Goal: Information Seeking & Learning: Learn about a topic

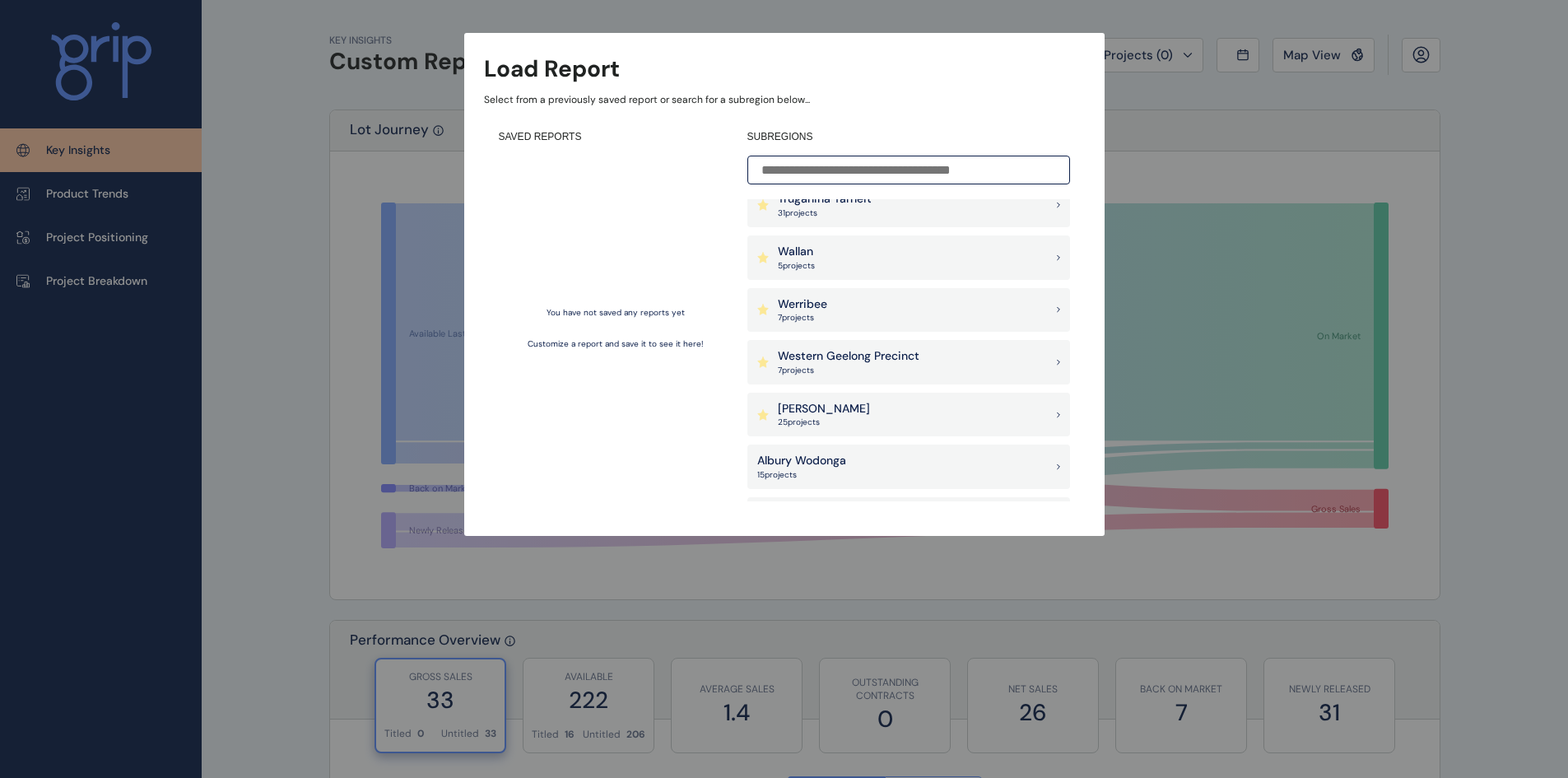
scroll to position [1399, 0]
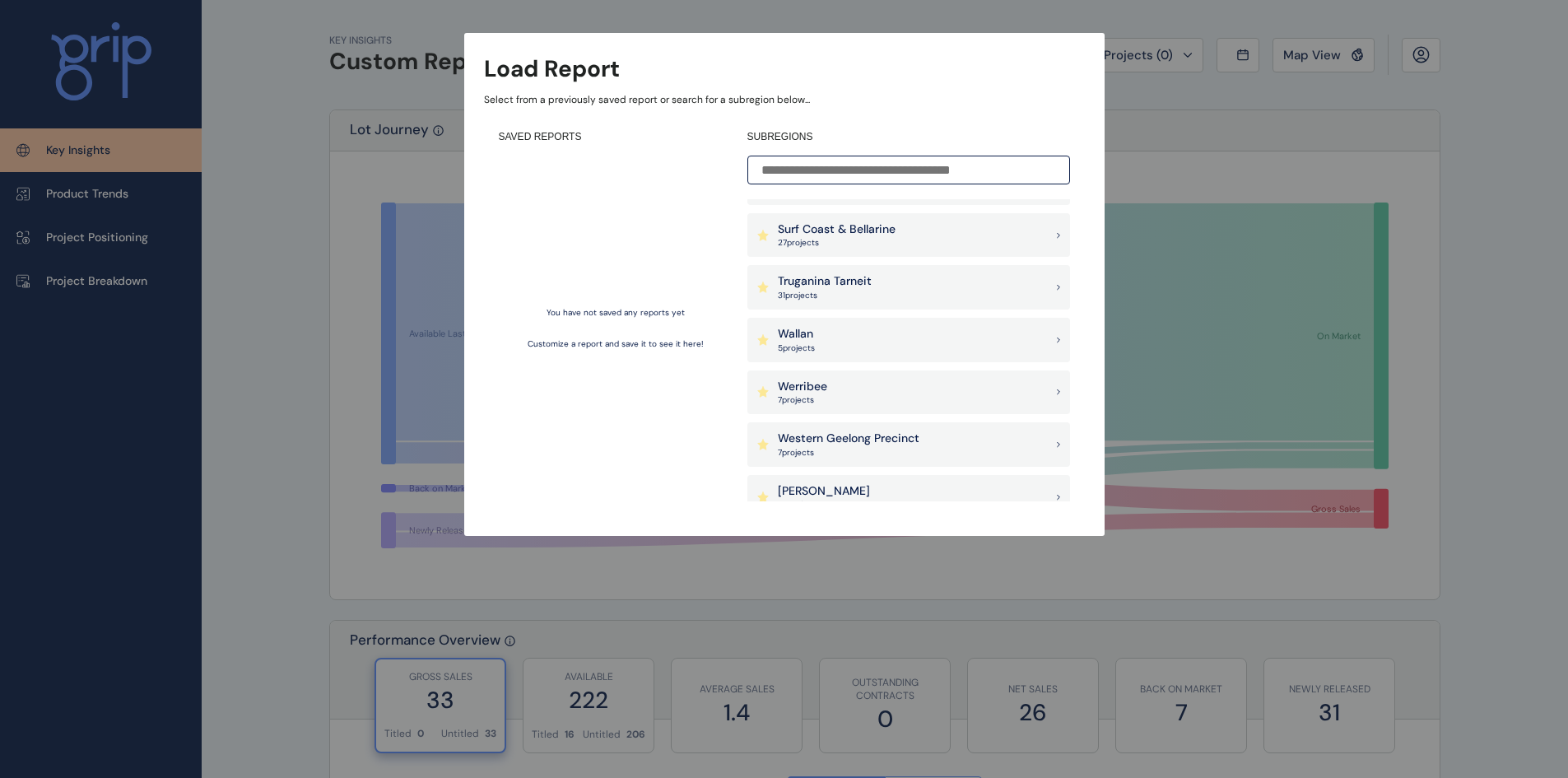
click at [876, 284] on div "Truganina Tarneit 31 project s" at bounding box center [908, 286] width 322 height 44
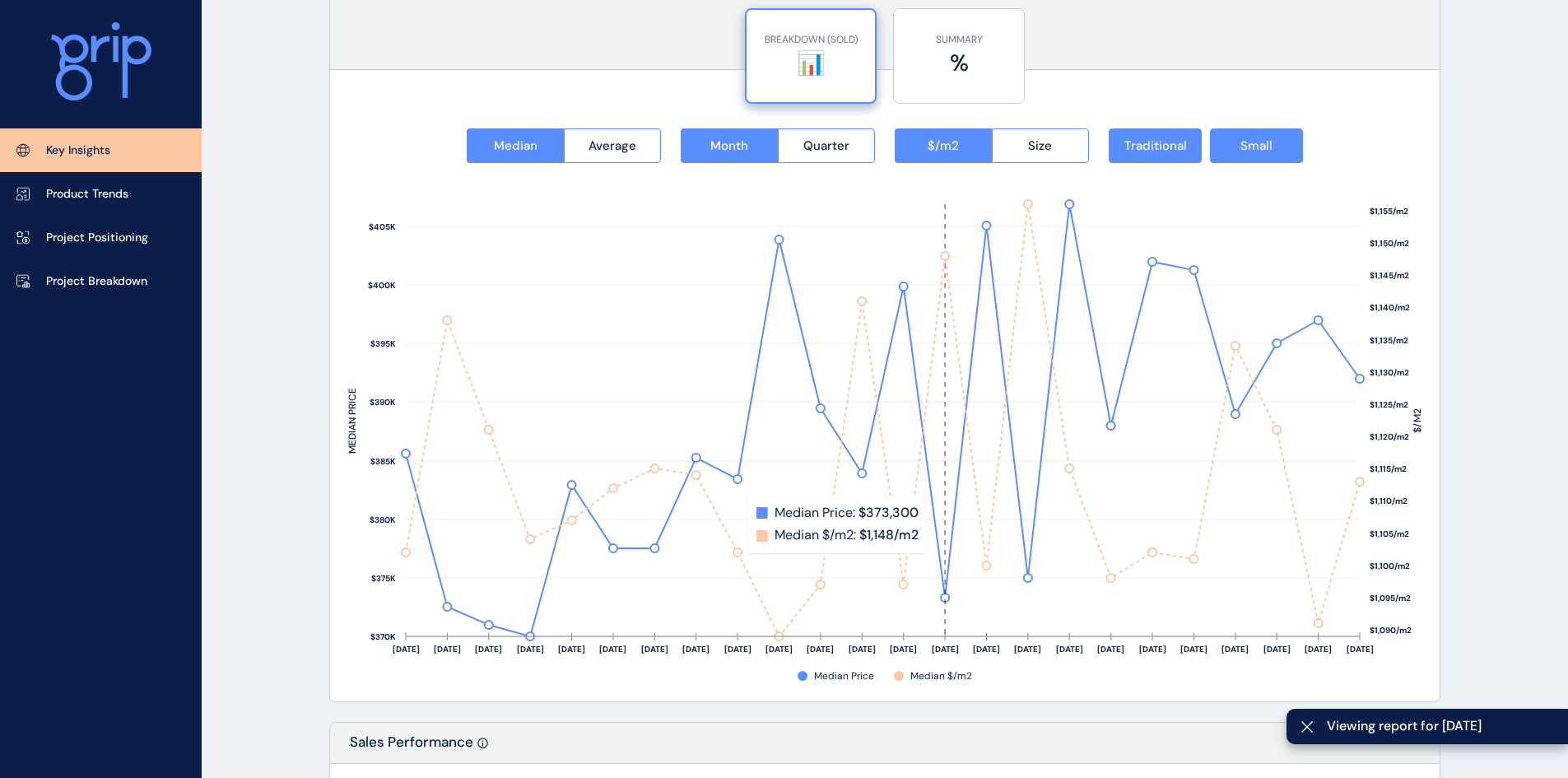
scroll to position [2028, 0]
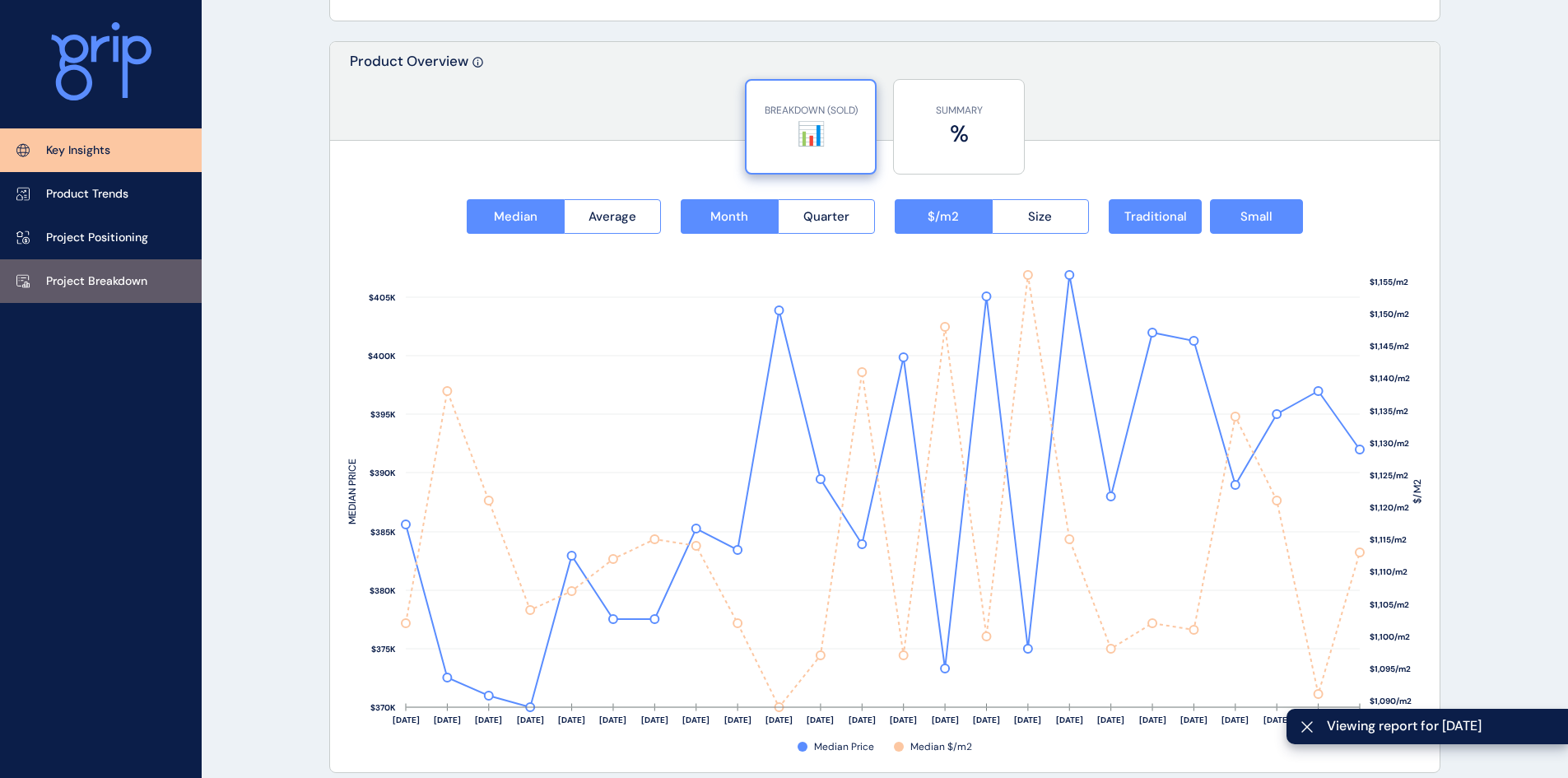
click at [83, 269] on link "Project Breakdown" at bounding box center [101, 281] width 202 height 44
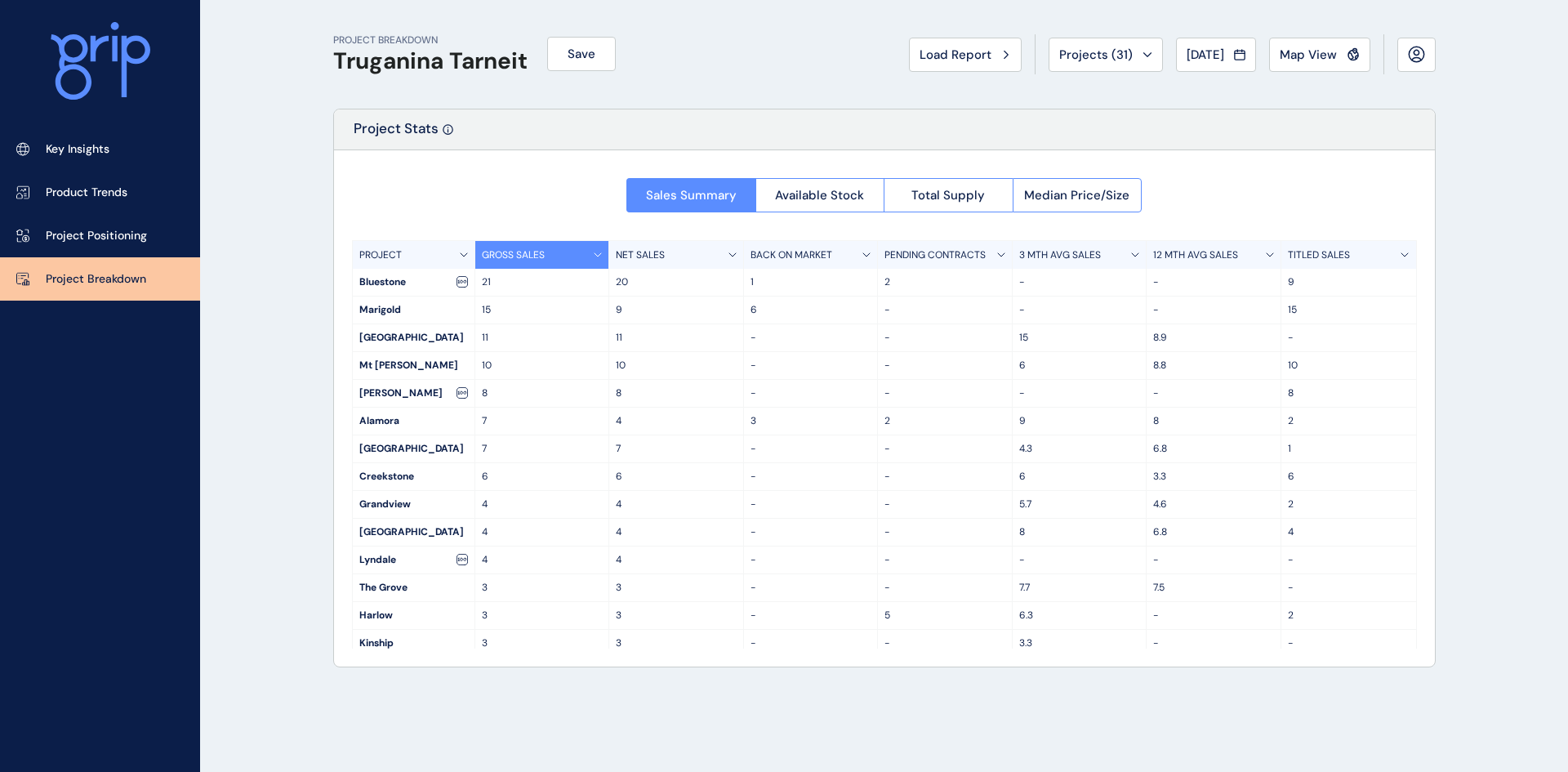
scroll to position [82, 0]
drag, startPoint x: 355, startPoint y: 536, endPoint x: 987, endPoint y: 530, distance: 632.0
click at [987, 530] on div "Harlow 3 3 - 5 6.3 - 2" at bounding box center [885, 534] width 1063 height 28
click at [906, 534] on p "5" at bounding box center [945, 534] width 121 height 14
drag, startPoint x: 1038, startPoint y: 531, endPoint x: 1016, endPoint y: 531, distance: 22.0
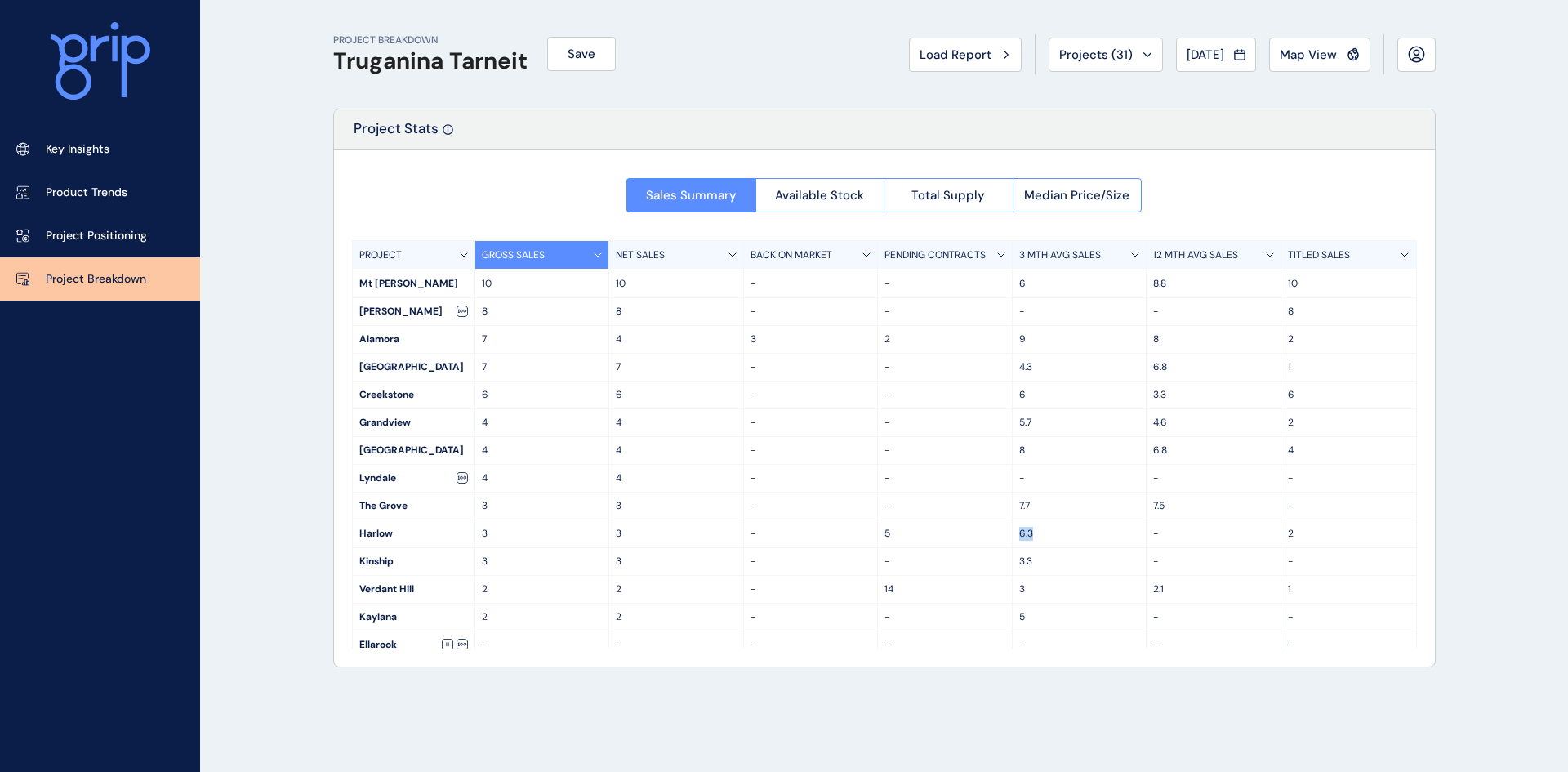
click at [1019, 531] on p "6.3" at bounding box center [1079, 534] width 121 height 14
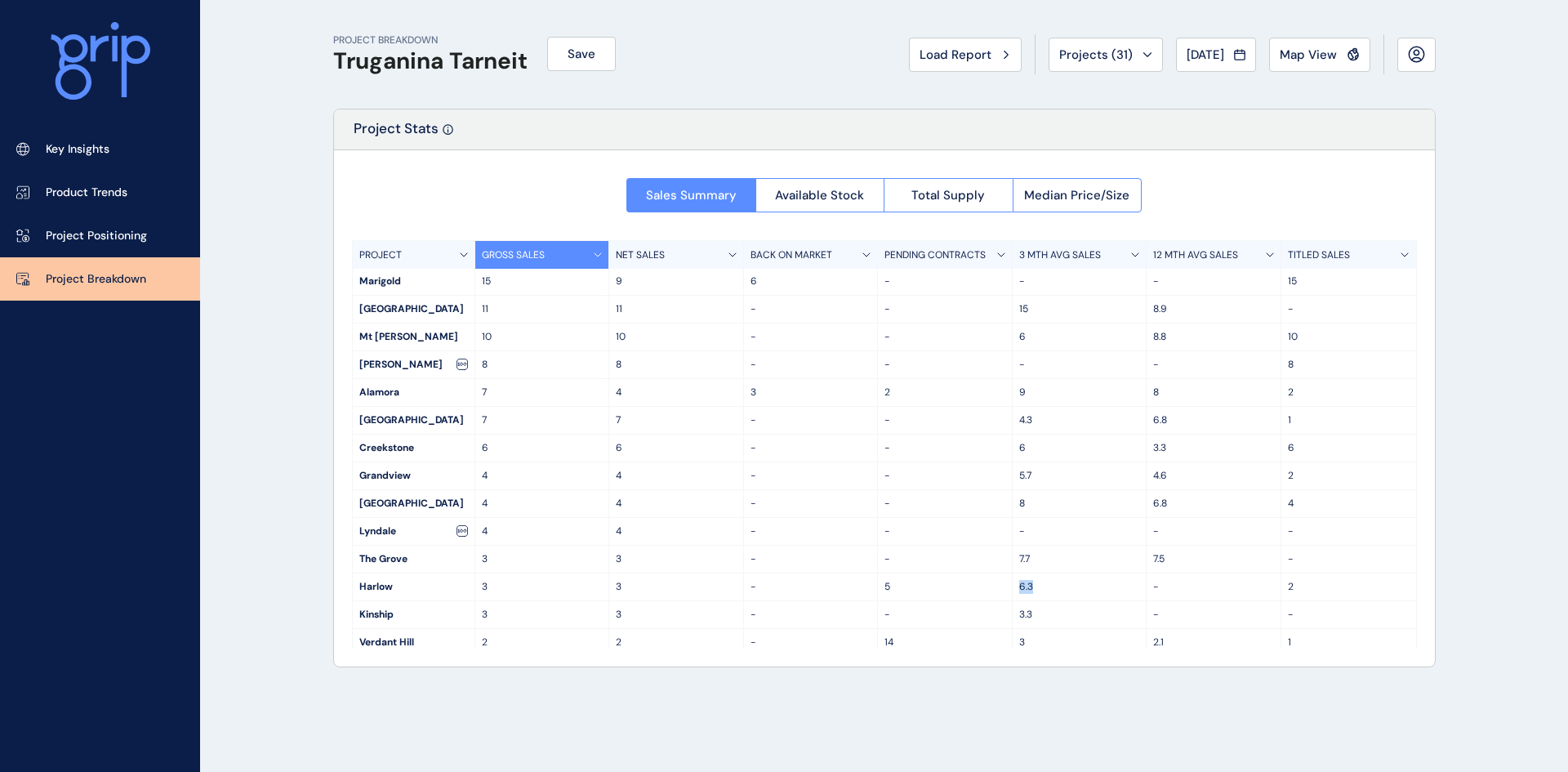
scroll to position [0, 0]
click at [1311, 53] on span "Map View" at bounding box center [1307, 54] width 57 height 17
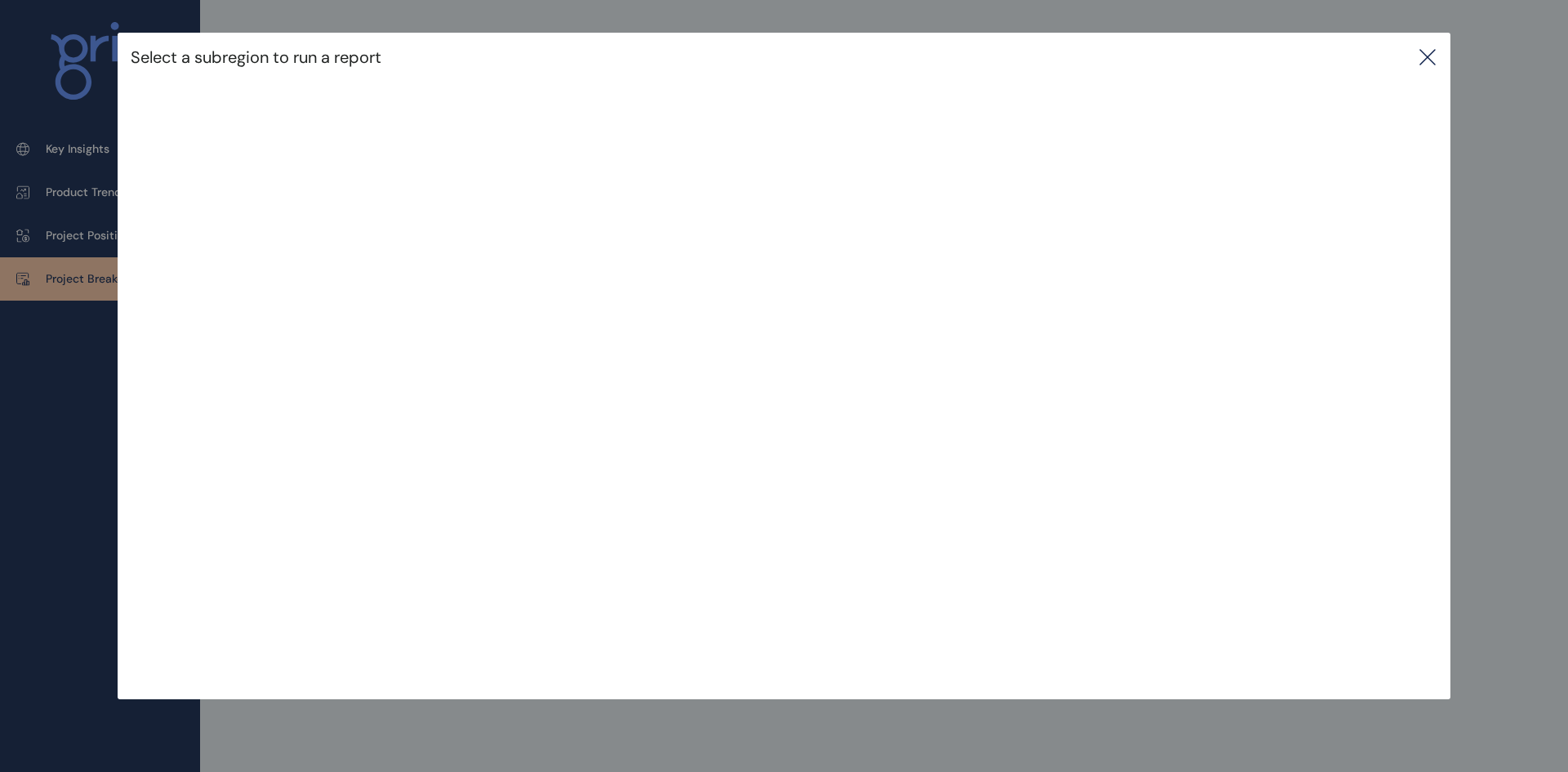
click at [1430, 53] on icon at bounding box center [1427, 57] width 19 height 19
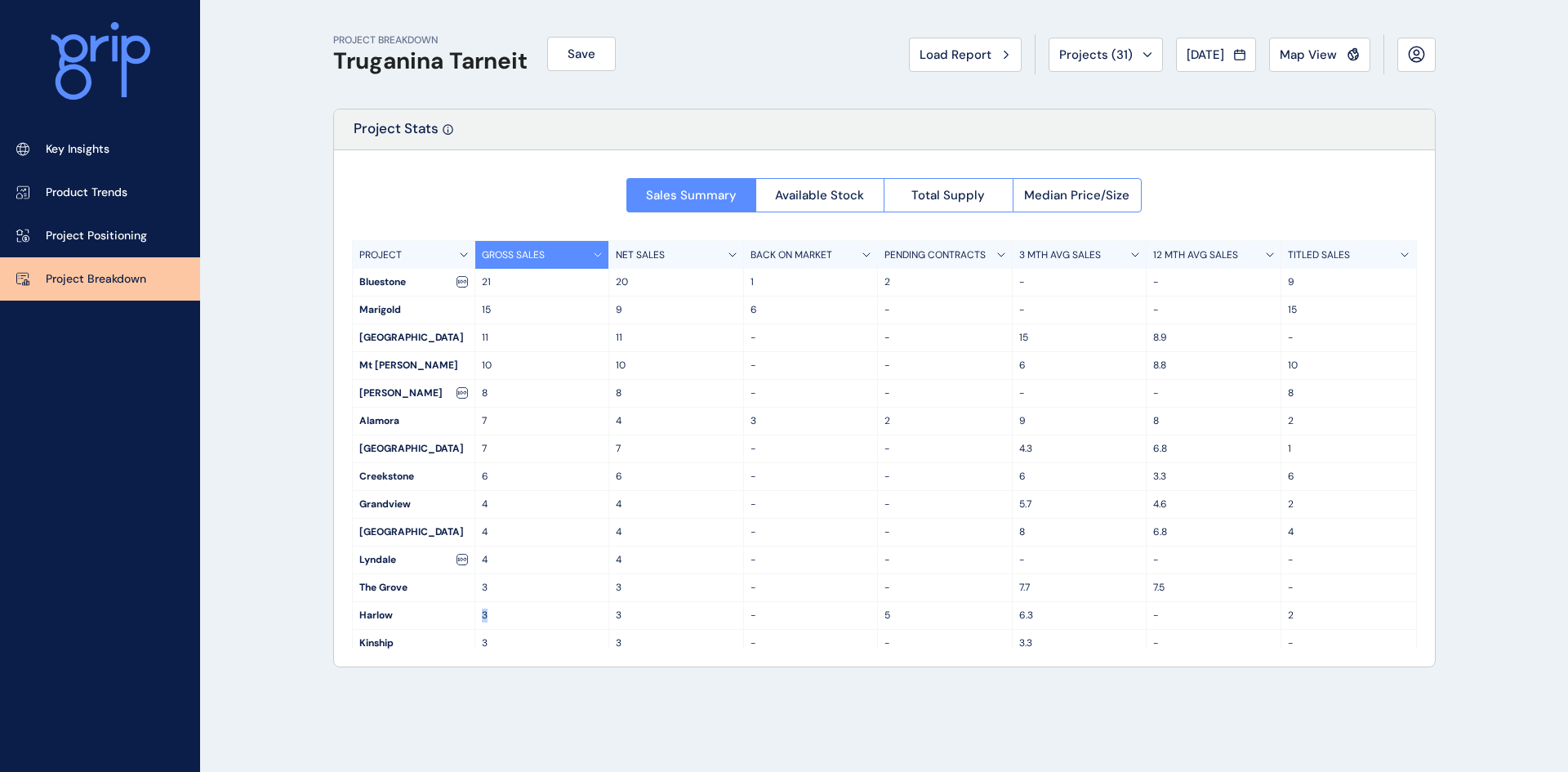
drag, startPoint x: 479, startPoint y: 616, endPoint x: 489, endPoint y: 616, distance: 10.0
click at [489, 616] on div "3" at bounding box center [542, 615] width 135 height 27
click at [880, 197] on button "Available Stock" at bounding box center [819, 194] width 129 height 34
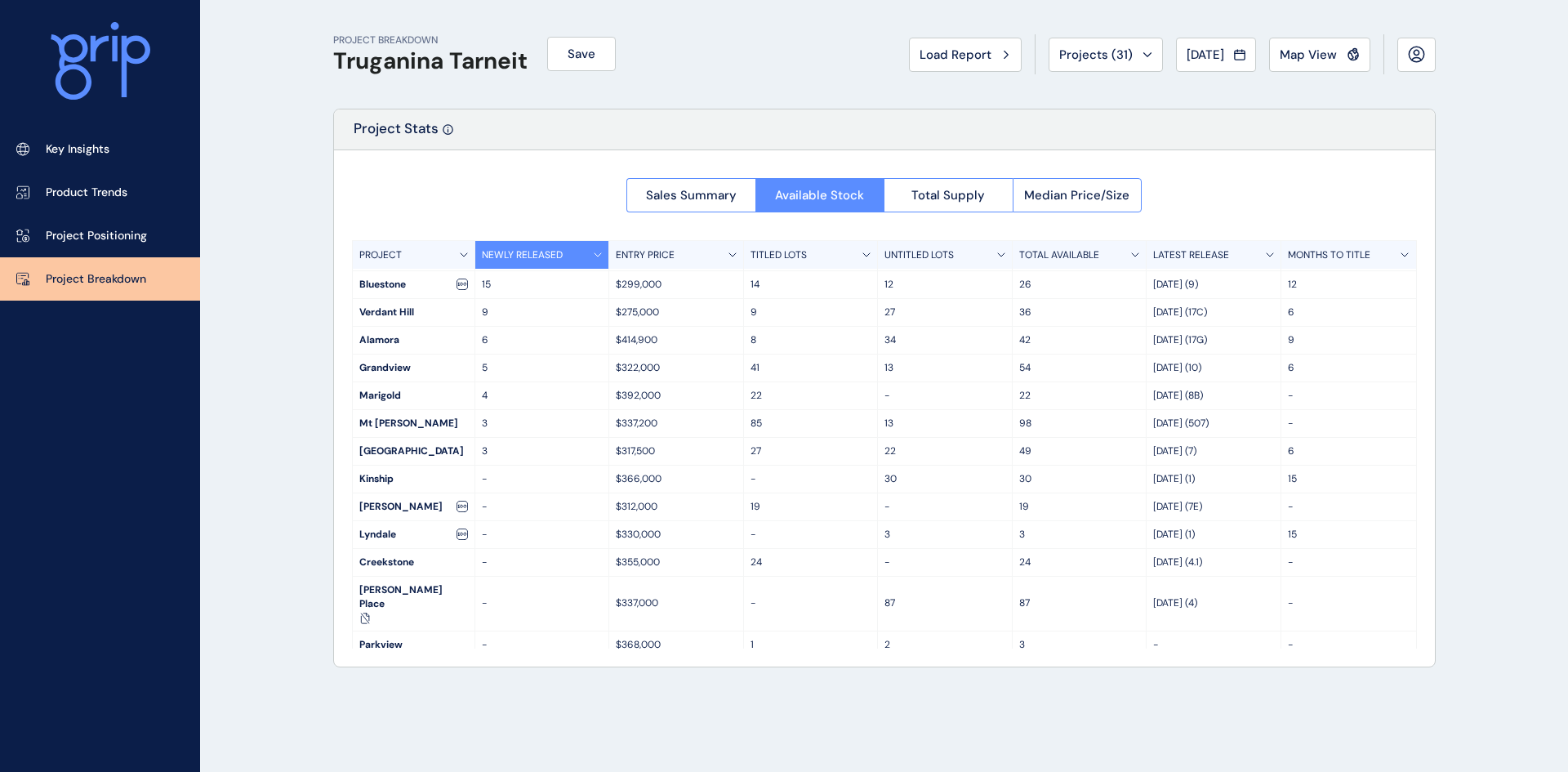
scroll to position [82, 0]
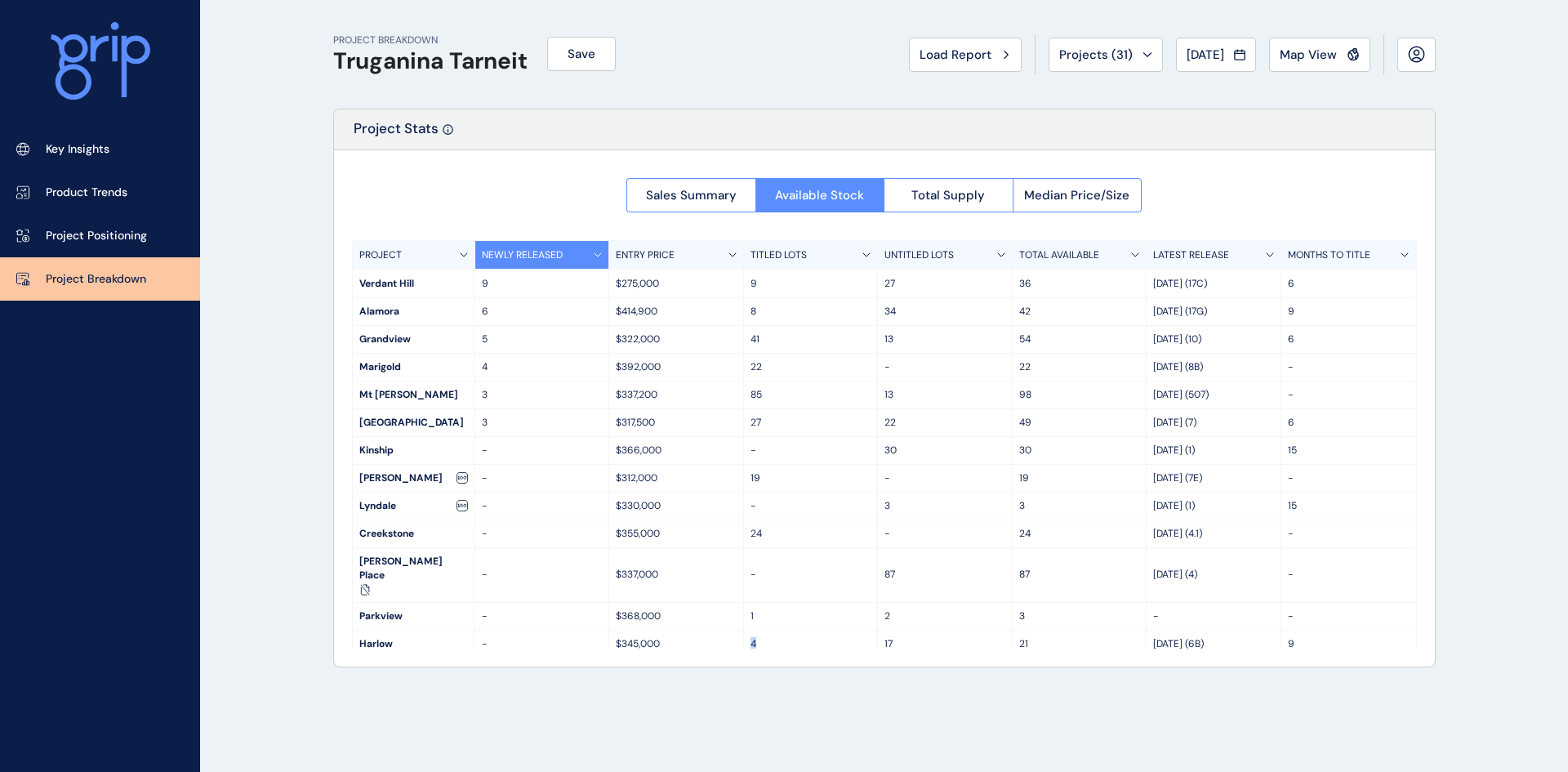
click at [750, 637] on p "4" at bounding box center [811, 644] width 121 height 14
click at [757, 637] on p "4" at bounding box center [811, 644] width 121 height 14
click at [885, 637] on p "17" at bounding box center [945, 644] width 121 height 14
drag, startPoint x: 1023, startPoint y: 618, endPoint x: 1009, endPoint y: 618, distance: 14.0
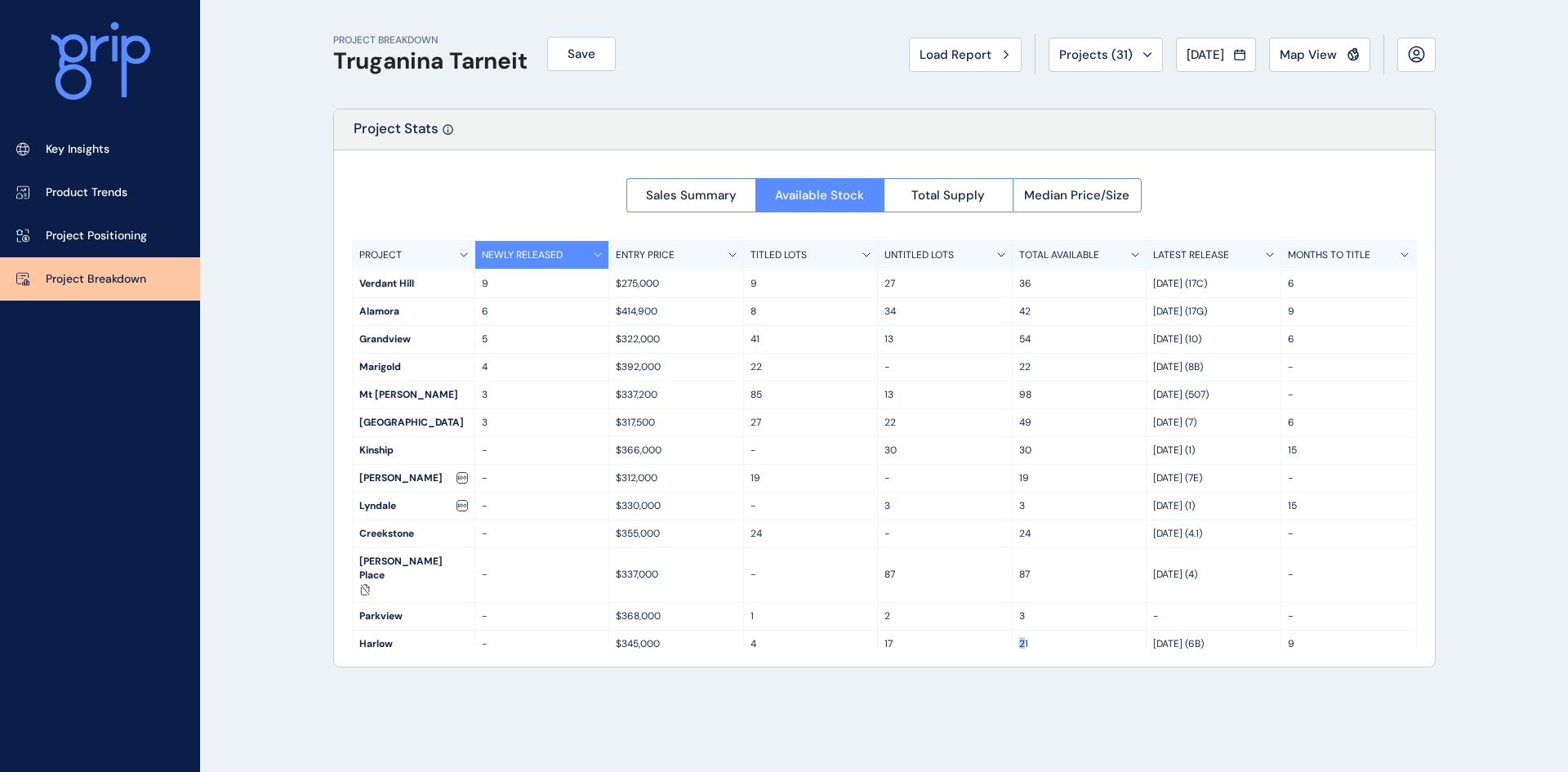
click at [1012, 630] on div "21" at bounding box center [1079, 644] width 135 height 27
click at [1034, 637] on p "21" at bounding box center [1079, 644] width 121 height 14
drag, startPoint x: 1025, startPoint y: 618, endPoint x: 1004, endPoint y: 618, distance: 21.0
click at [1004, 630] on div "Harlow - $345,000 4 17 [DATE] (6B) 9" at bounding box center [885, 644] width 1063 height 28
click at [954, 198] on span "Total Supply" at bounding box center [948, 194] width 74 height 17
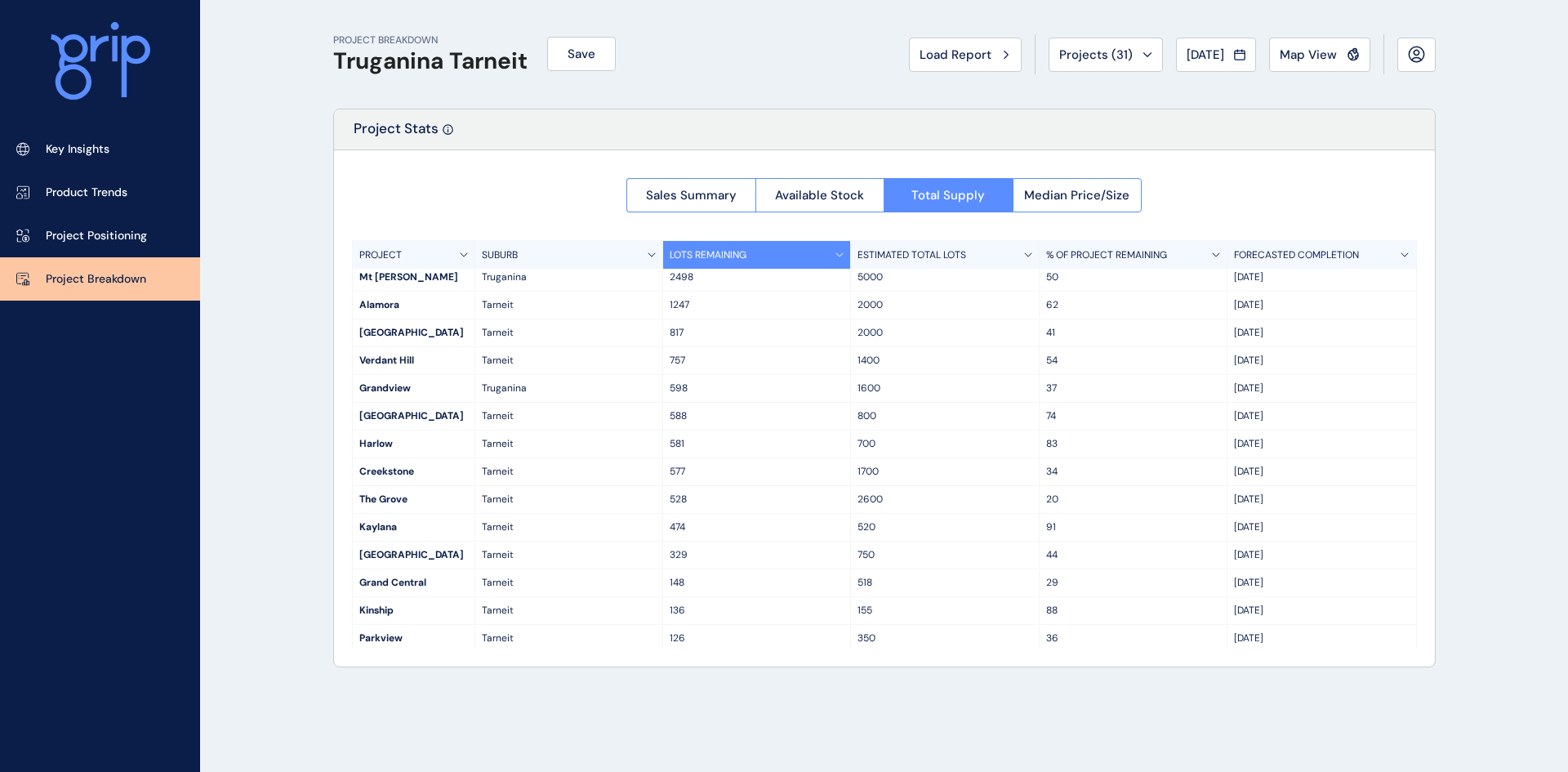
scroll to position [0, 0]
drag, startPoint x: 354, startPoint y: 447, endPoint x: 1275, endPoint y: 448, distance: 921.0
click at [1281, 452] on div "Harlow Tarneit 581 700 83 Oct '29" at bounding box center [885, 449] width 1063 height 28
click at [1030, 184] on button "Median Price/Size" at bounding box center [1077, 194] width 130 height 34
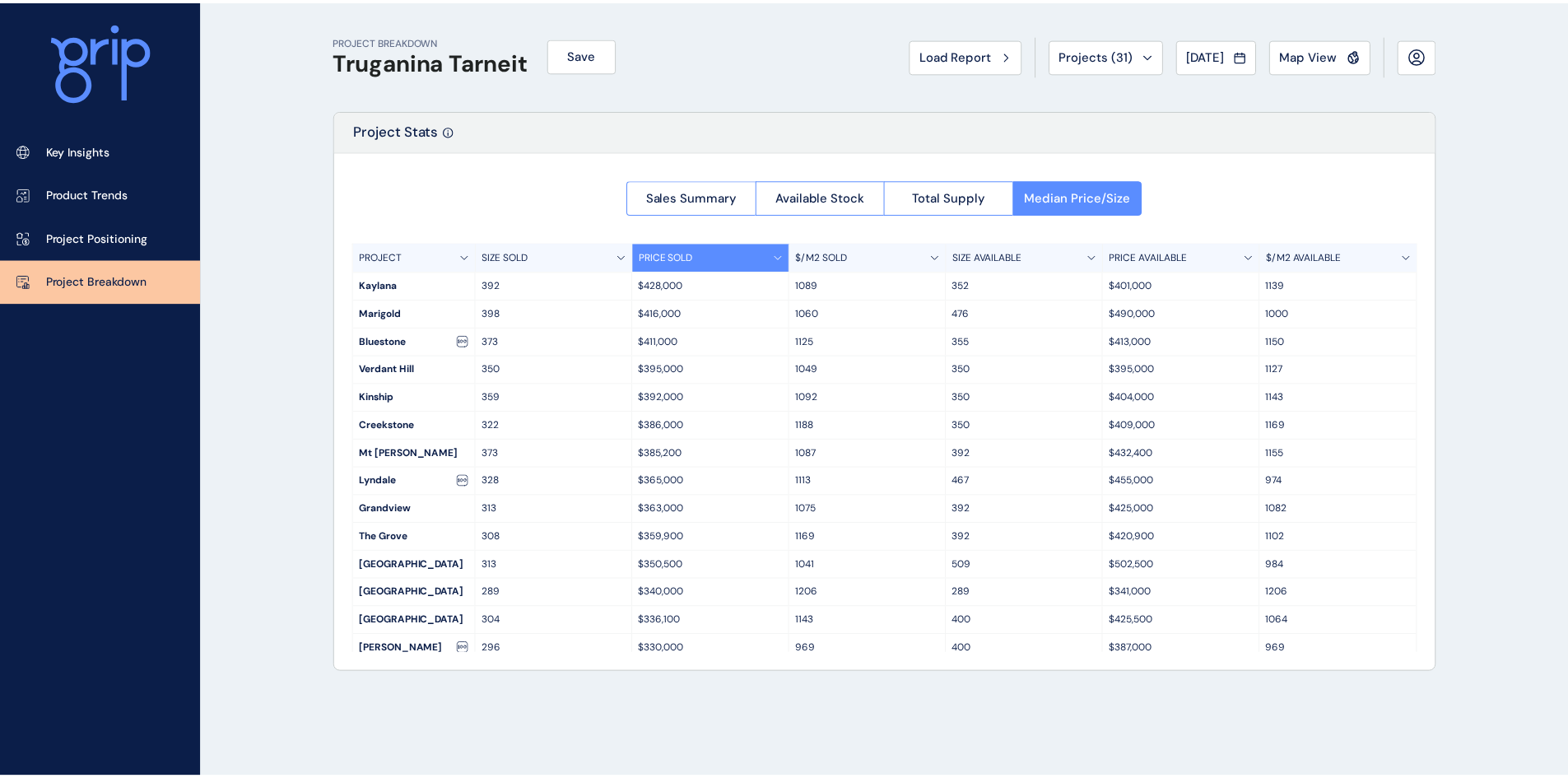
scroll to position [82, 0]
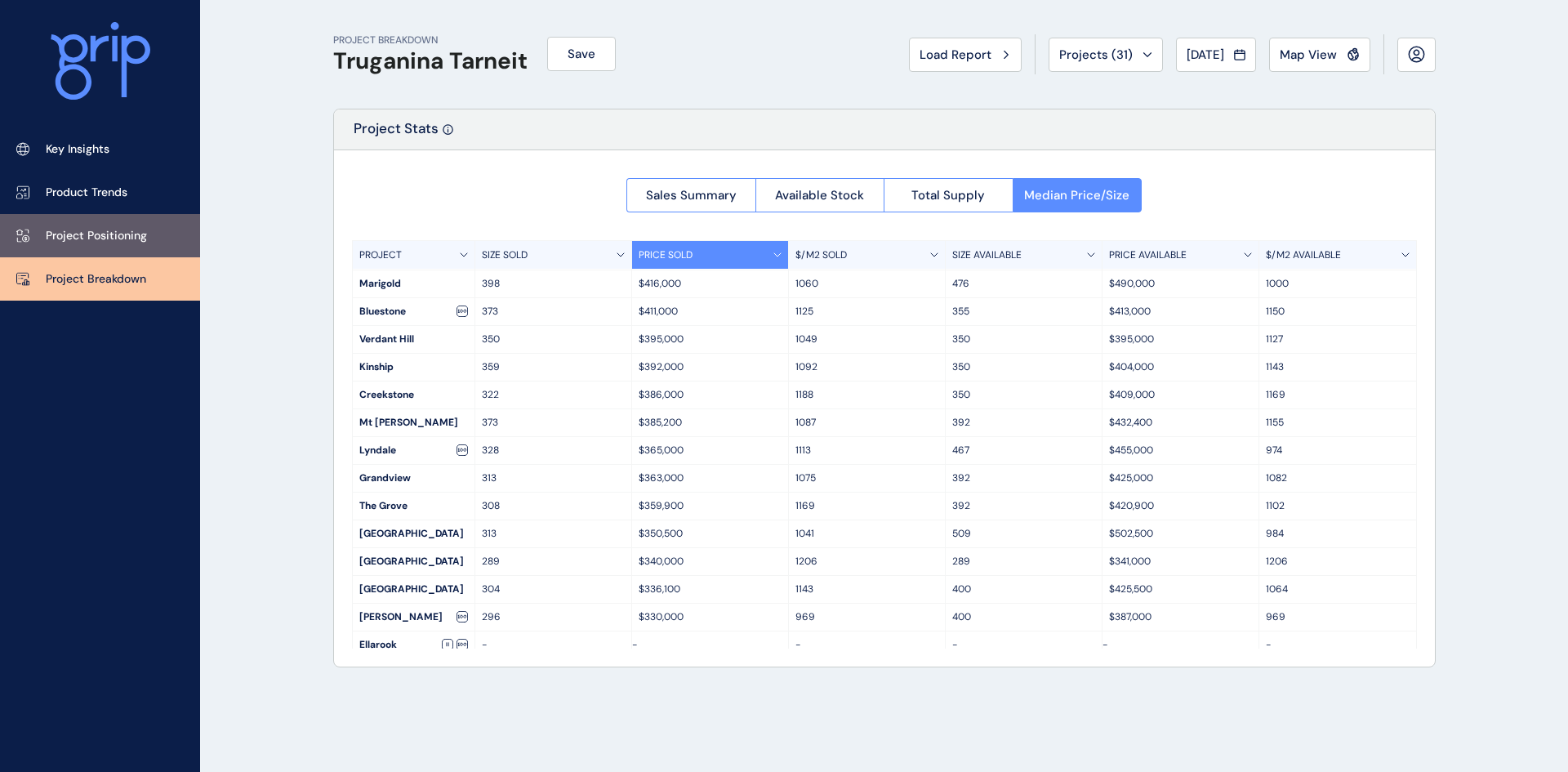
click at [74, 226] on link "Project Positioning" at bounding box center [100, 235] width 200 height 44
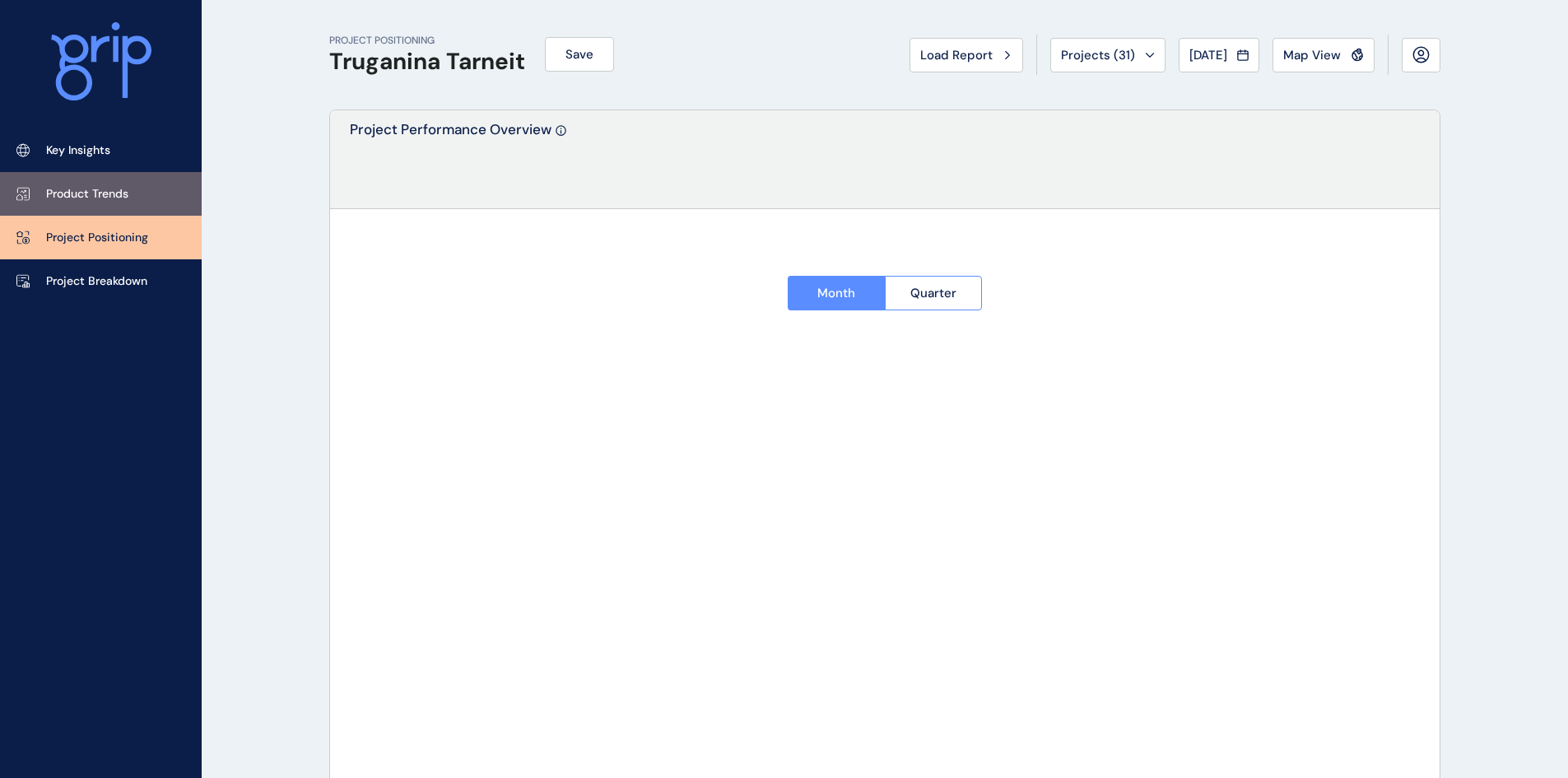
type input "*********"
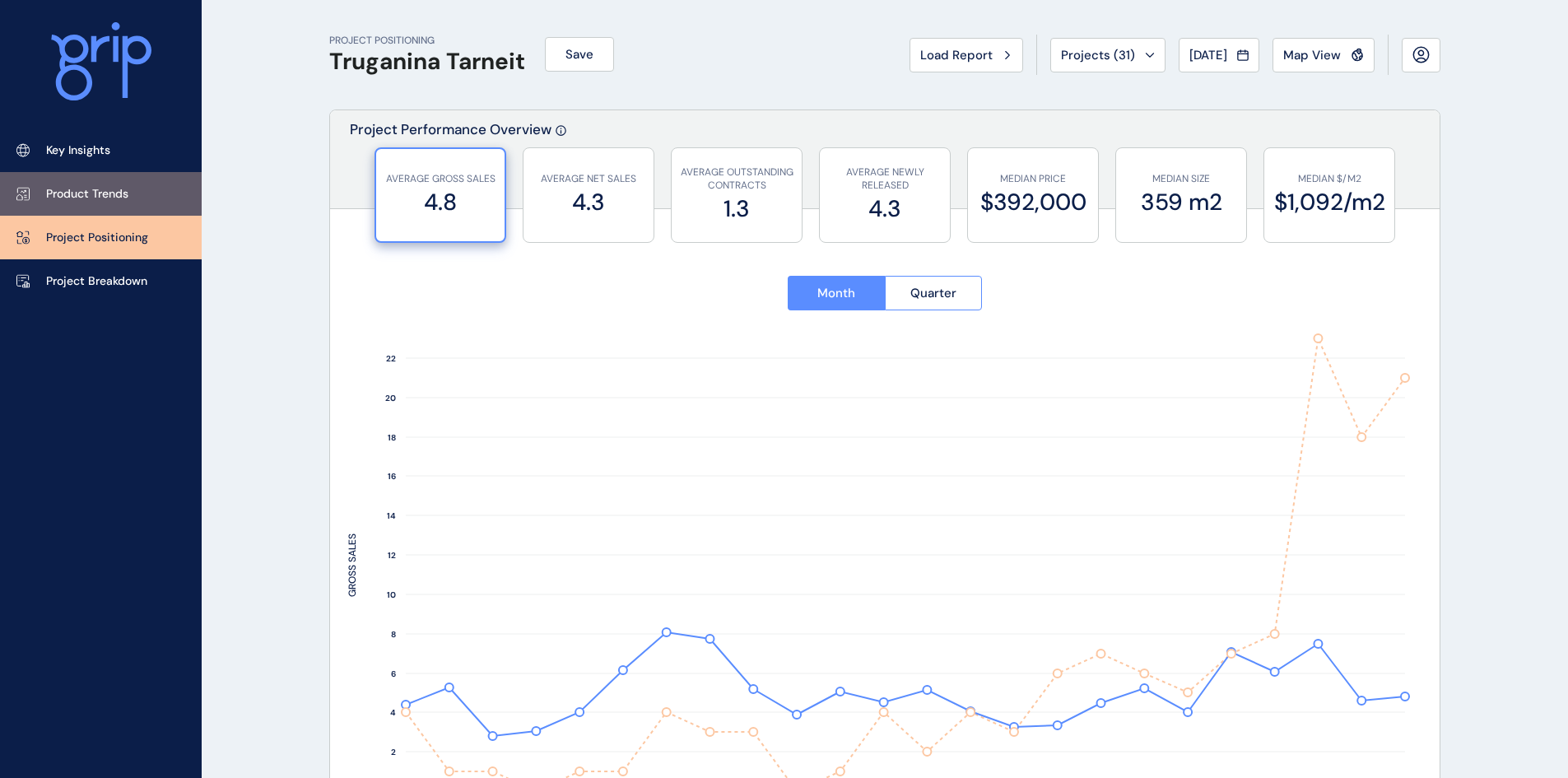
click at [92, 198] on p "Product Trends" at bounding box center [87, 194] width 82 height 17
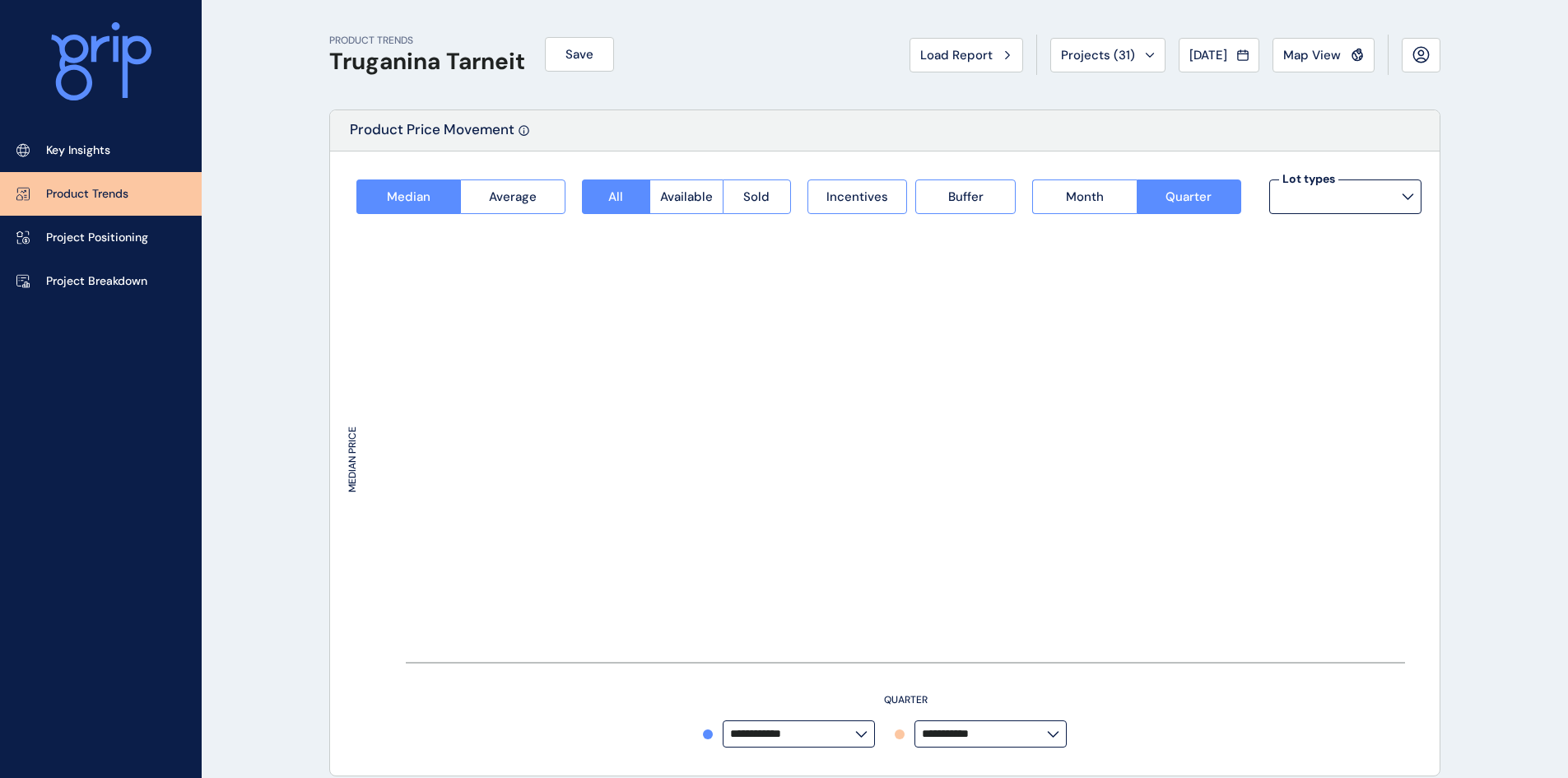
type input "**********"
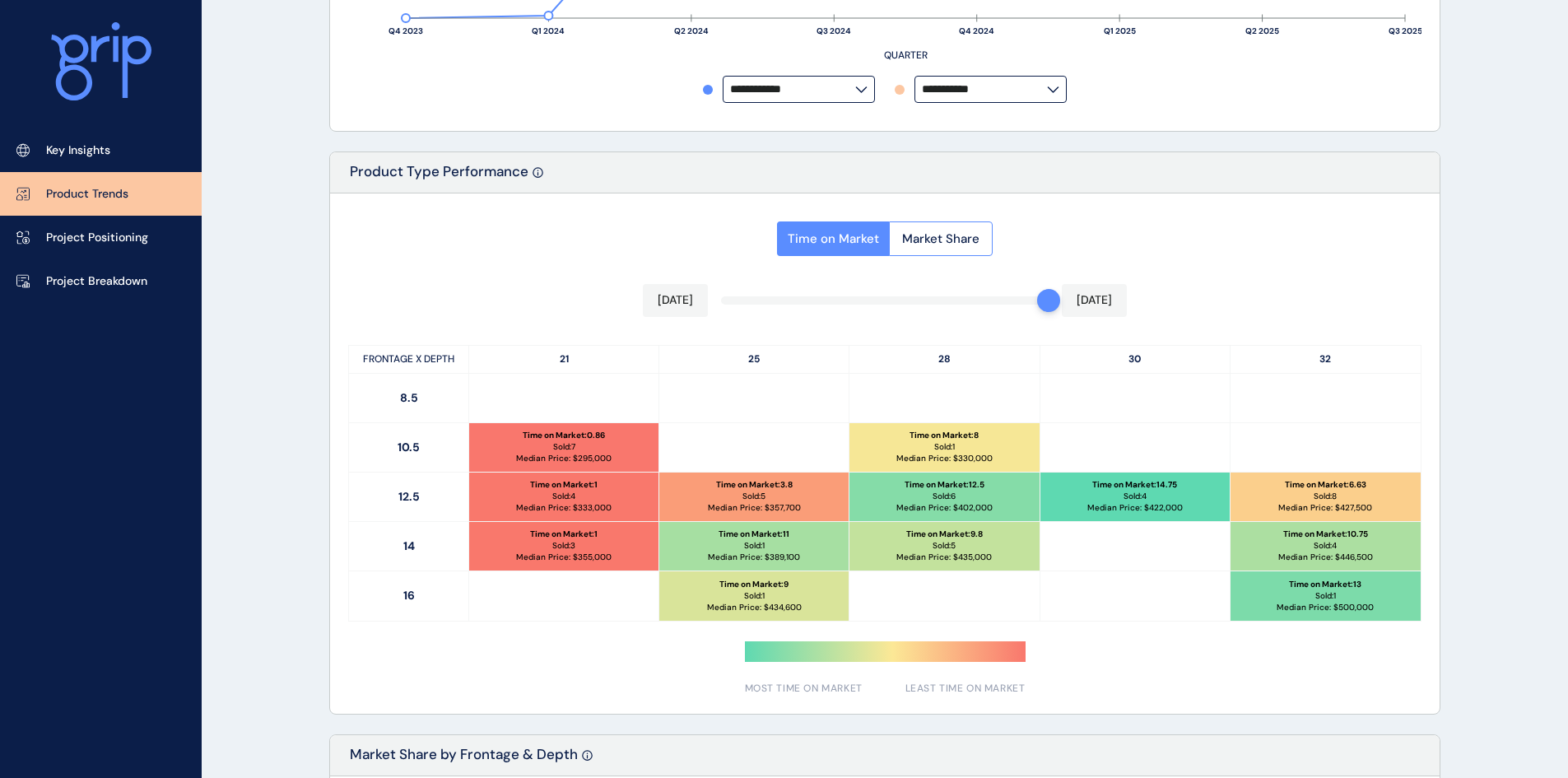
scroll to position [658, 0]
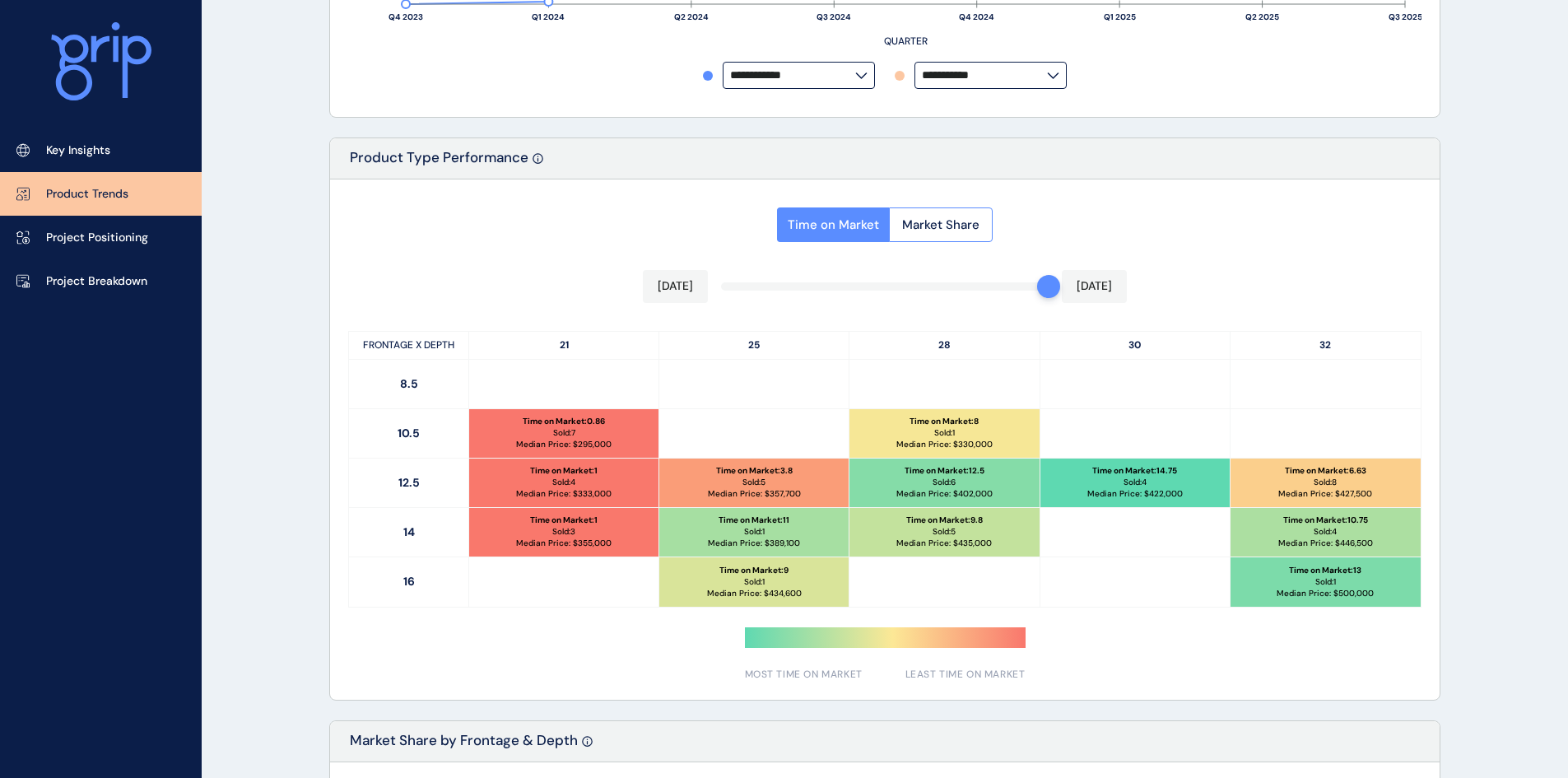
click at [804, 81] on input "**********" at bounding box center [793, 75] width 125 height 13
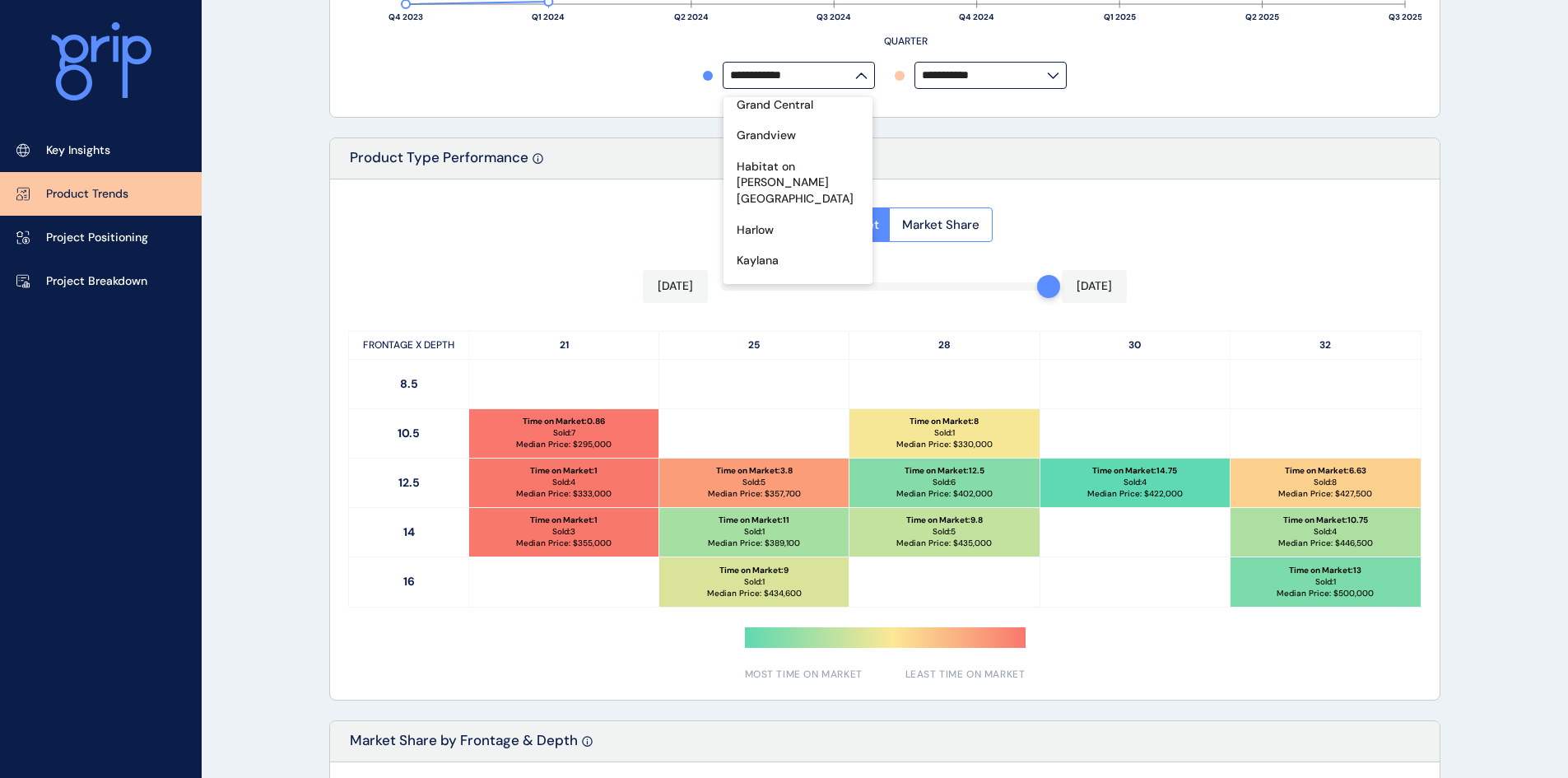
scroll to position [329, 0]
click at [805, 219] on div "Harlow" at bounding box center [798, 235] width 149 height 31
type input "******"
click at [947, 120] on div "**********" at bounding box center [885, 349] width 1111 height 1796
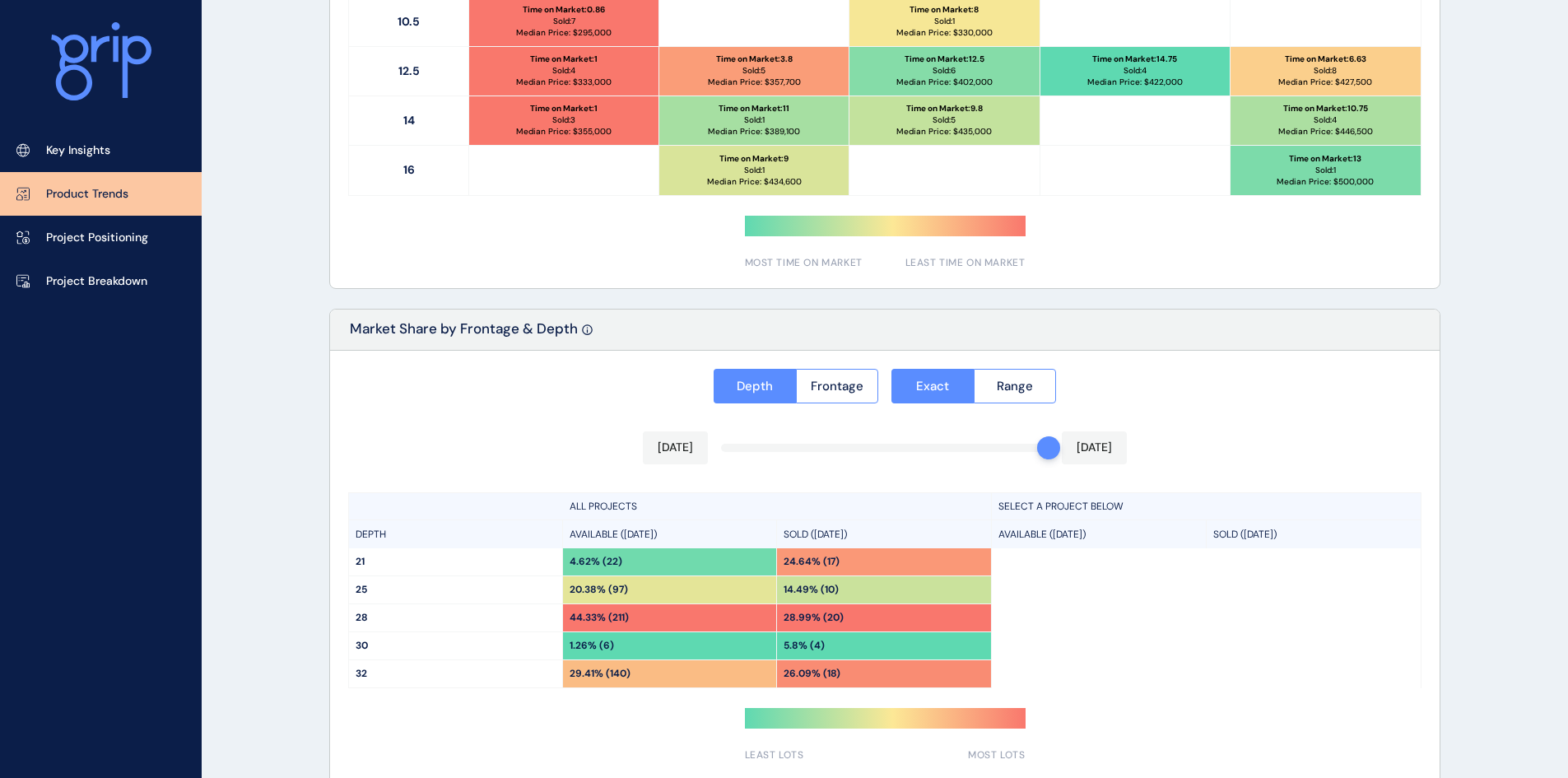
scroll to position [1148, 0]
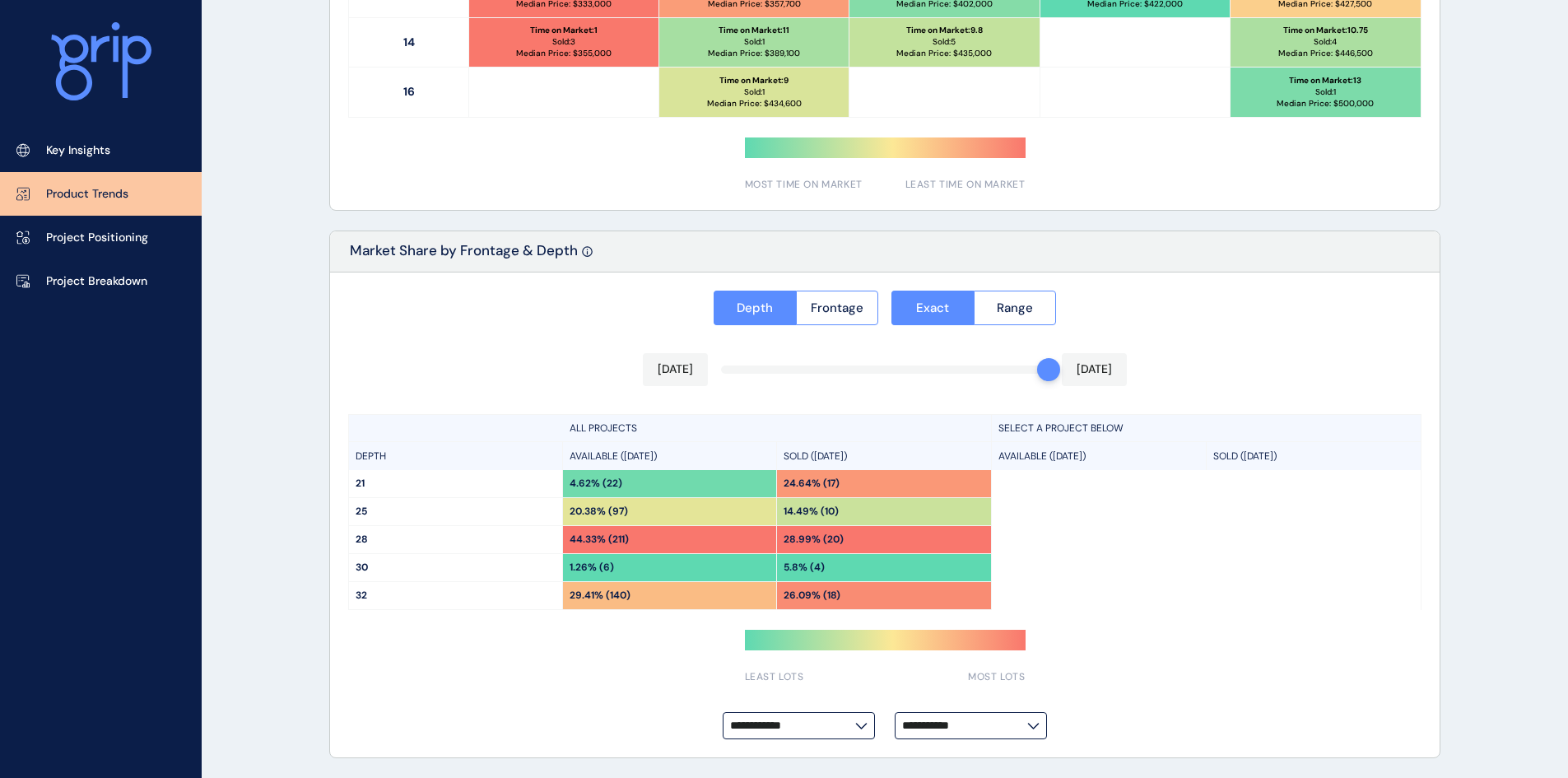
click at [846, 733] on label "**********" at bounding box center [798, 725] width 152 height 27
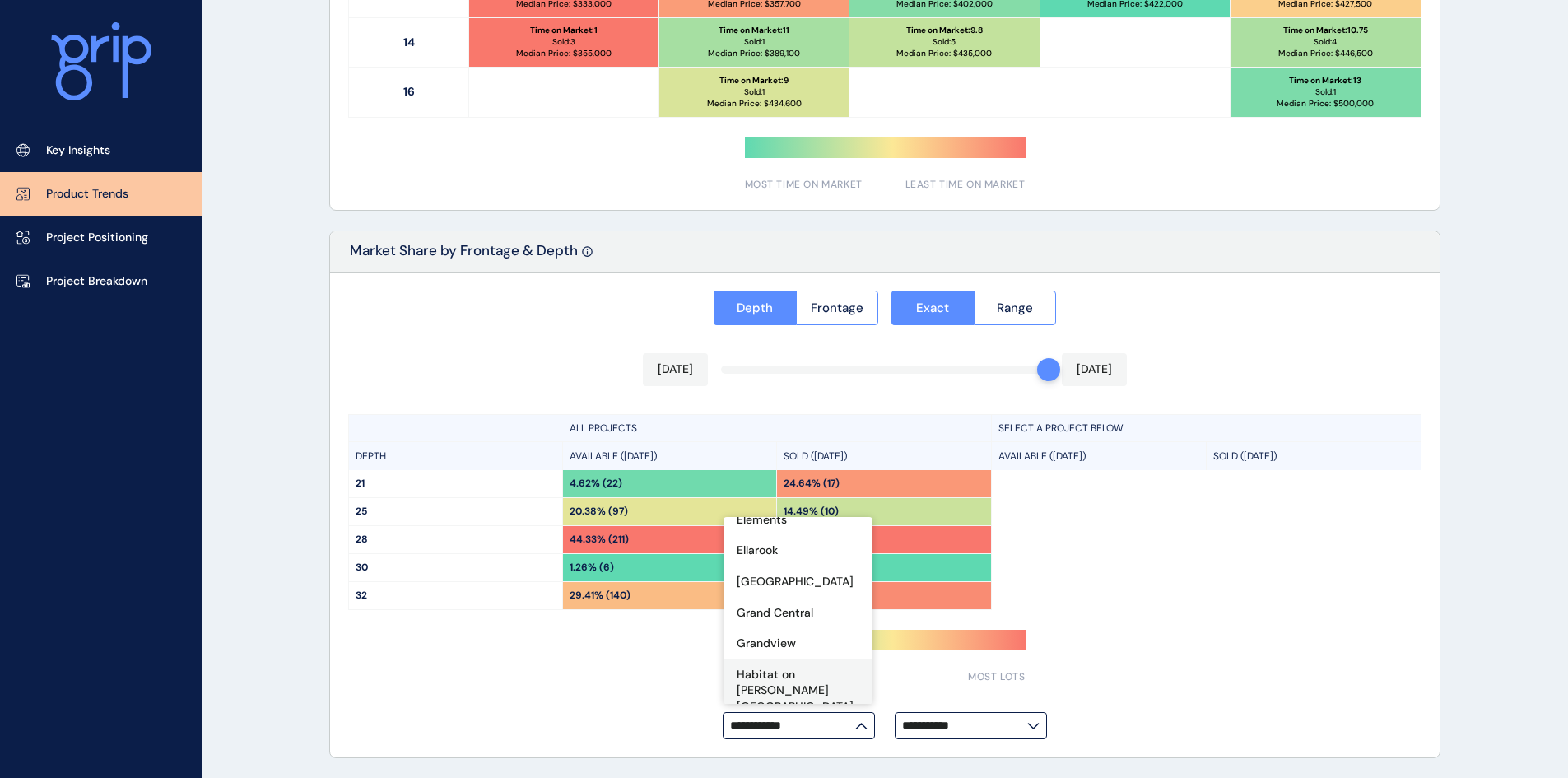
scroll to position [329, 0]
click at [785, 640] on div "Harlow" at bounding box center [798, 656] width 149 height 31
type input "******"
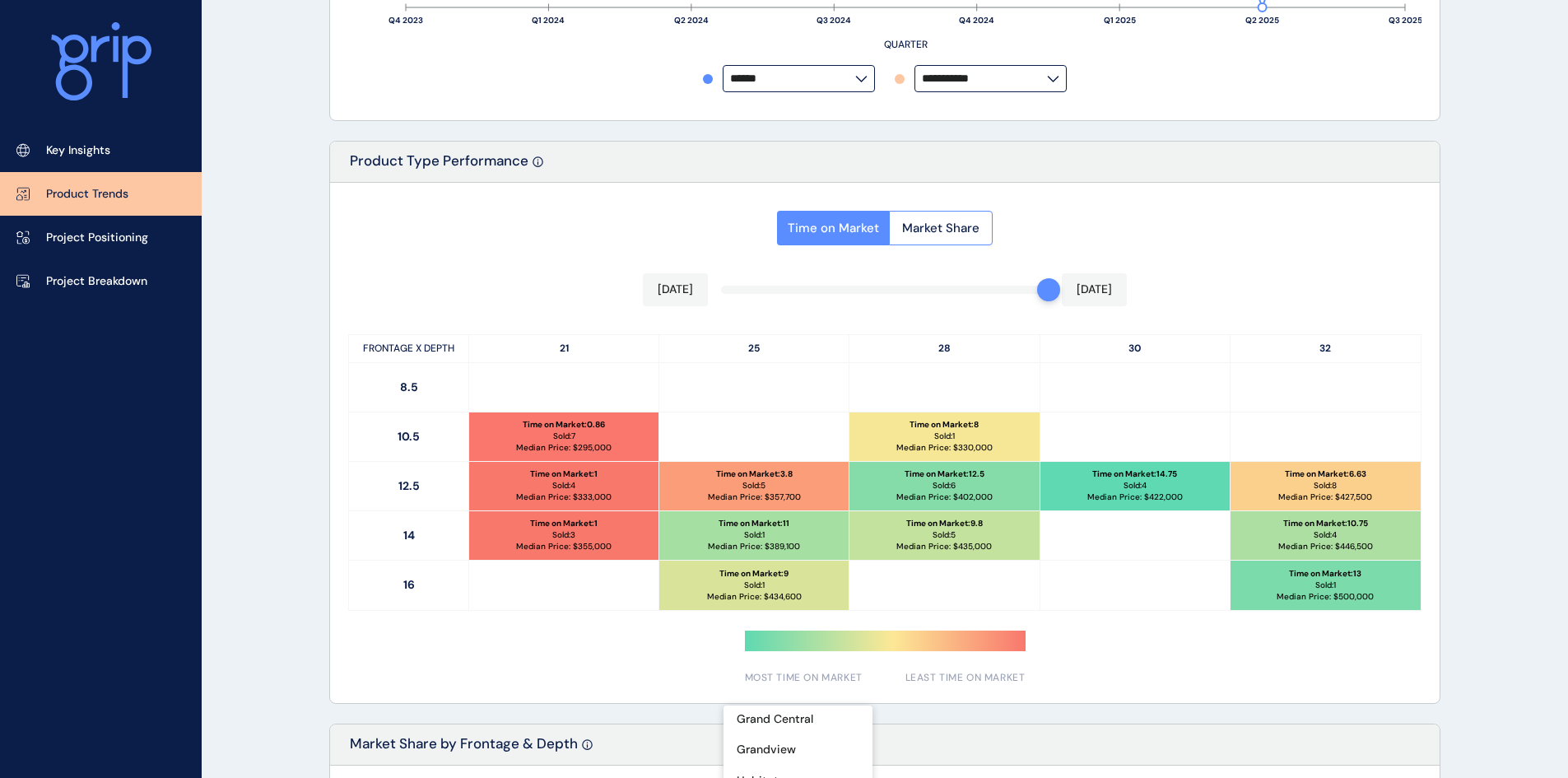
scroll to position [655, 0]
drag, startPoint x: 1091, startPoint y: 345, endPoint x: 1107, endPoint y: 363, distance: 24.1
click at [1093, 348] on p "30" at bounding box center [1136, 350] width 190 height 27
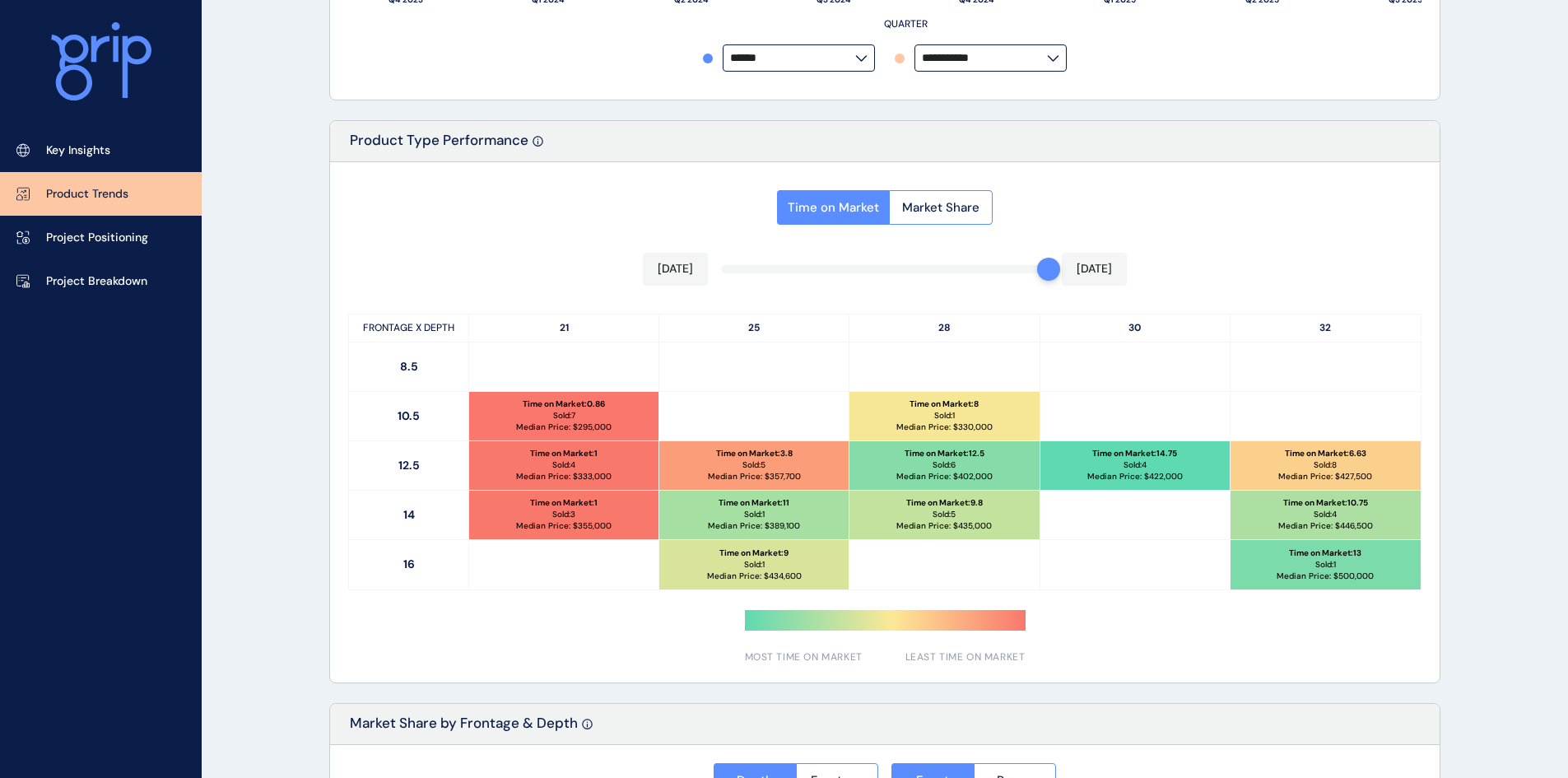
scroll to position [737, 0]
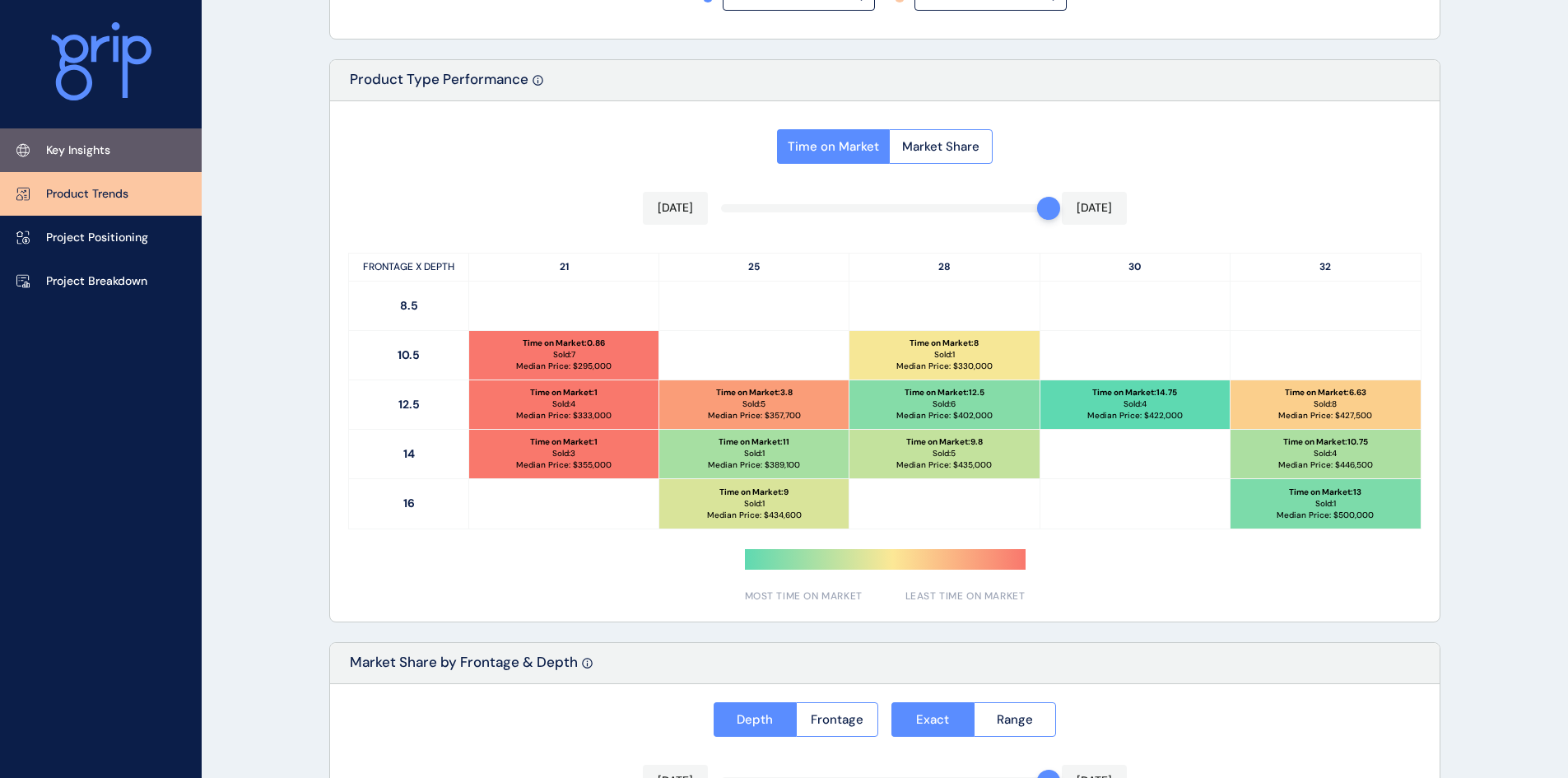
click at [82, 148] on p "Key Insights" at bounding box center [78, 150] width 65 height 17
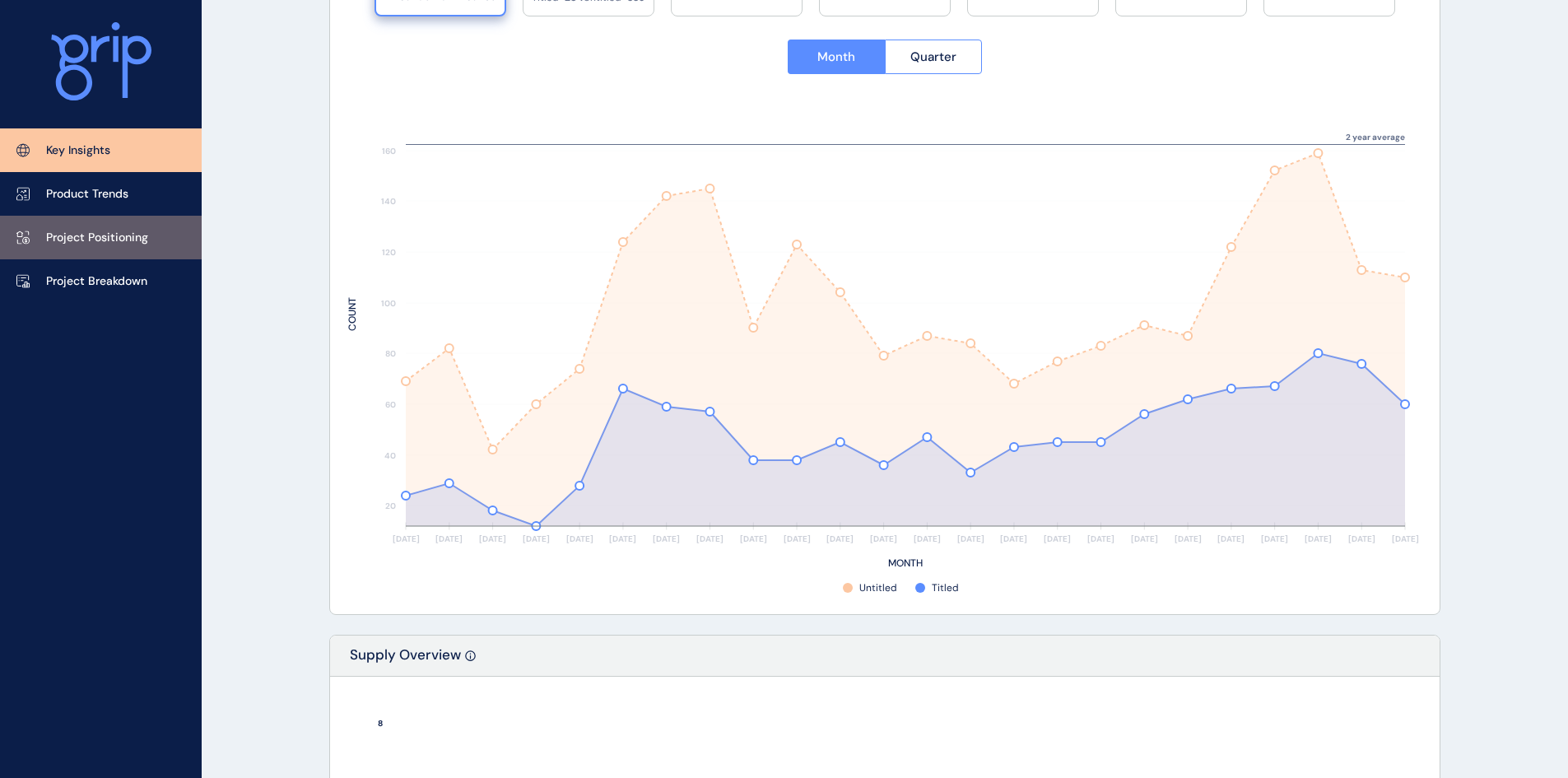
click at [139, 245] on p "Project Positioning" at bounding box center [97, 237] width 102 height 17
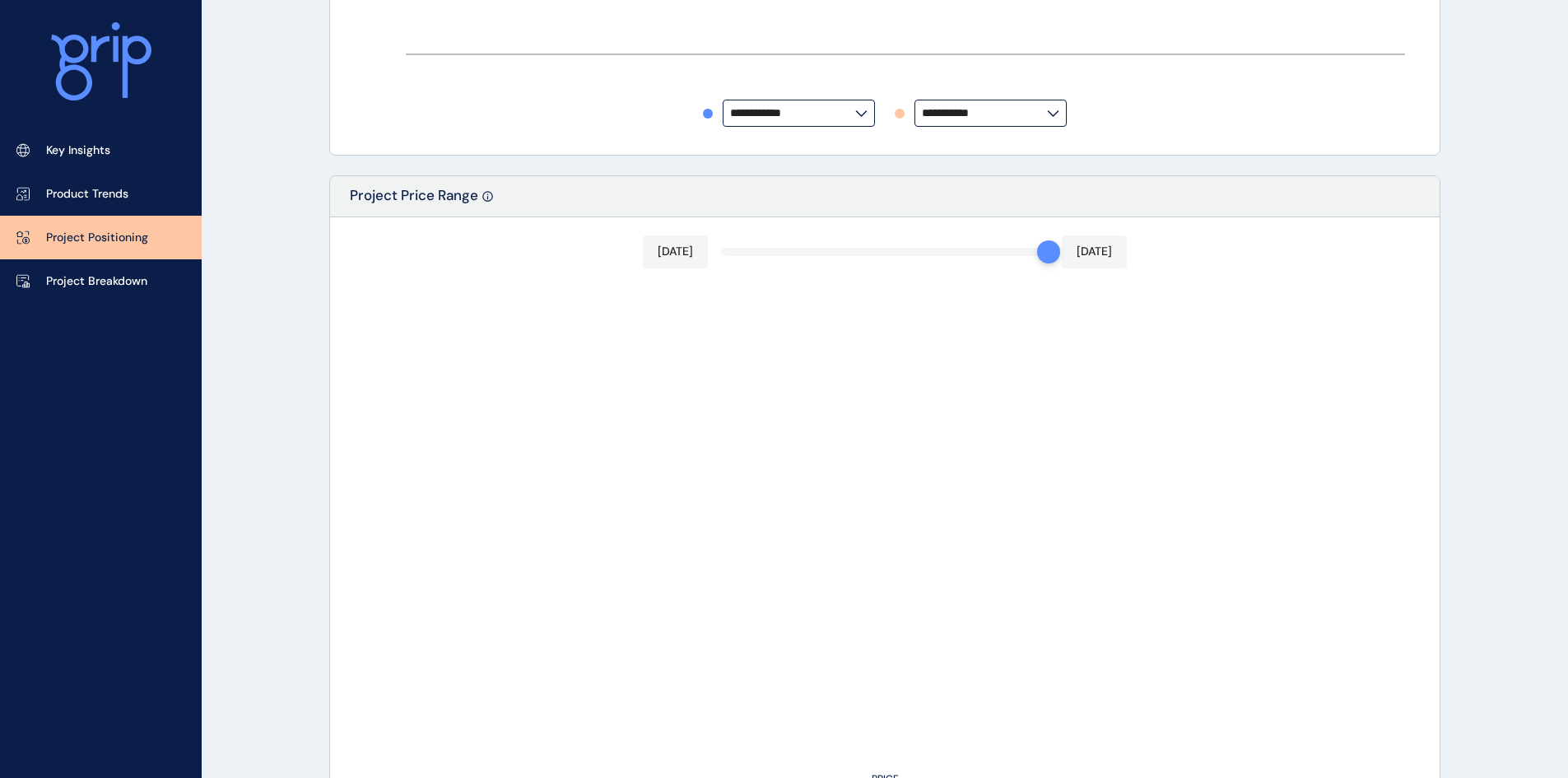
type input "*********"
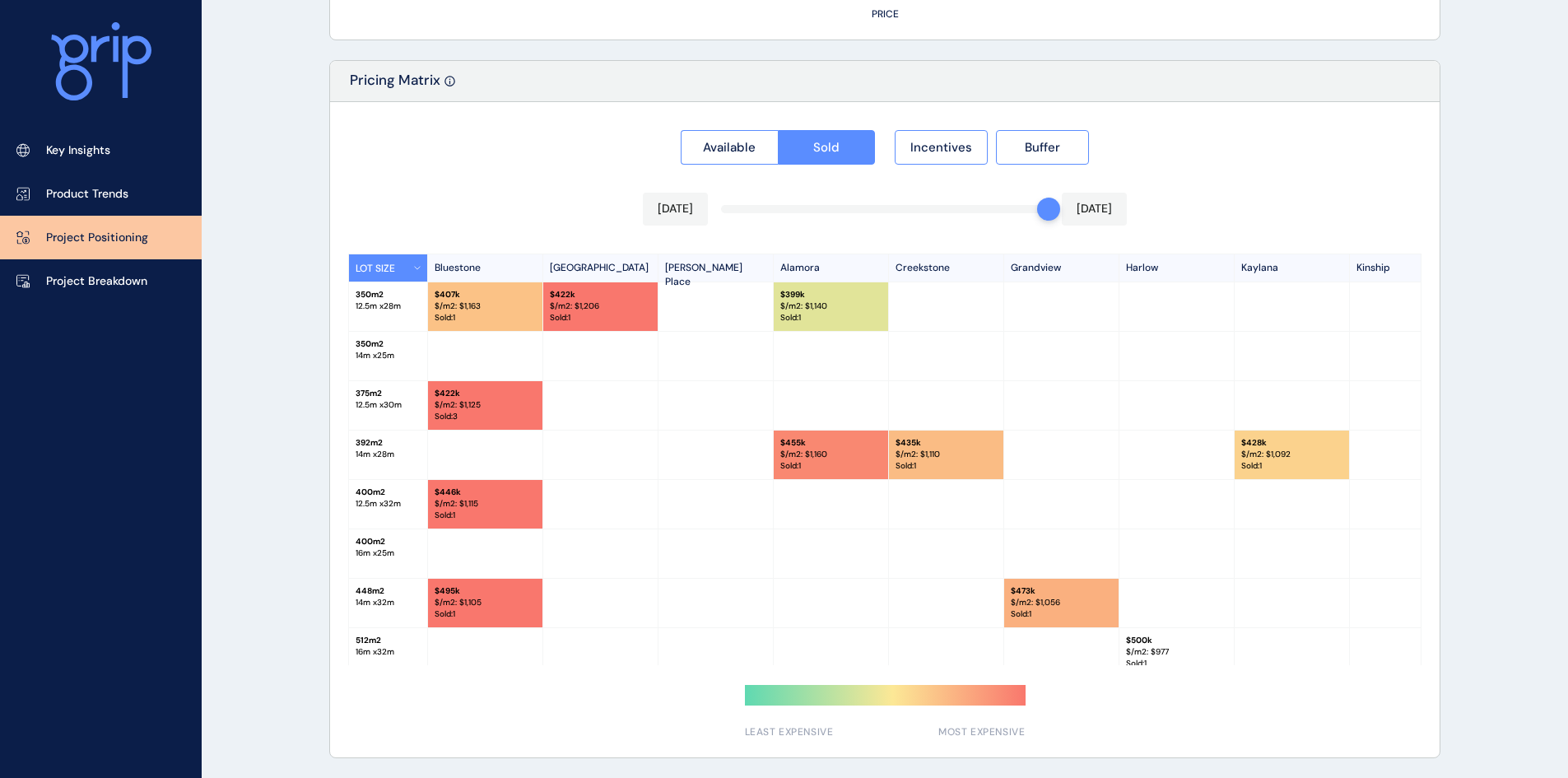
scroll to position [265, 0]
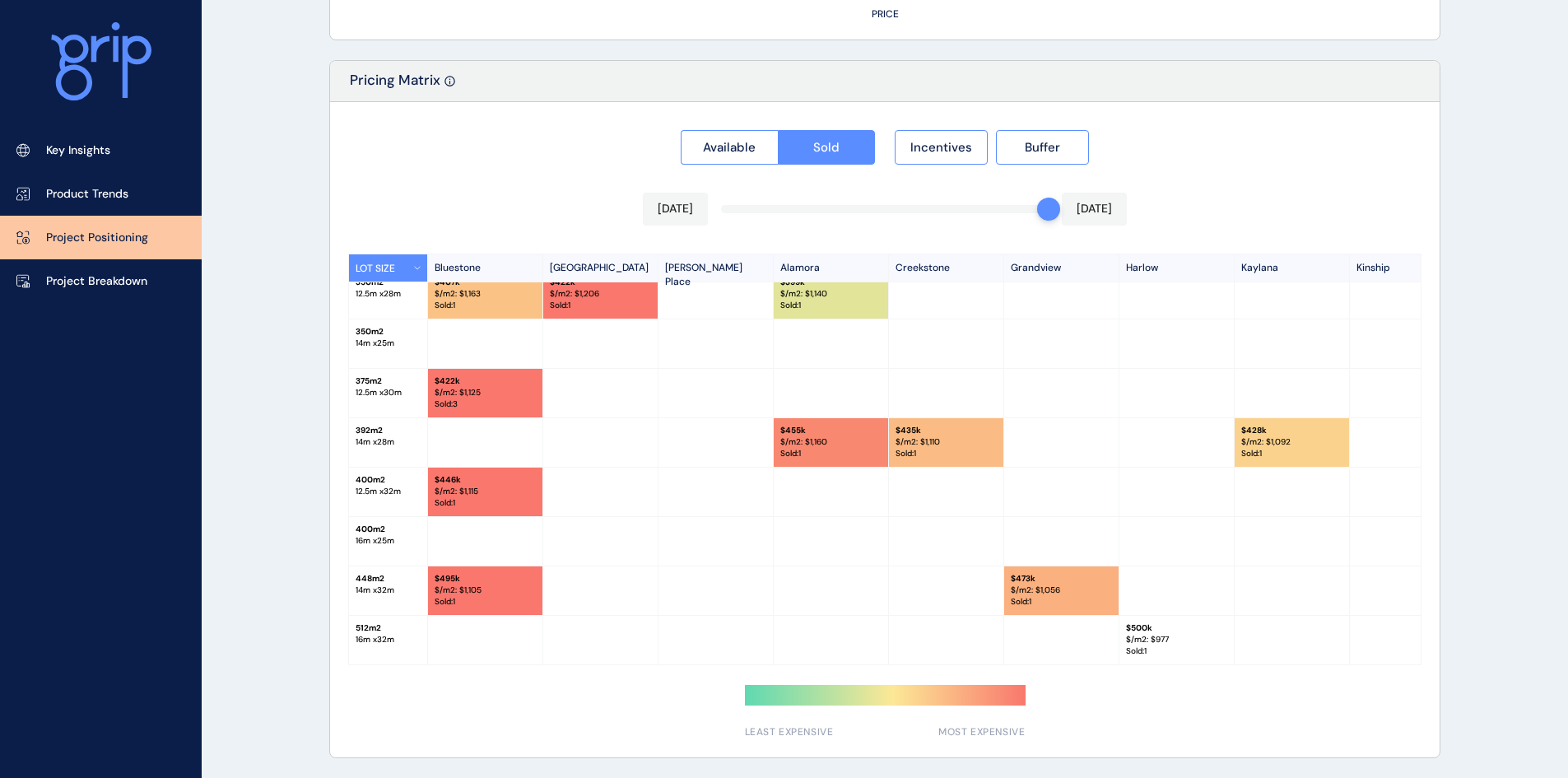
click at [1154, 648] on p "Sold : 1" at bounding box center [1176, 651] width 101 height 12
click at [1154, 622] on p "$ 500k" at bounding box center [1176, 628] width 101 height 12
drag, startPoint x: 1036, startPoint y: 219, endPoint x: 1040, endPoint y: 208, distance: 11.7
click at [1021, 216] on div "[DATE] [DATE]" at bounding box center [885, 210] width 484 height 33
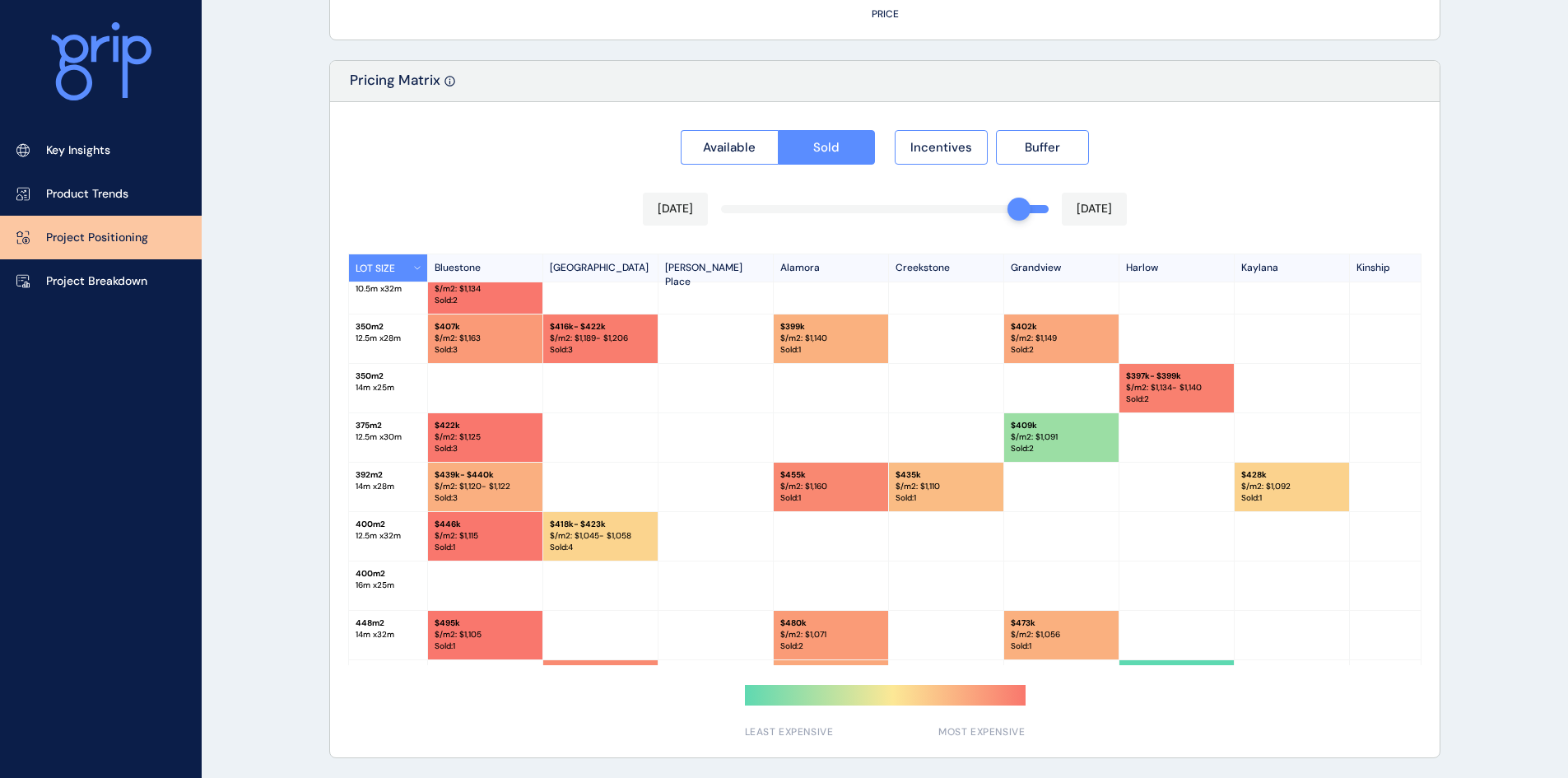
click at [1020, 205] on div at bounding box center [1019, 210] width 24 height 24
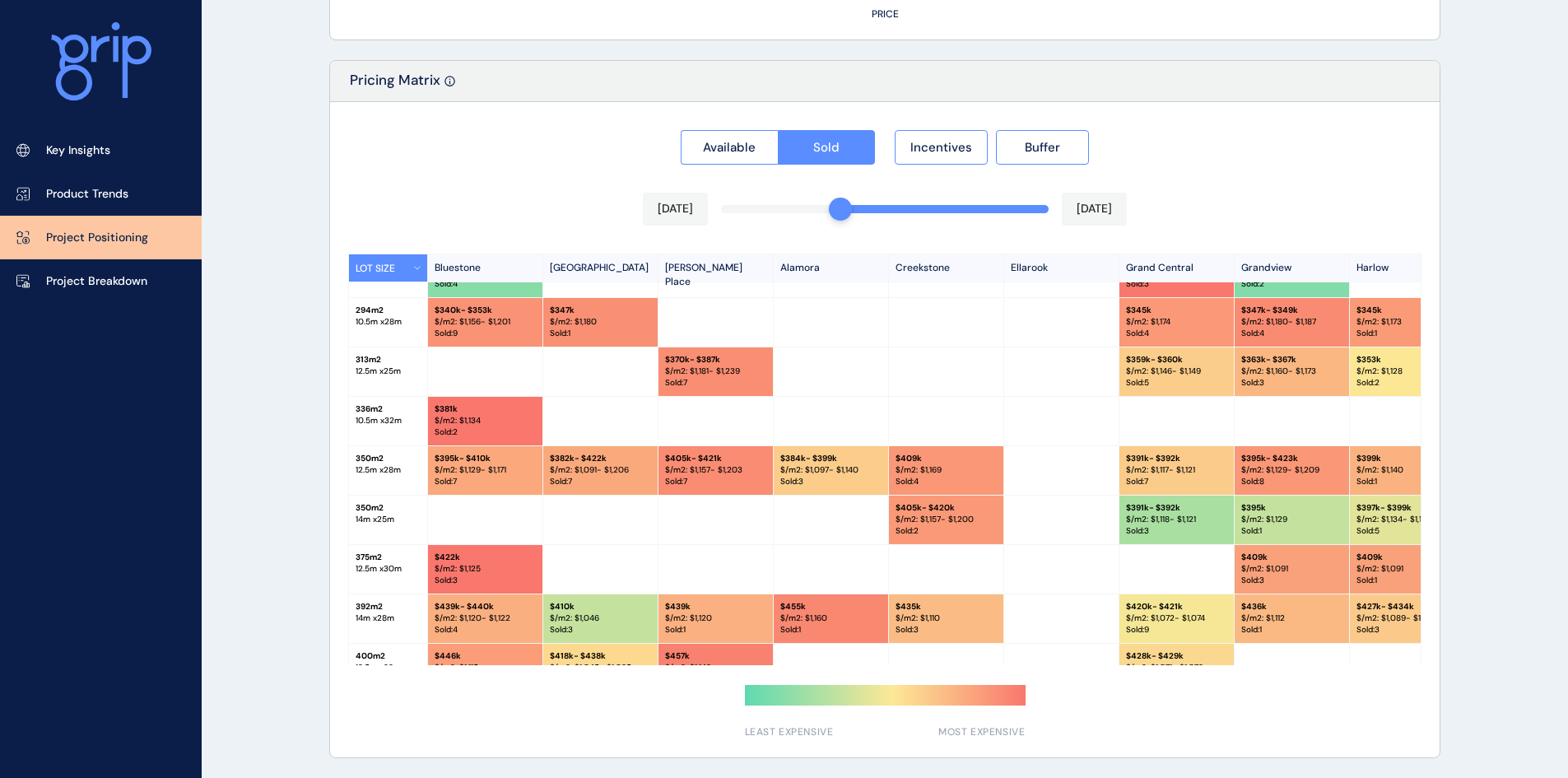
scroll to position [379, 0]
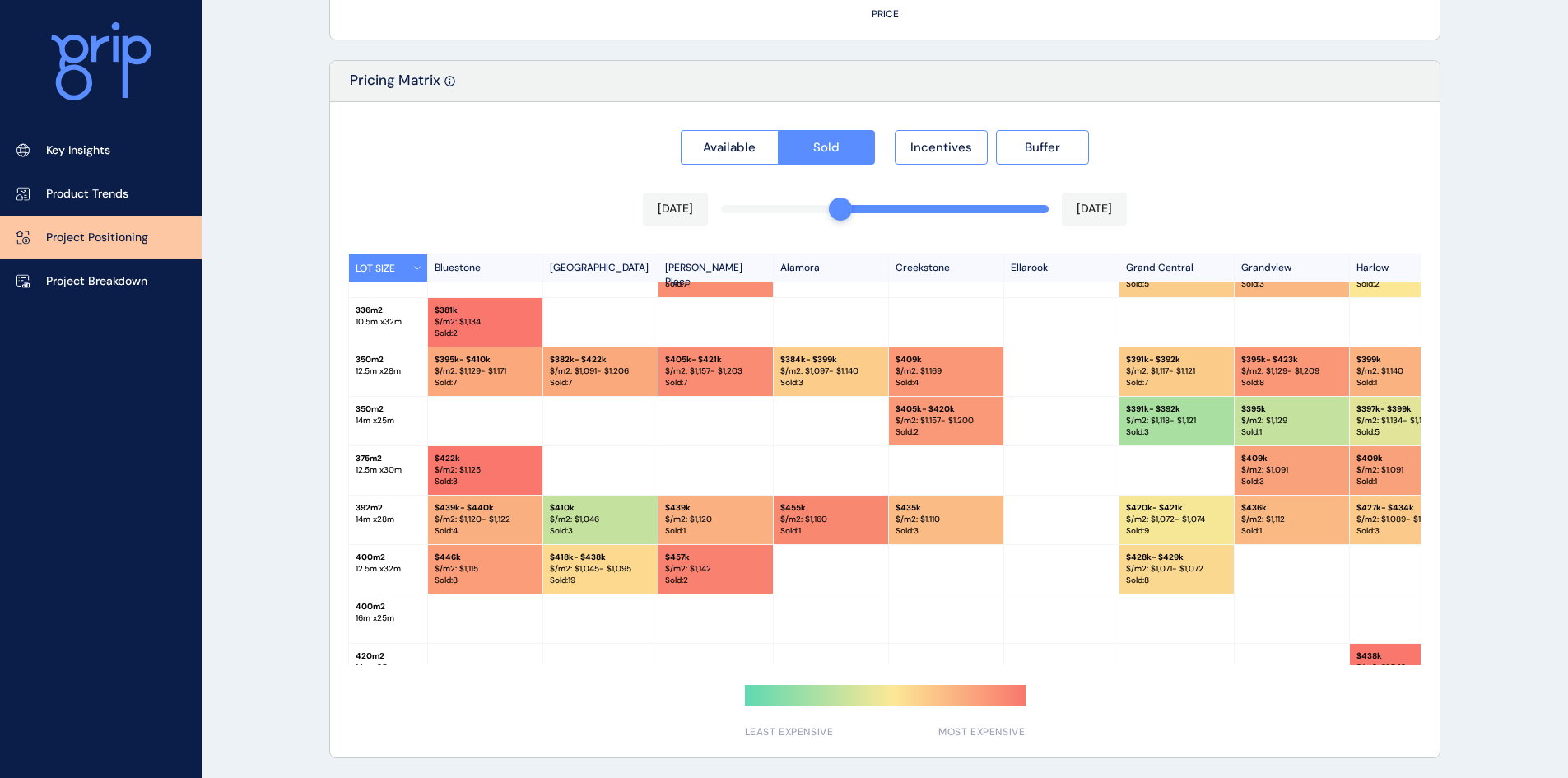
click at [834, 218] on div at bounding box center [841, 210] width 24 height 24
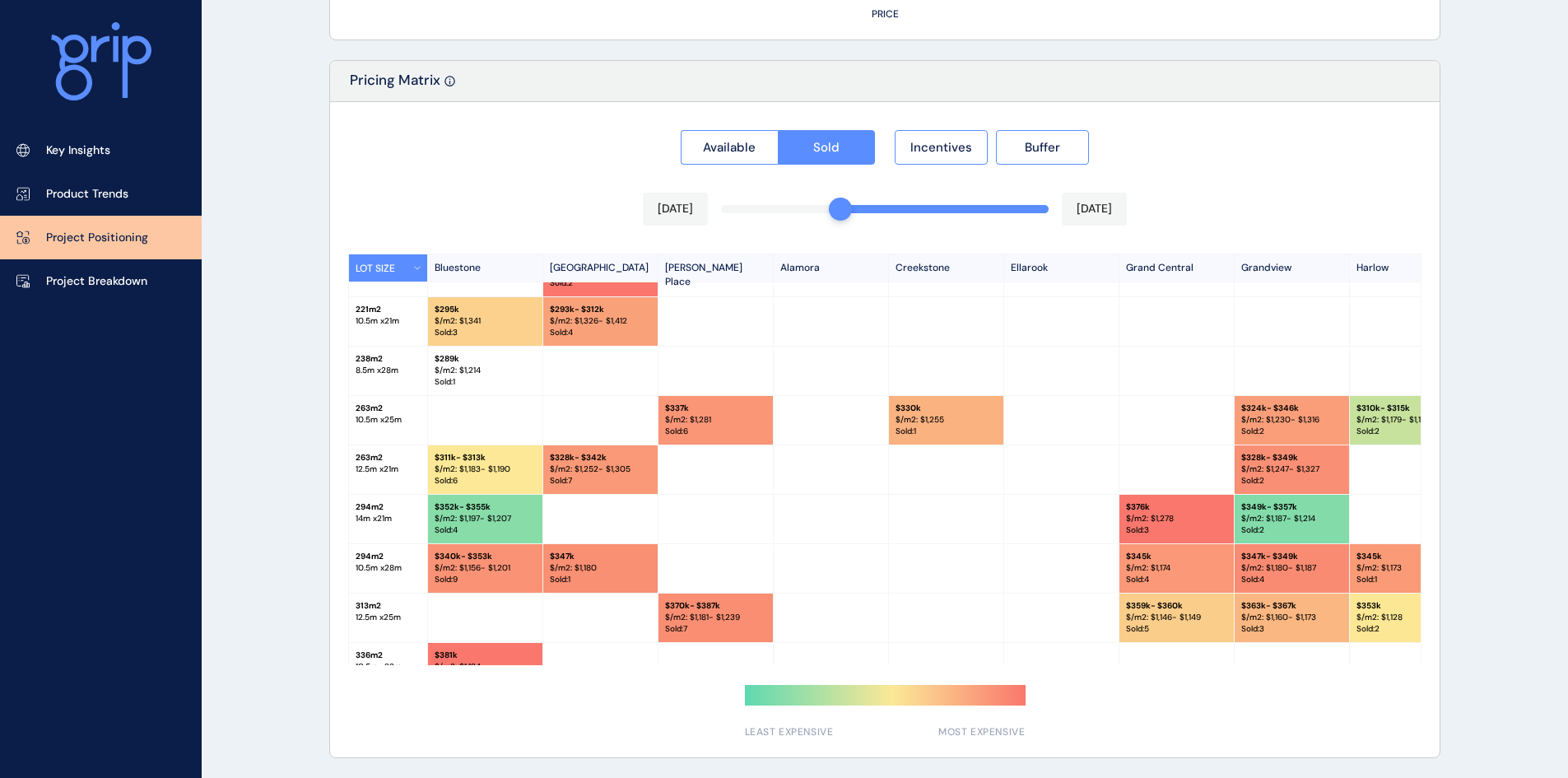
scroll to position [0, 0]
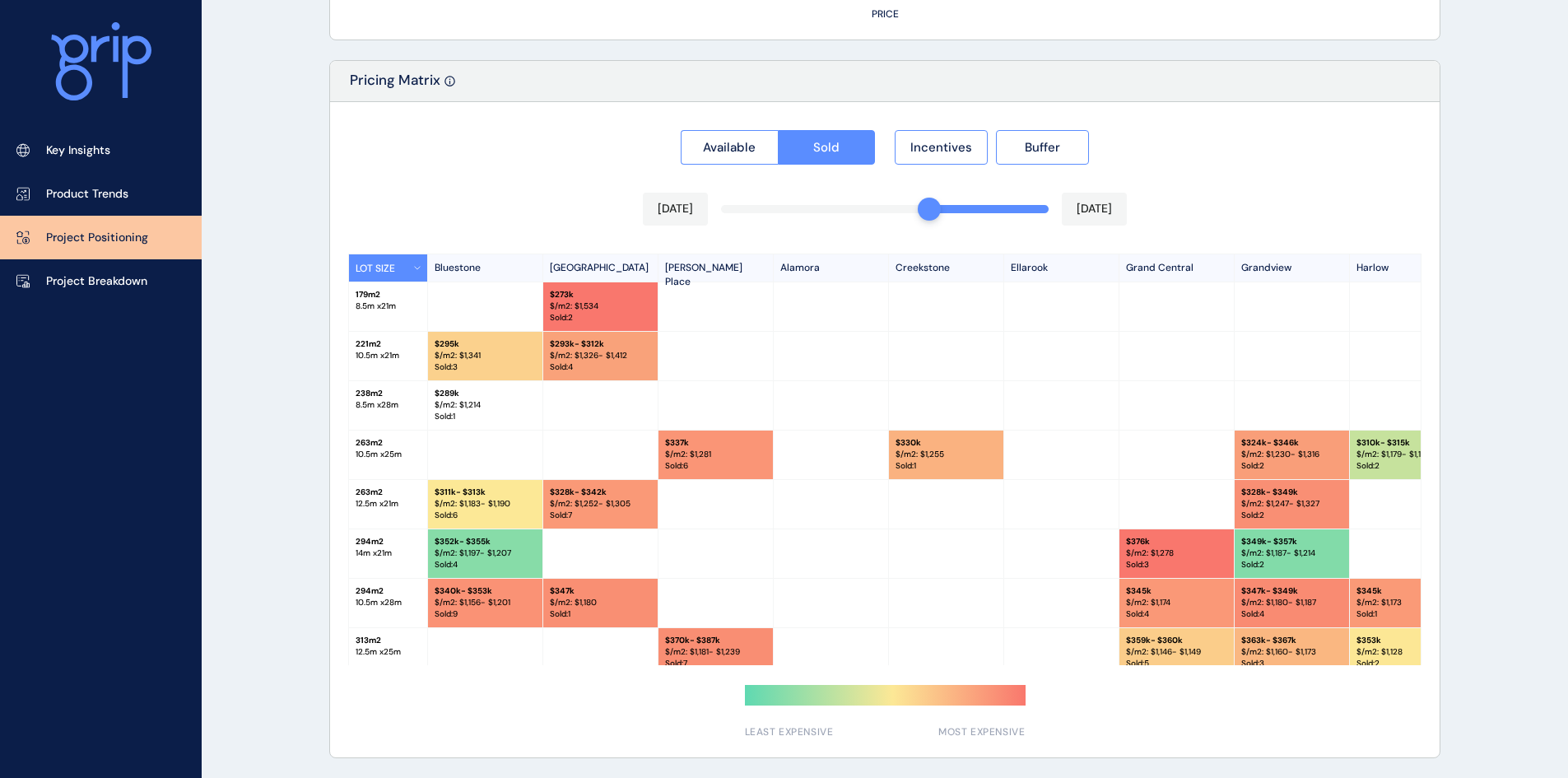
click at [912, 211] on div at bounding box center [885, 429] width 1109 height 656
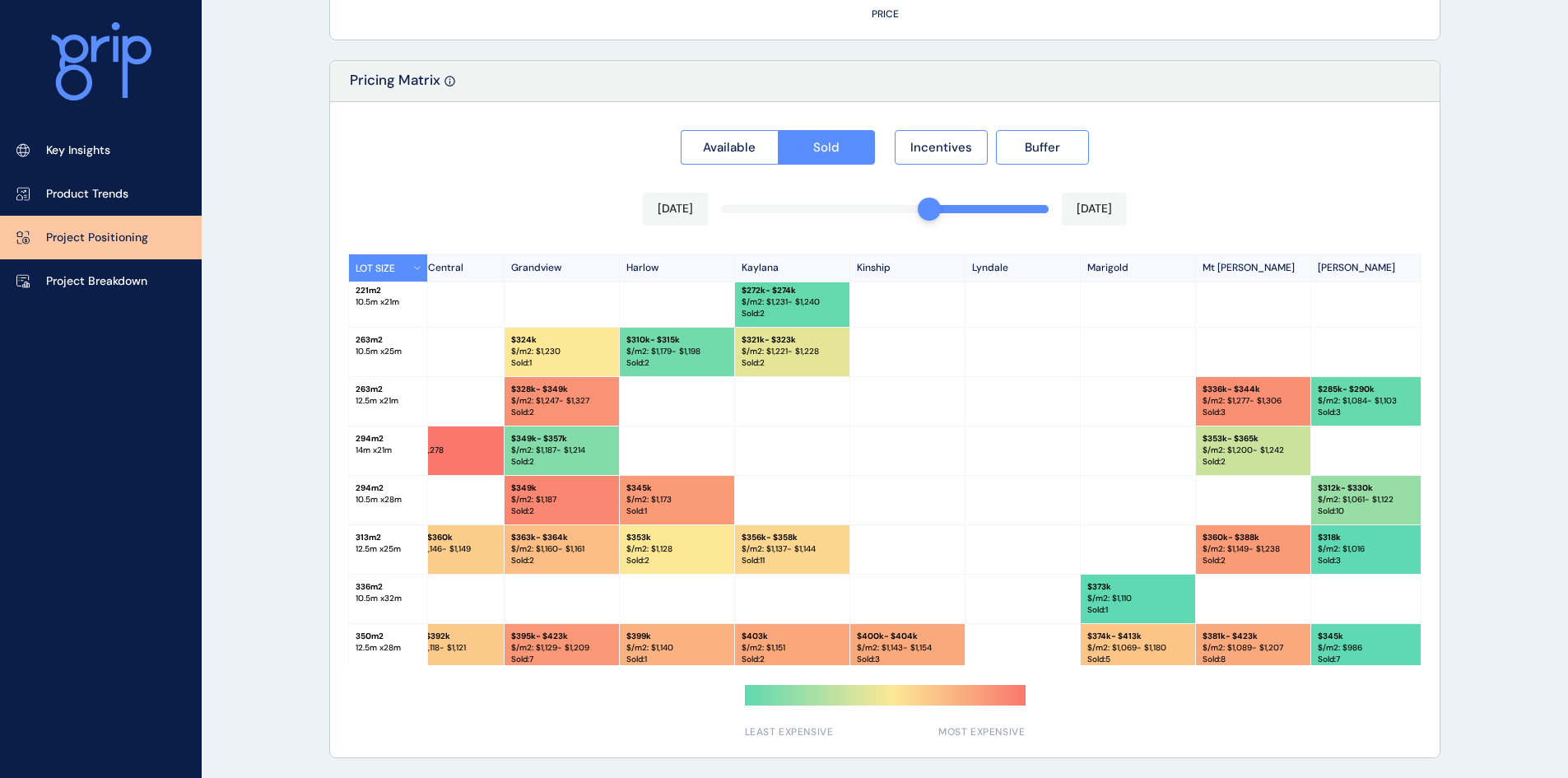
scroll to position [82, 614]
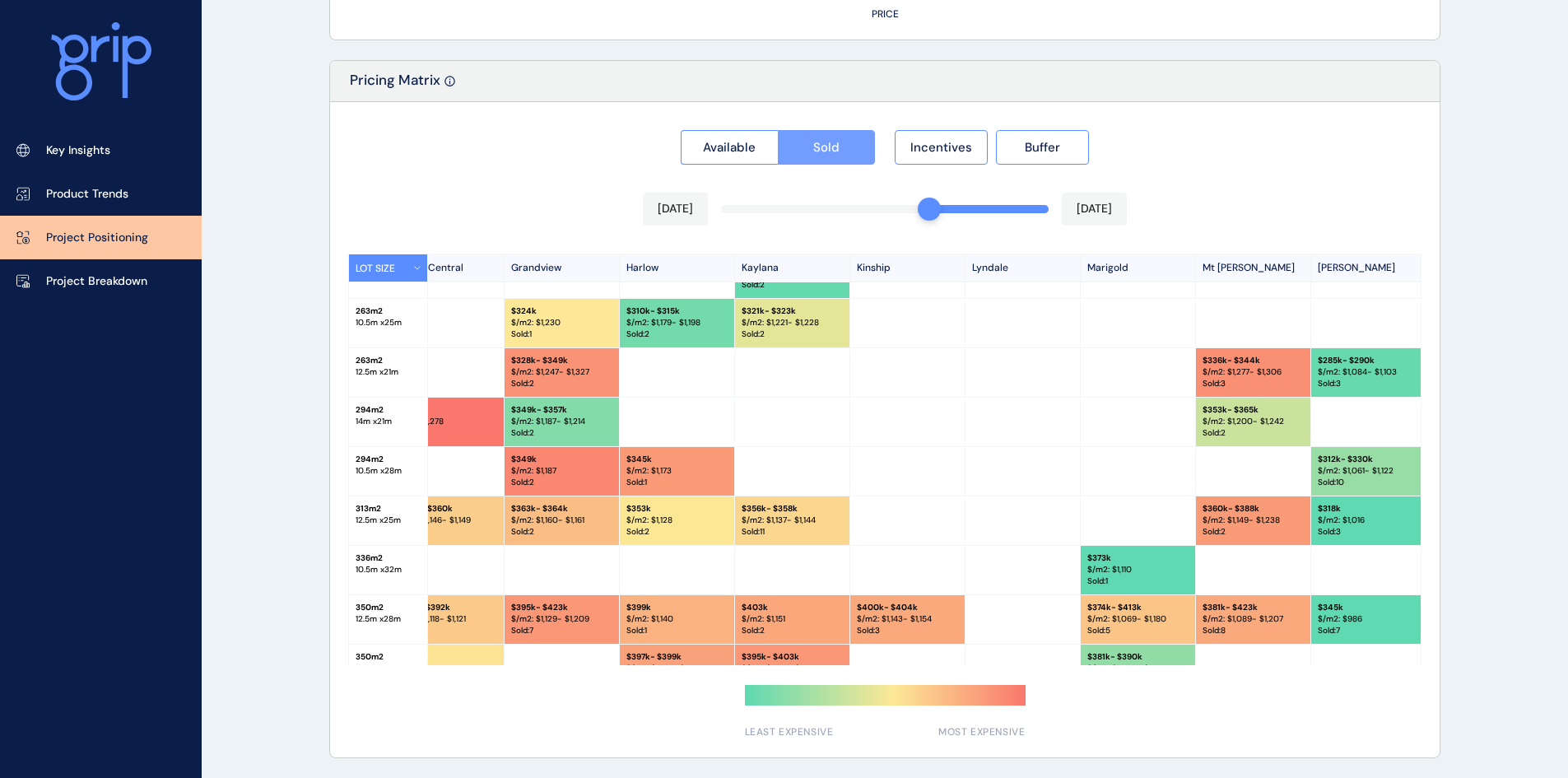
click at [827, 144] on span "Sold" at bounding box center [826, 147] width 26 height 17
click at [944, 150] on span "Incentives" at bounding box center [941, 147] width 62 height 17
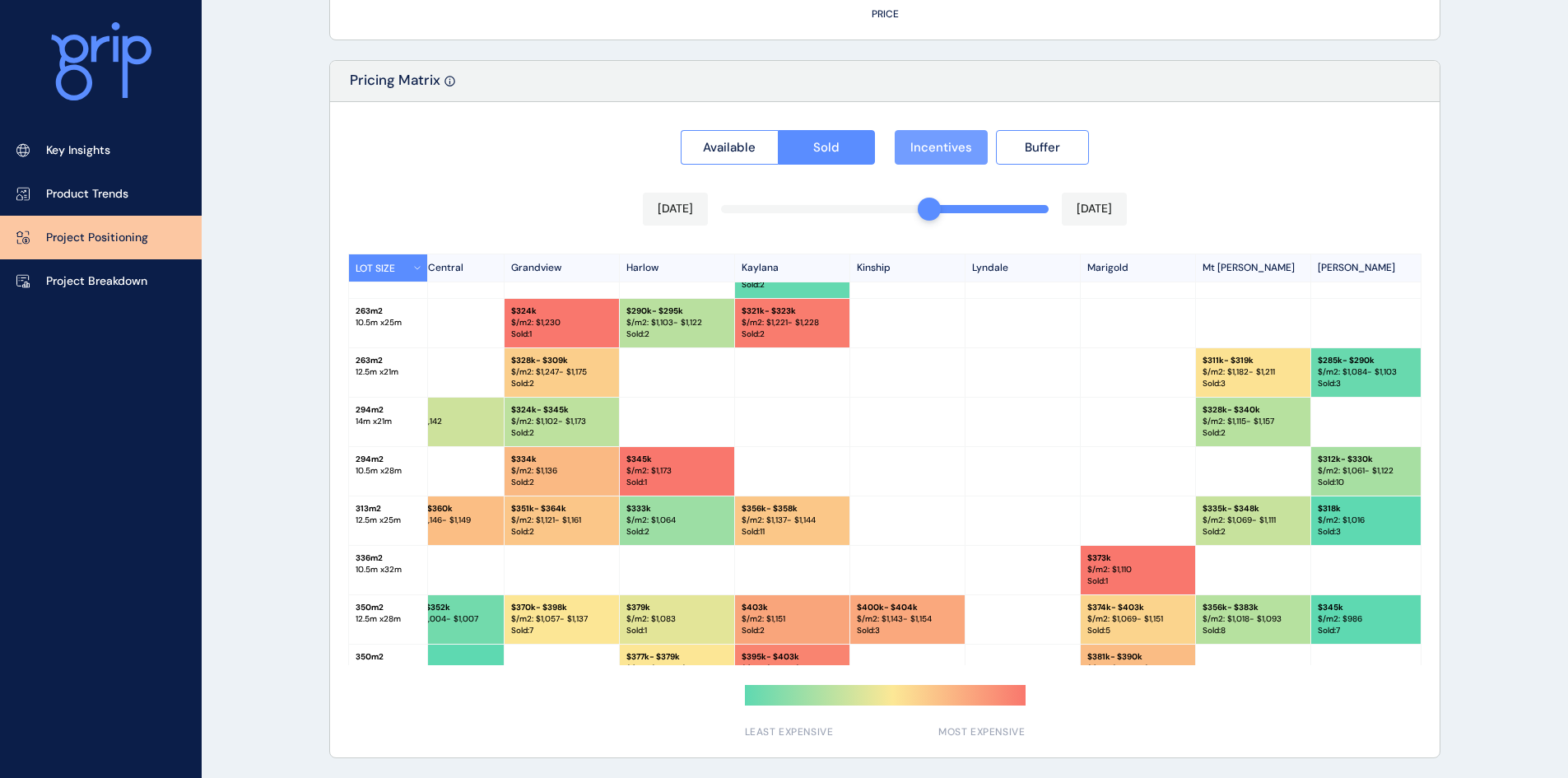
click at [944, 150] on span "Incentives" at bounding box center [941, 147] width 62 height 17
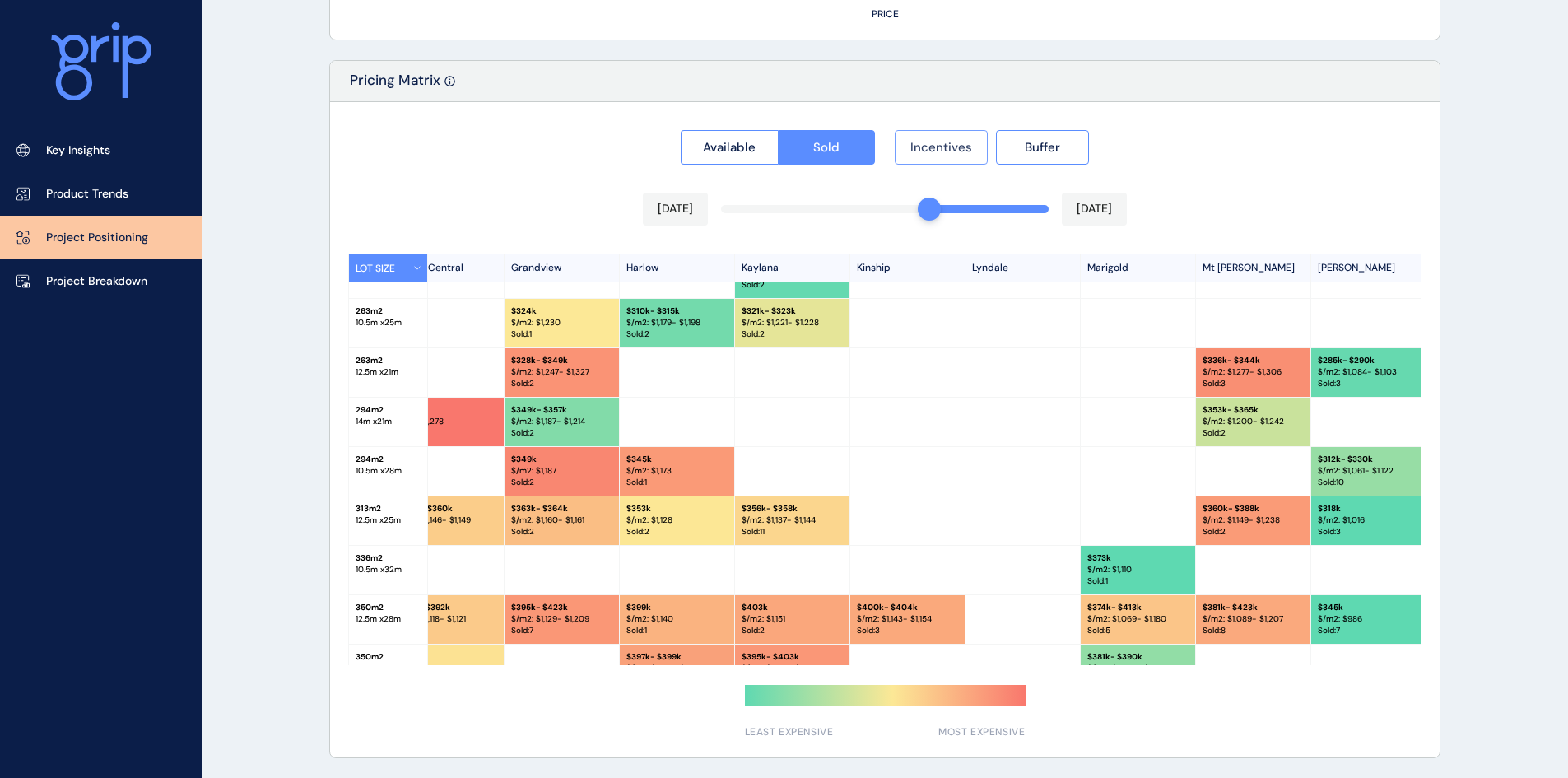
click at [944, 150] on span "Incentives" at bounding box center [941, 147] width 62 height 17
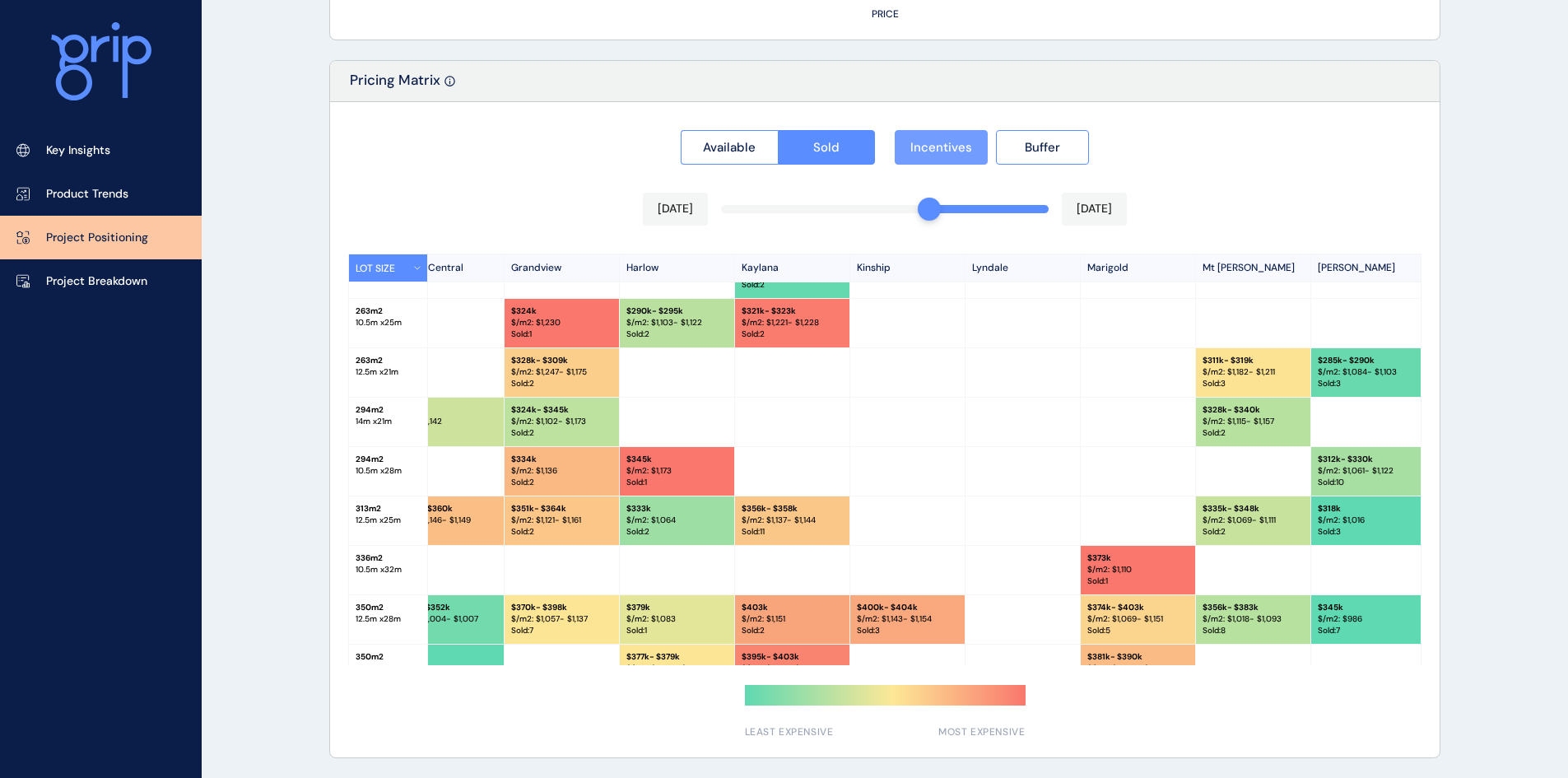
click at [944, 150] on span "Incentives" at bounding box center [941, 147] width 62 height 17
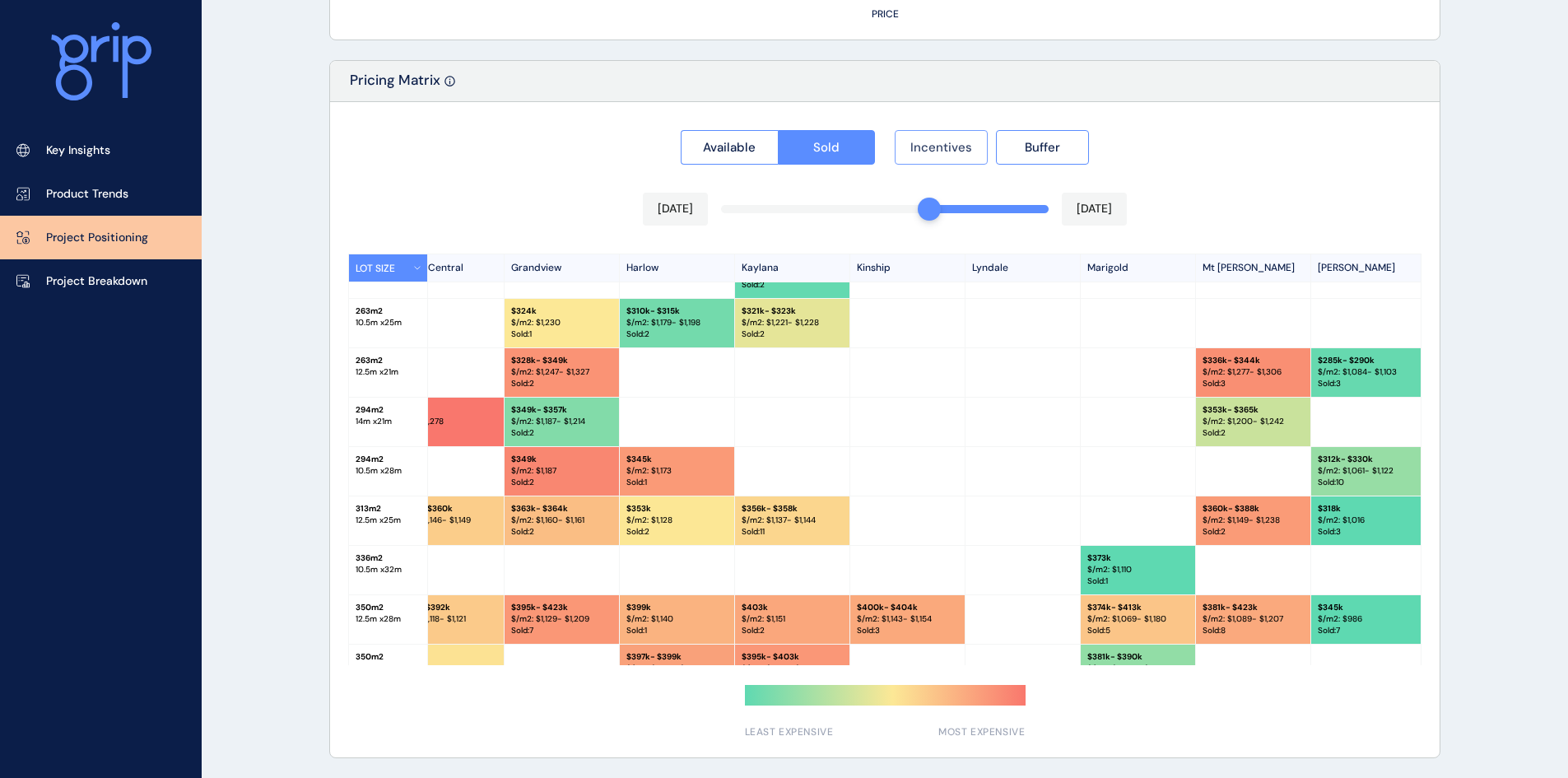
click at [944, 150] on span "Incentives" at bounding box center [941, 147] width 62 height 17
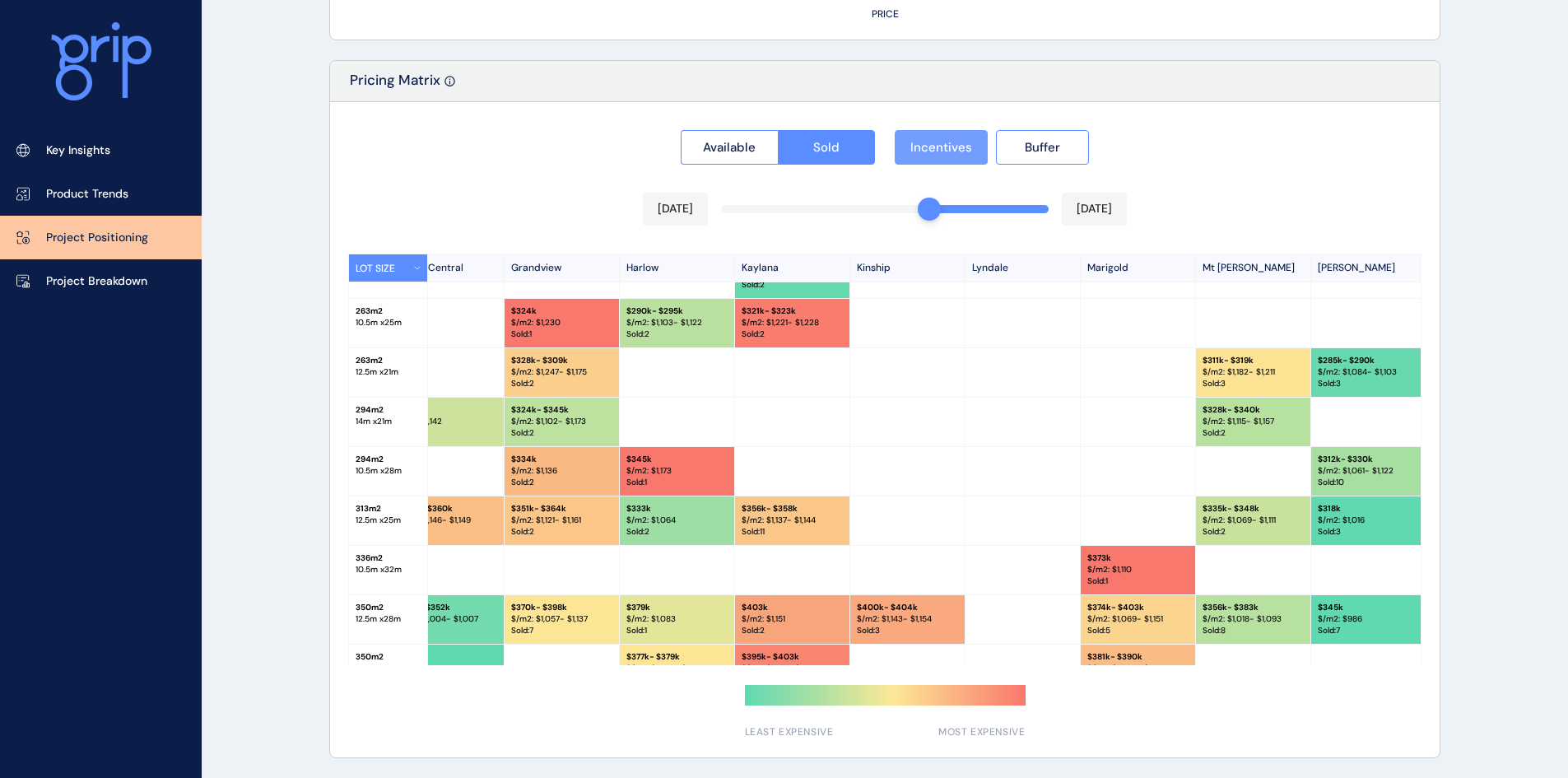
click at [944, 150] on span "Incentives" at bounding box center [941, 147] width 62 height 17
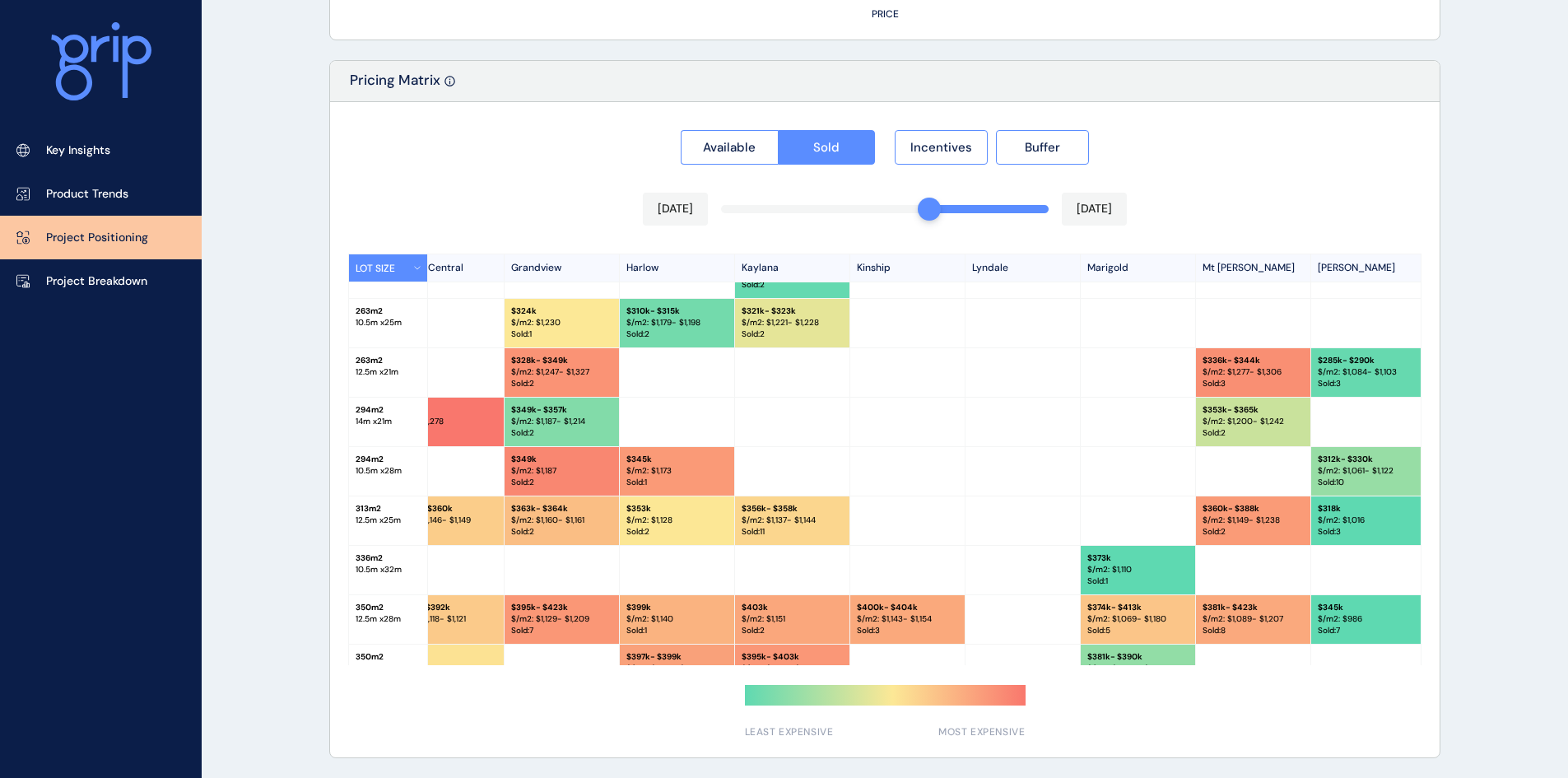
click at [654, 315] on p "$ 310k - $315k" at bounding box center [676, 312] width 101 height 12
drag, startPoint x: 662, startPoint y: 311, endPoint x: 676, endPoint y: 311, distance: 14.0
click at [676, 311] on p "$ 310k - $315k" at bounding box center [676, 312] width 101 height 12
drag, startPoint x: 630, startPoint y: 312, endPoint x: 644, endPoint y: 312, distance: 14.0
click at [644, 312] on p "$ 310k - $315k" at bounding box center [676, 312] width 101 height 12
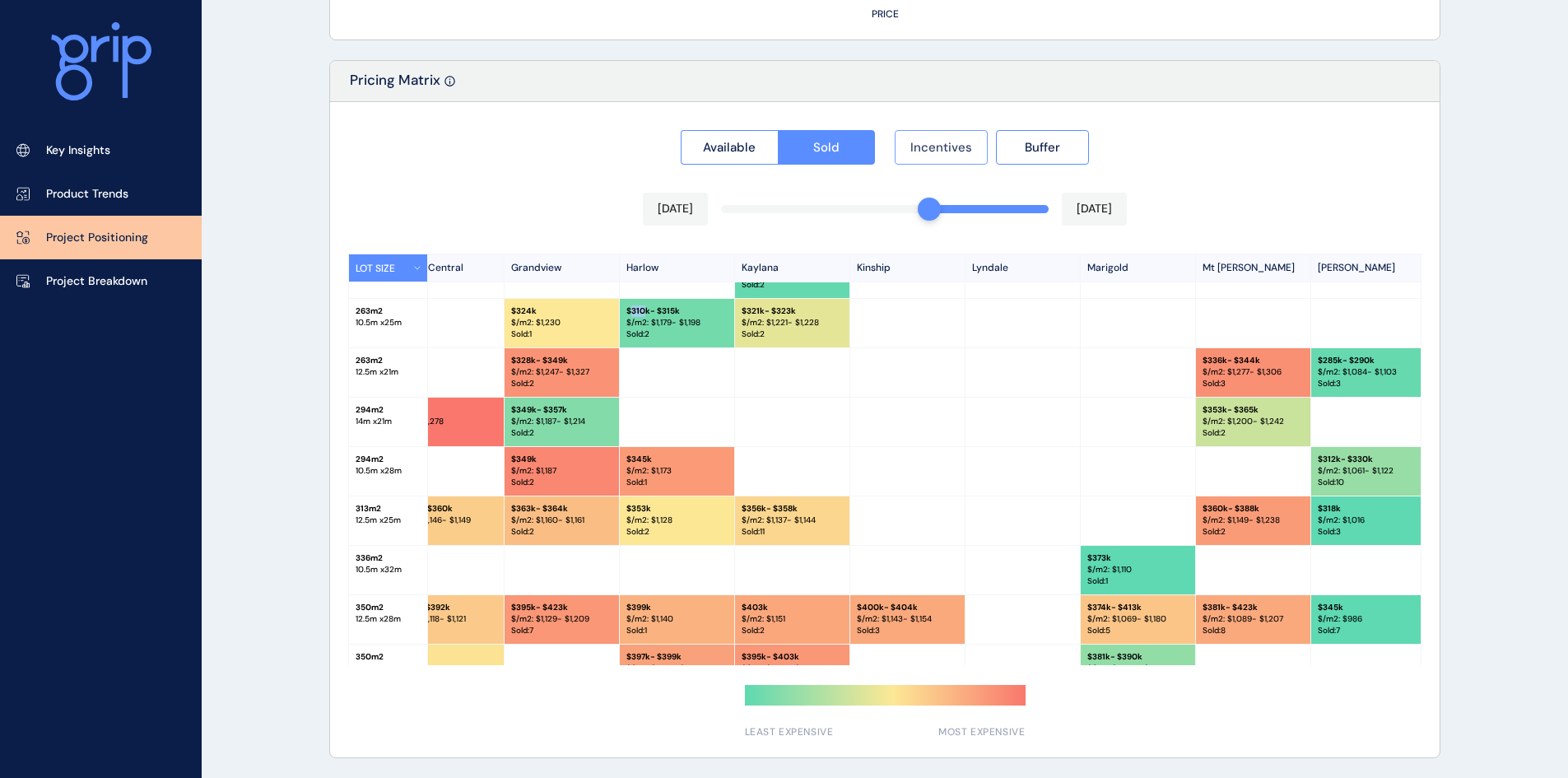
click at [936, 156] on button "Incentives" at bounding box center [941, 147] width 93 height 34
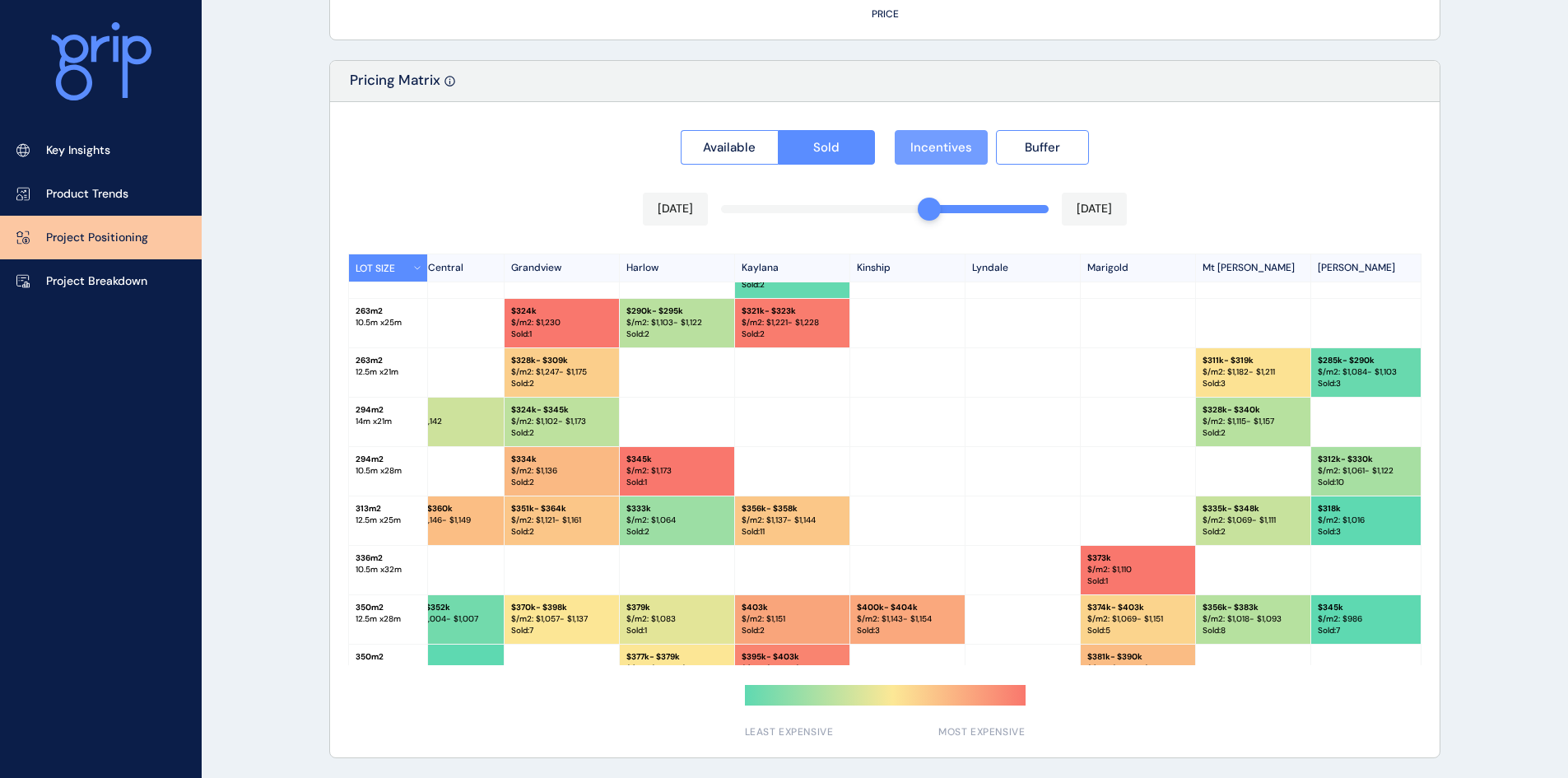
click at [949, 146] on span "Incentives" at bounding box center [941, 147] width 62 height 17
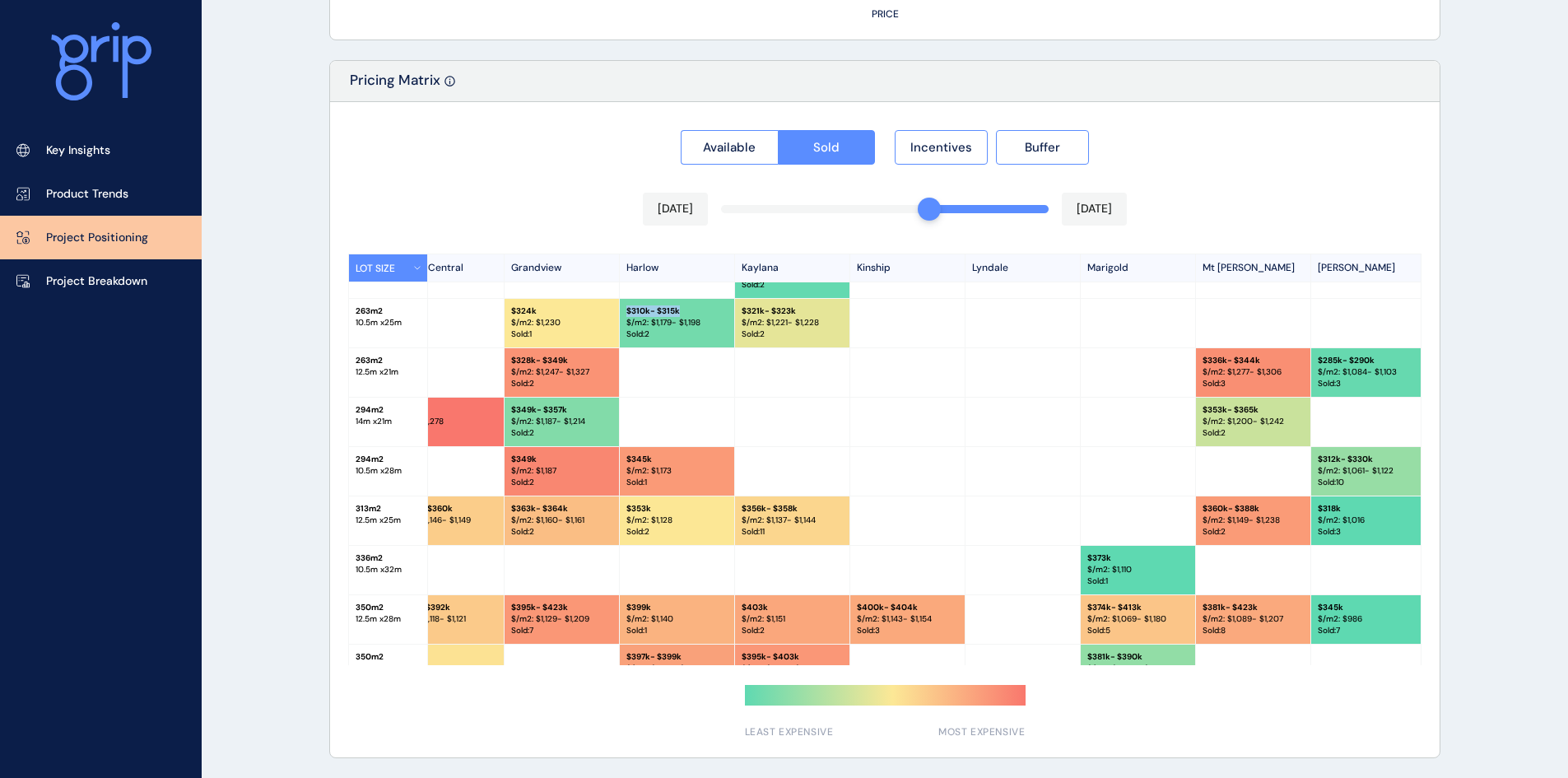
drag, startPoint x: 629, startPoint y: 311, endPoint x: 677, endPoint y: 311, distance: 48.0
click at [677, 311] on p "$ 310k - $315k" at bounding box center [676, 312] width 101 height 12
click at [944, 157] on button "Incentives" at bounding box center [941, 147] width 93 height 34
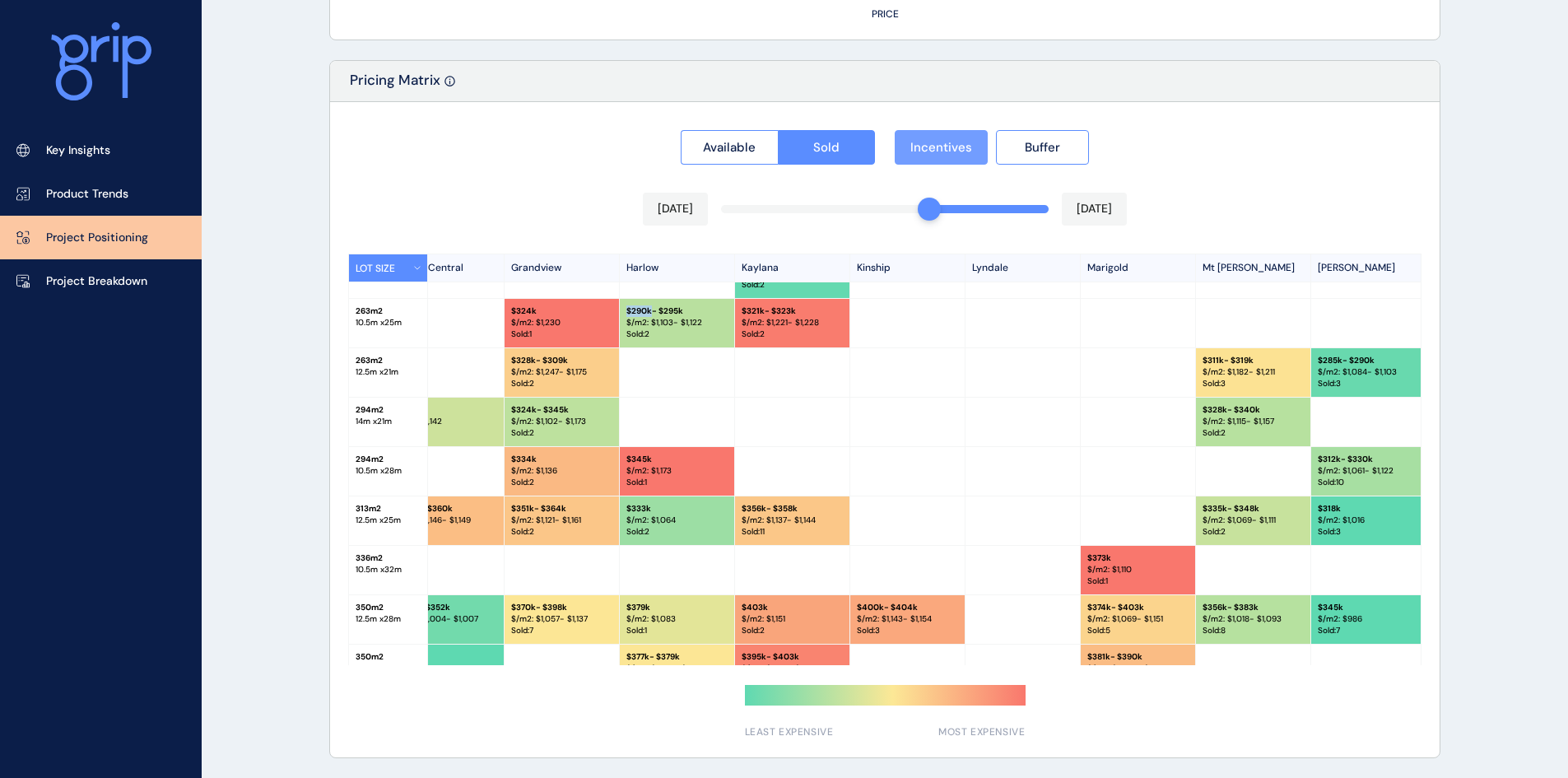
click at [954, 152] on span "Incentives" at bounding box center [941, 147] width 62 height 17
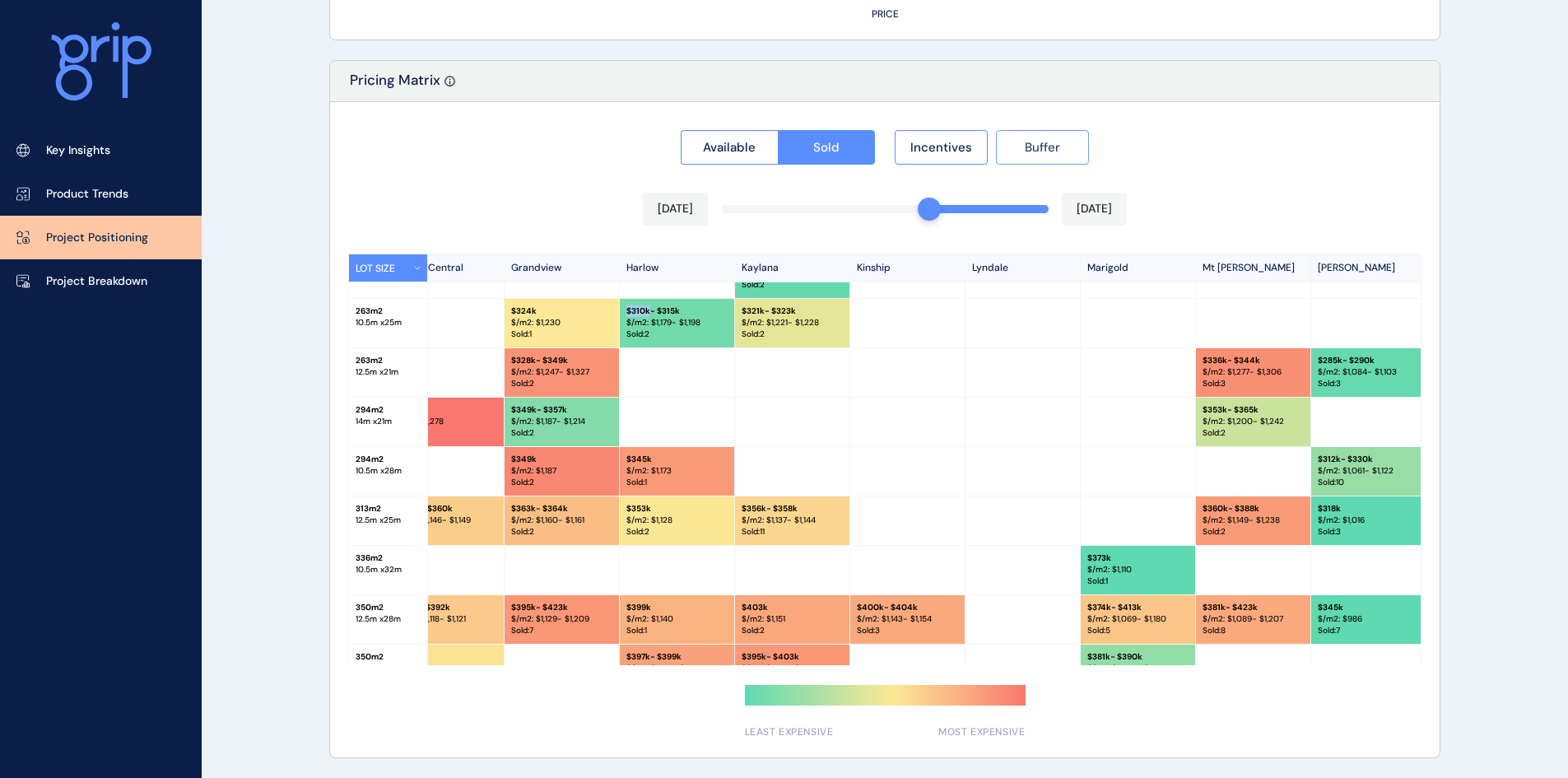
click at [1038, 150] on span "Buffer" at bounding box center [1043, 147] width 35 height 17
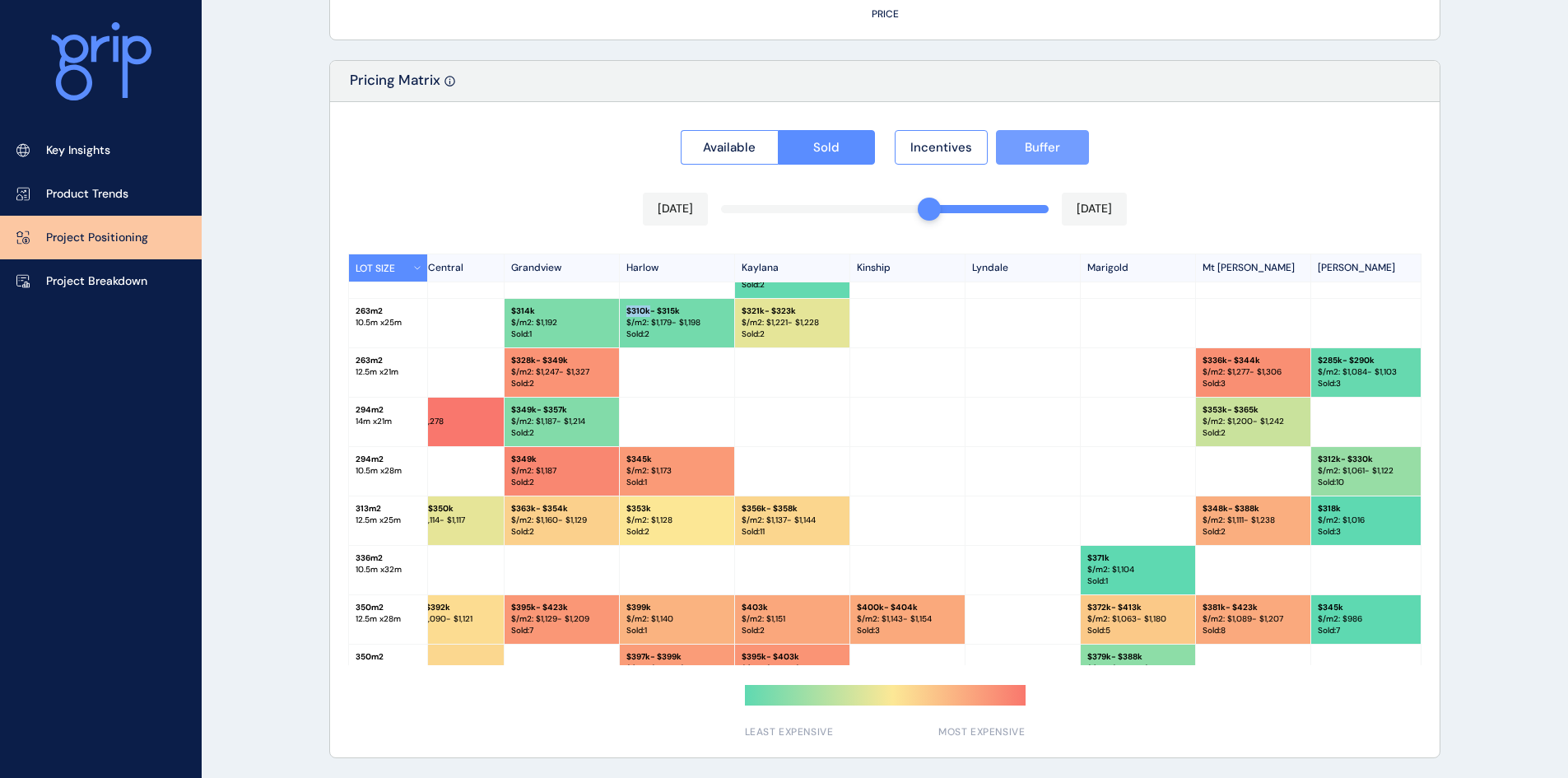
click at [1038, 150] on span "Buffer" at bounding box center [1043, 147] width 35 height 17
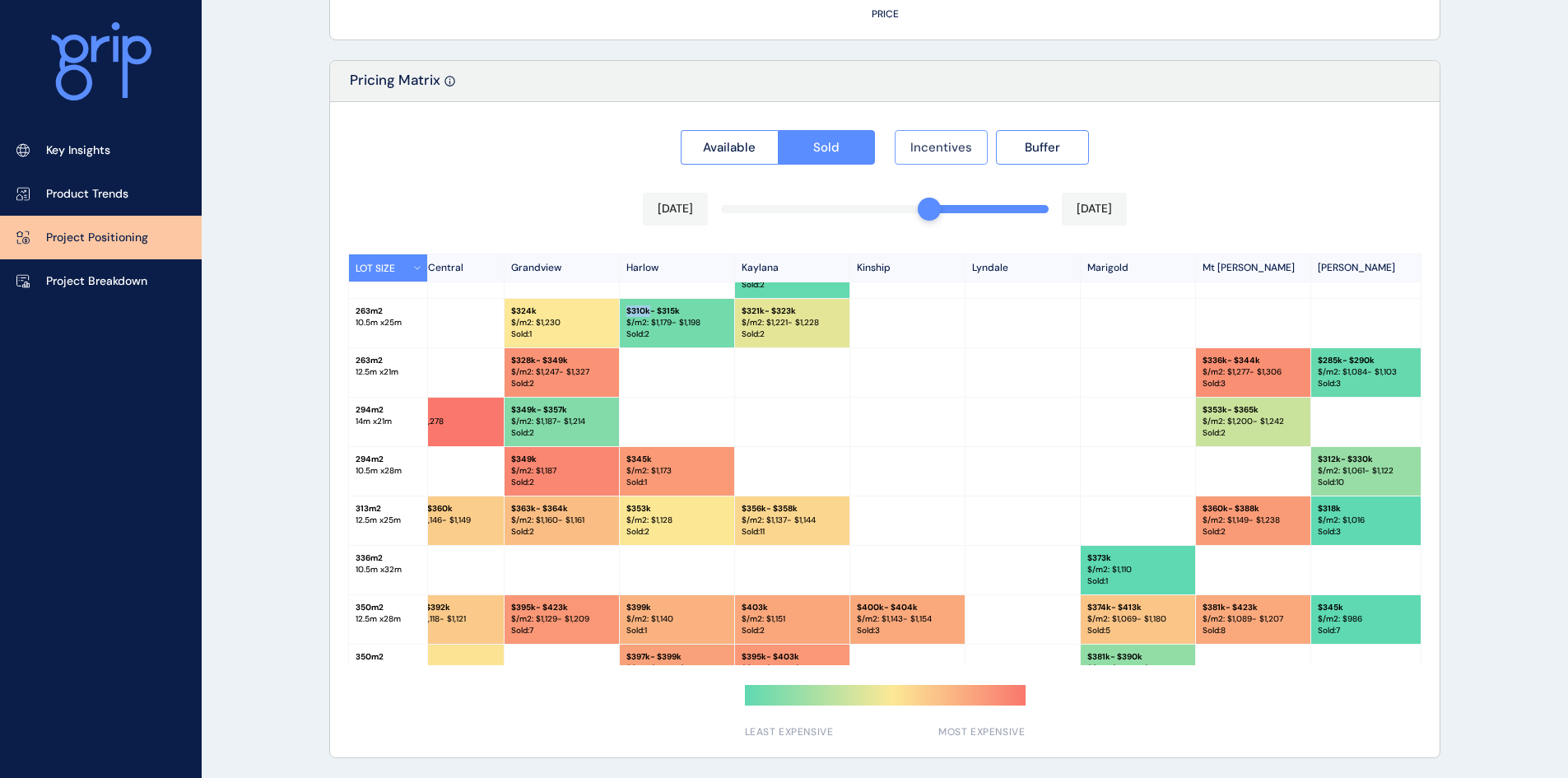
click at [933, 150] on span "Incentives" at bounding box center [941, 147] width 62 height 17
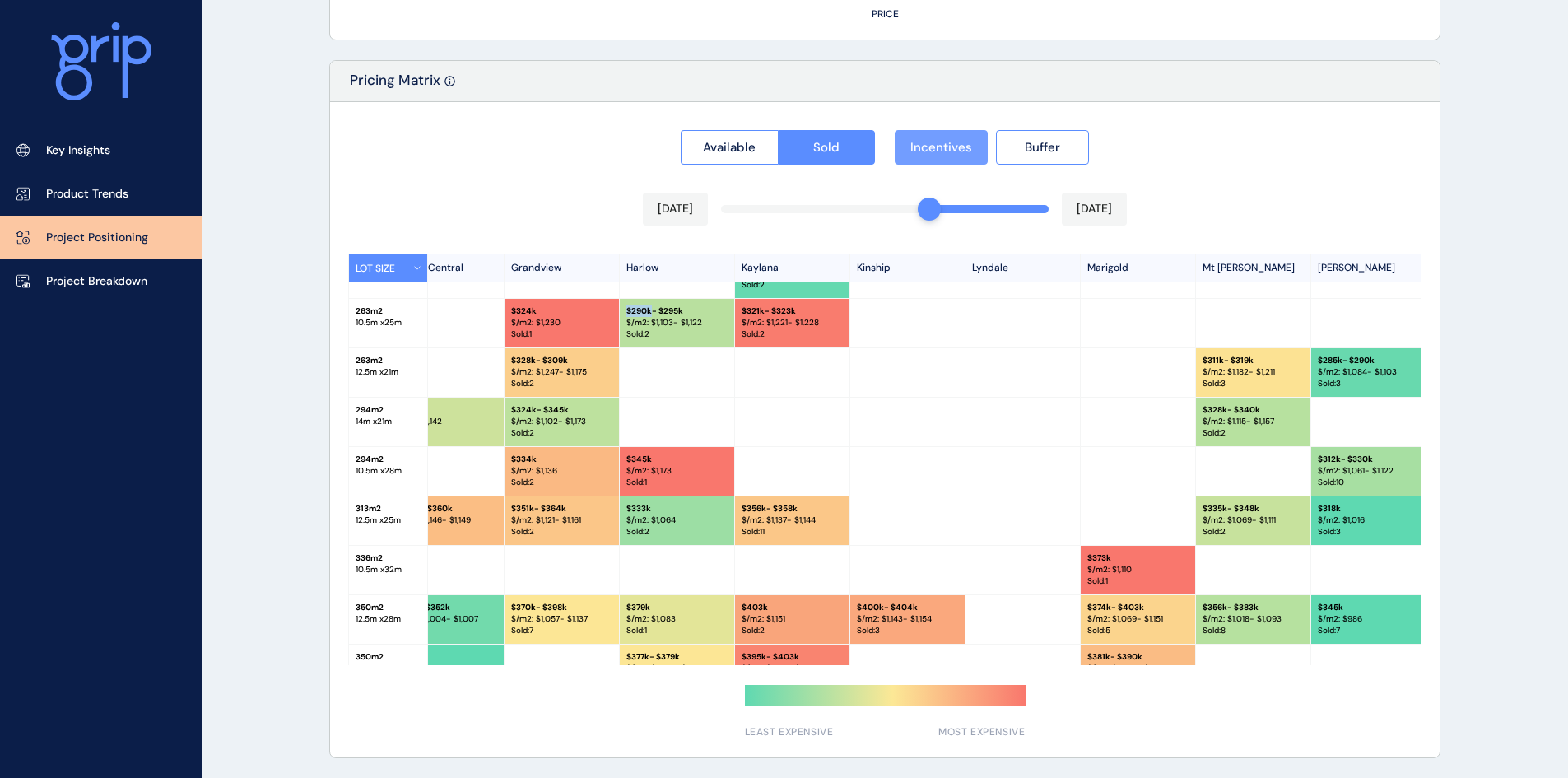
click at [933, 150] on span "Incentives" at bounding box center [941, 147] width 62 height 17
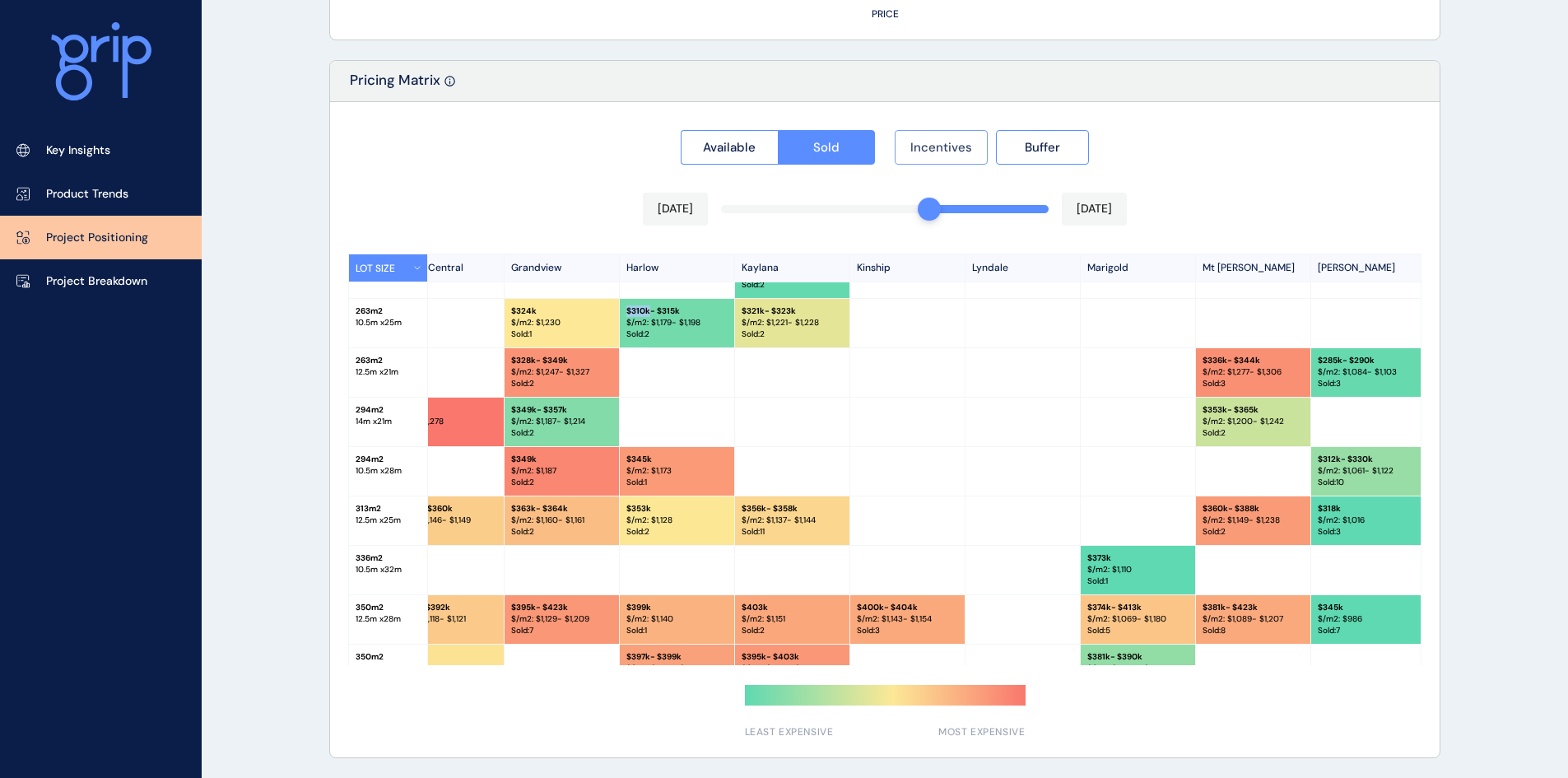
click at [933, 150] on span "Incentives" at bounding box center [941, 147] width 62 height 17
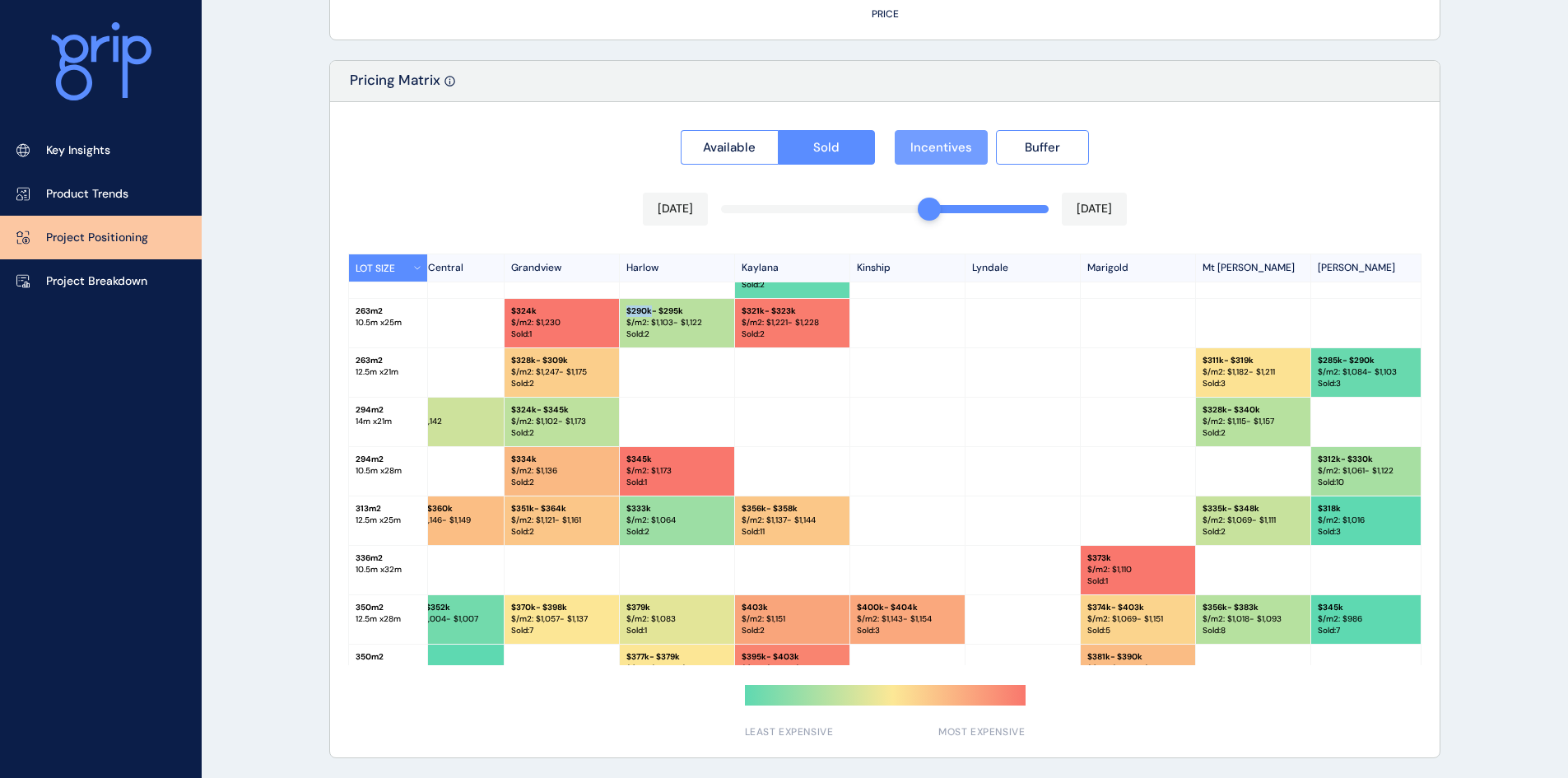
click at [933, 150] on span "Incentives" at bounding box center [941, 147] width 62 height 17
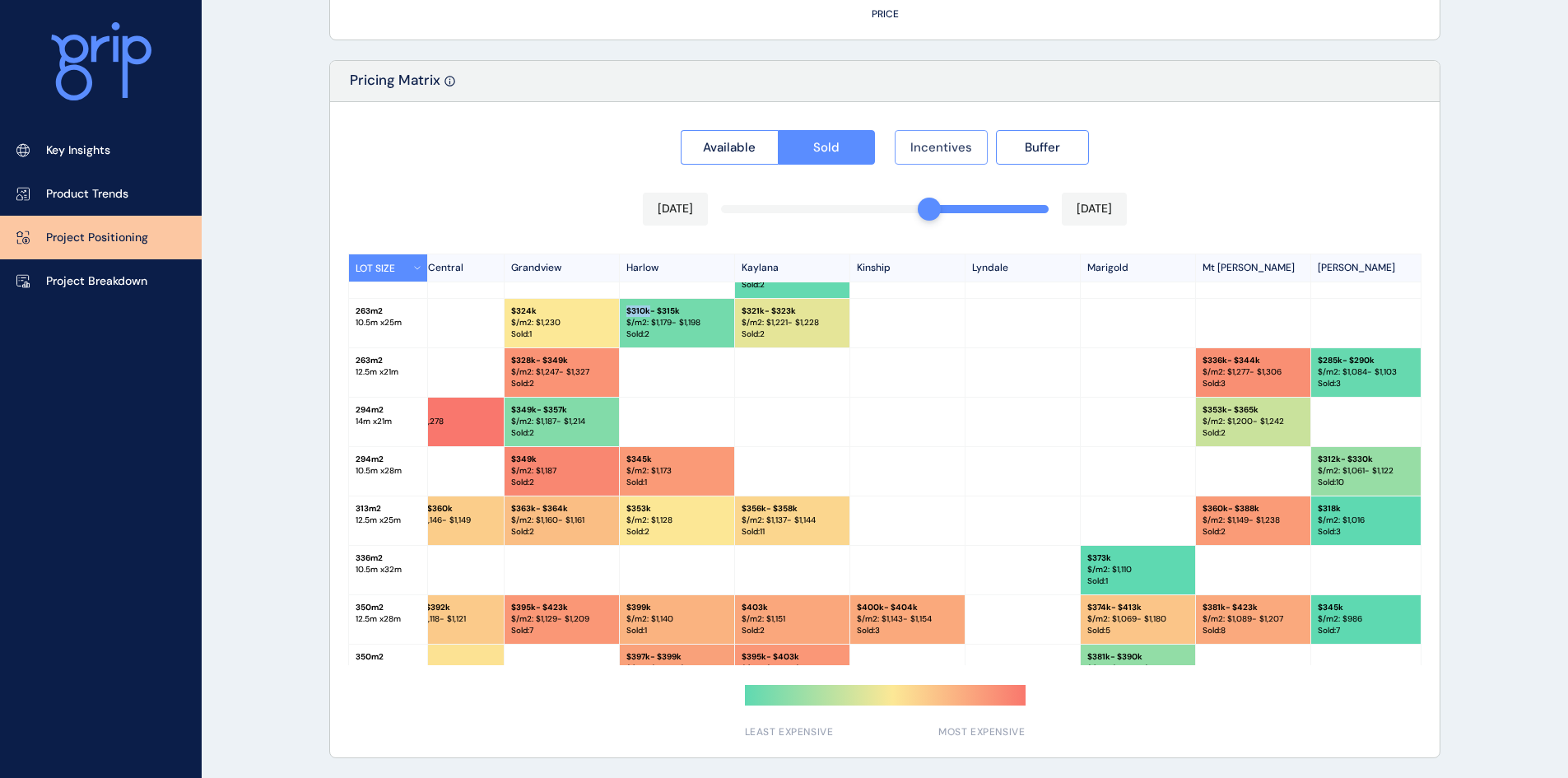
click at [932, 150] on span "Incentives" at bounding box center [941, 147] width 62 height 17
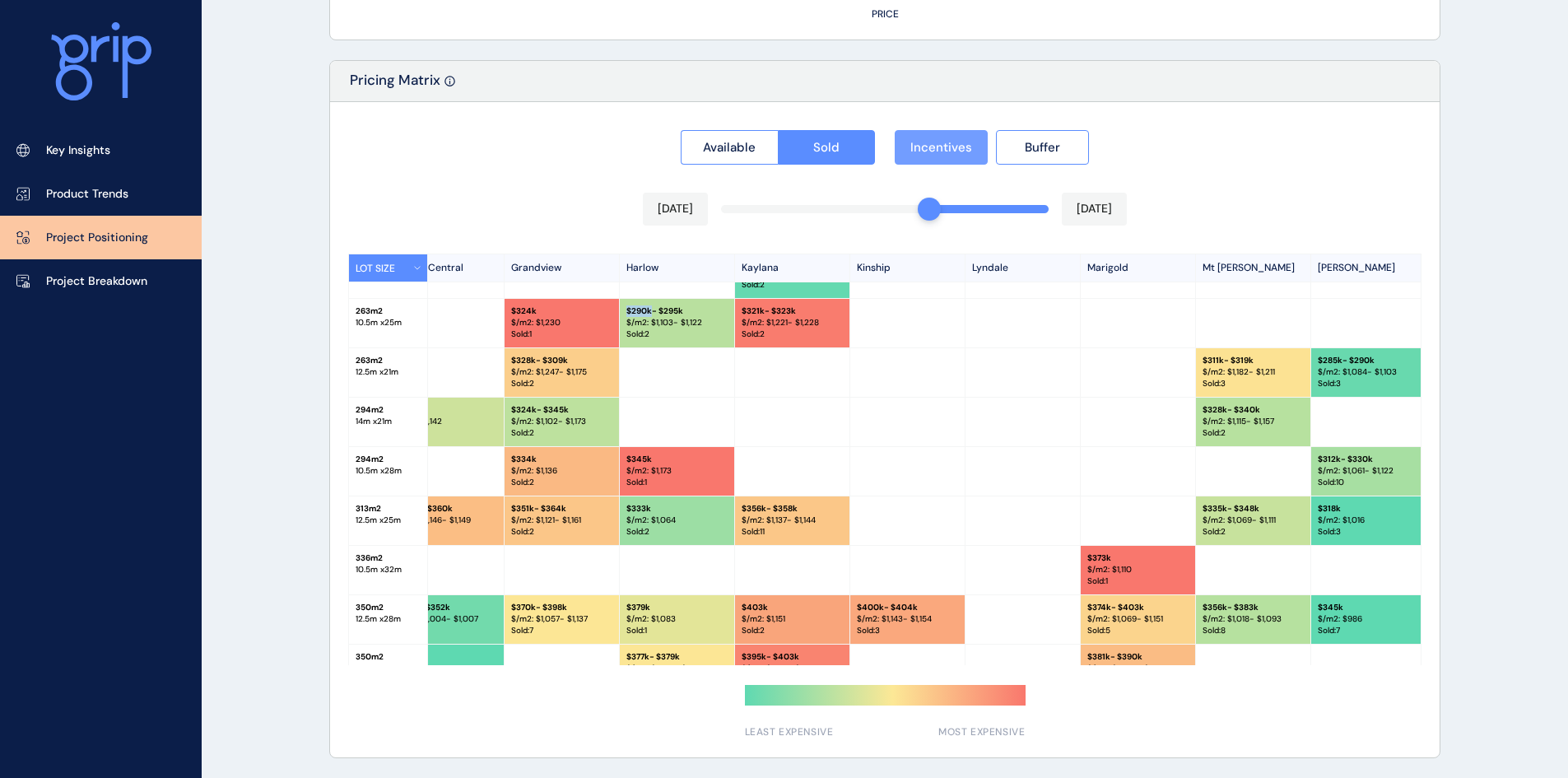
click at [936, 154] on span "Incentives" at bounding box center [941, 147] width 62 height 17
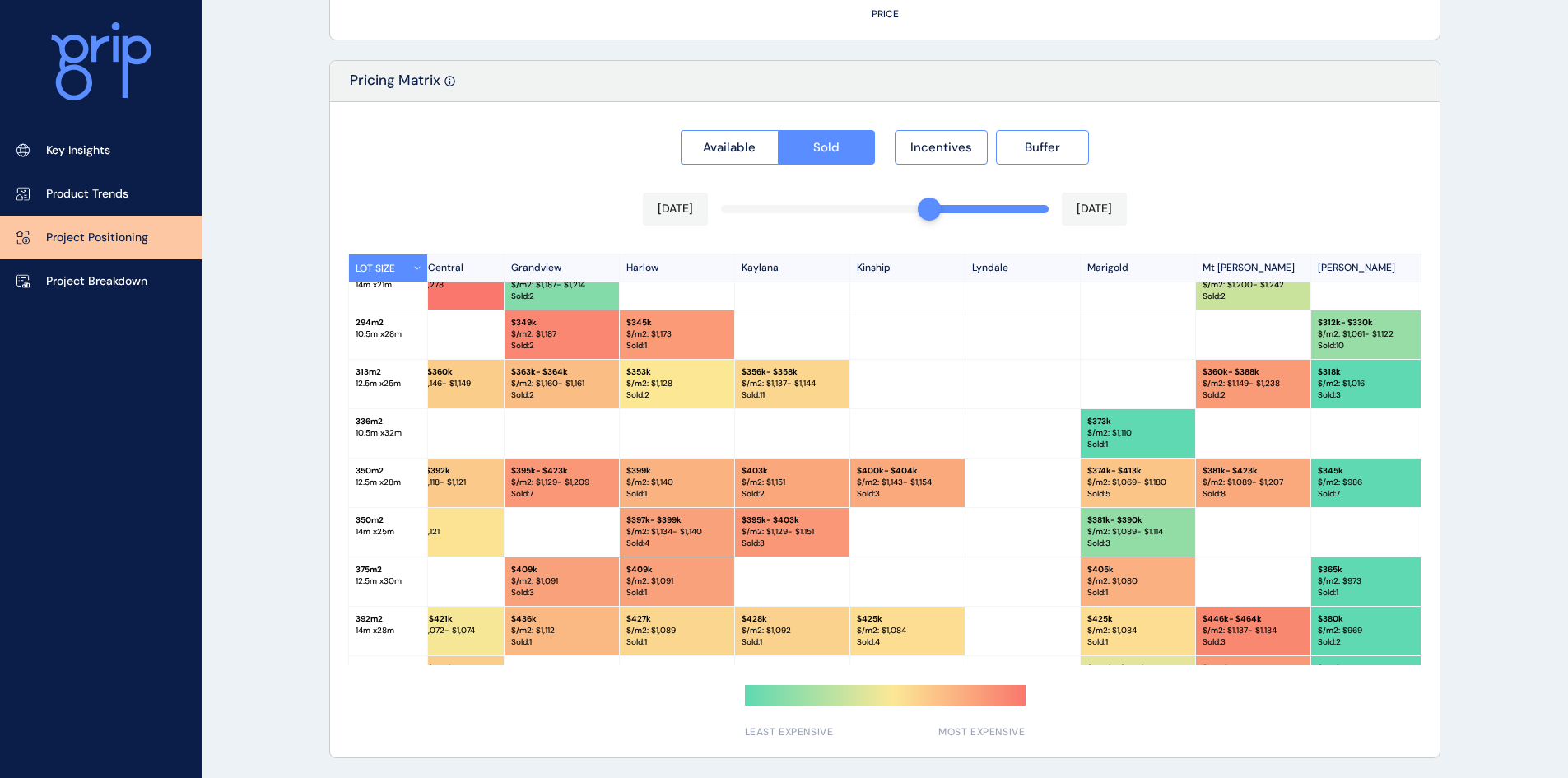
scroll to position [247, 614]
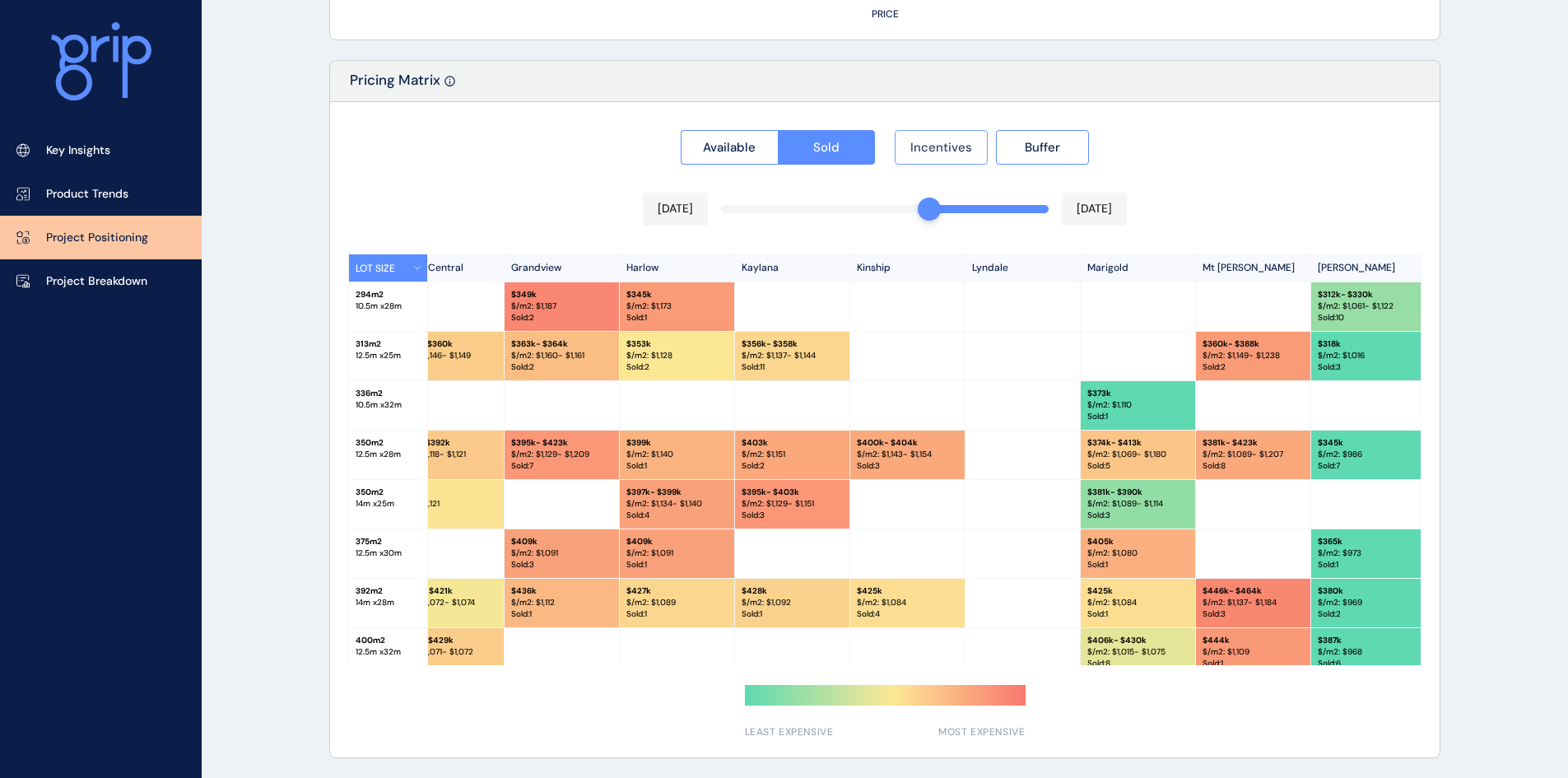
click at [950, 152] on span "Incentives" at bounding box center [941, 147] width 62 height 17
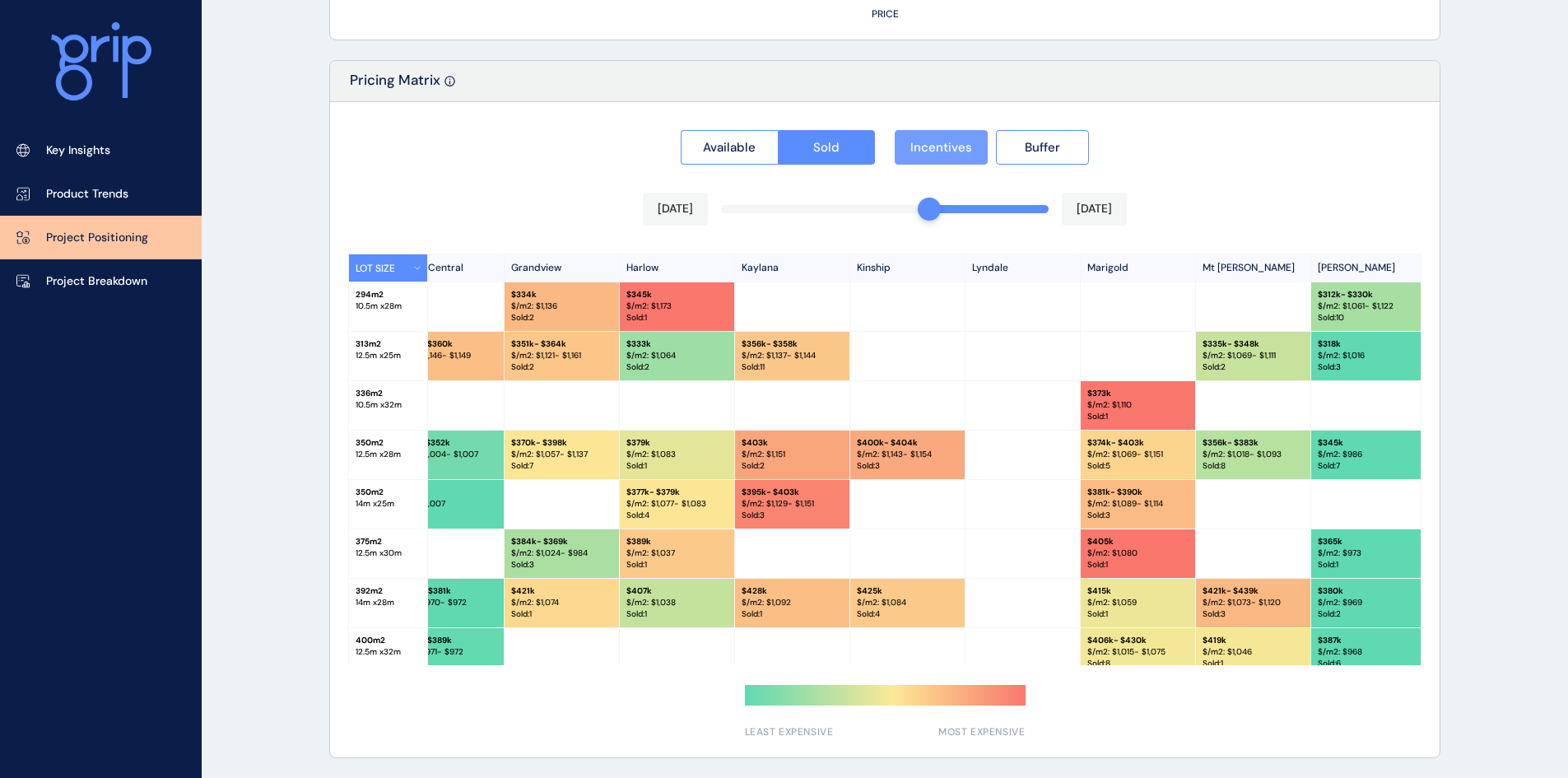
click at [950, 152] on span "Incentives" at bounding box center [941, 147] width 62 height 17
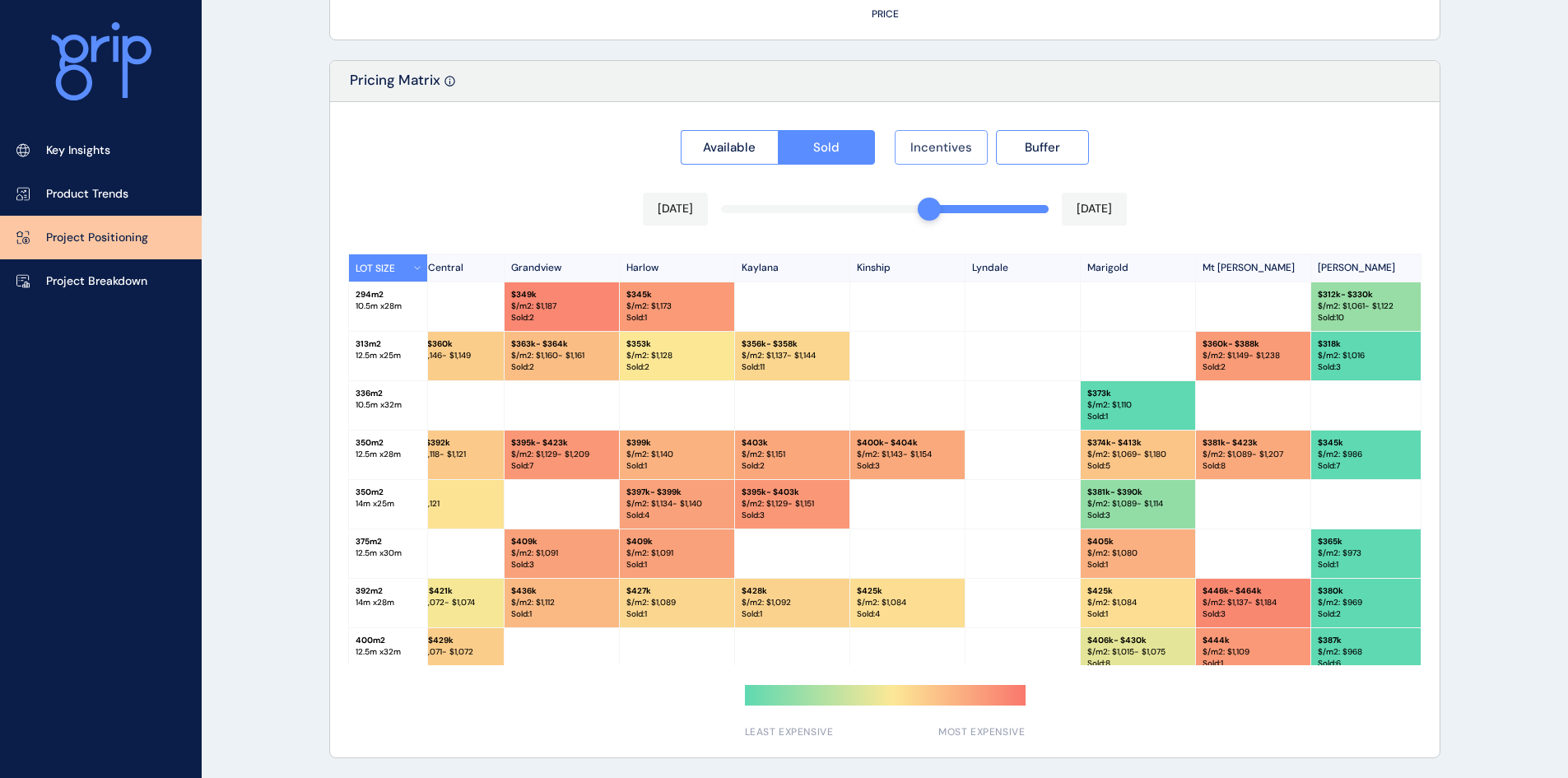
click at [950, 152] on span "Incentives" at bounding box center [941, 147] width 62 height 17
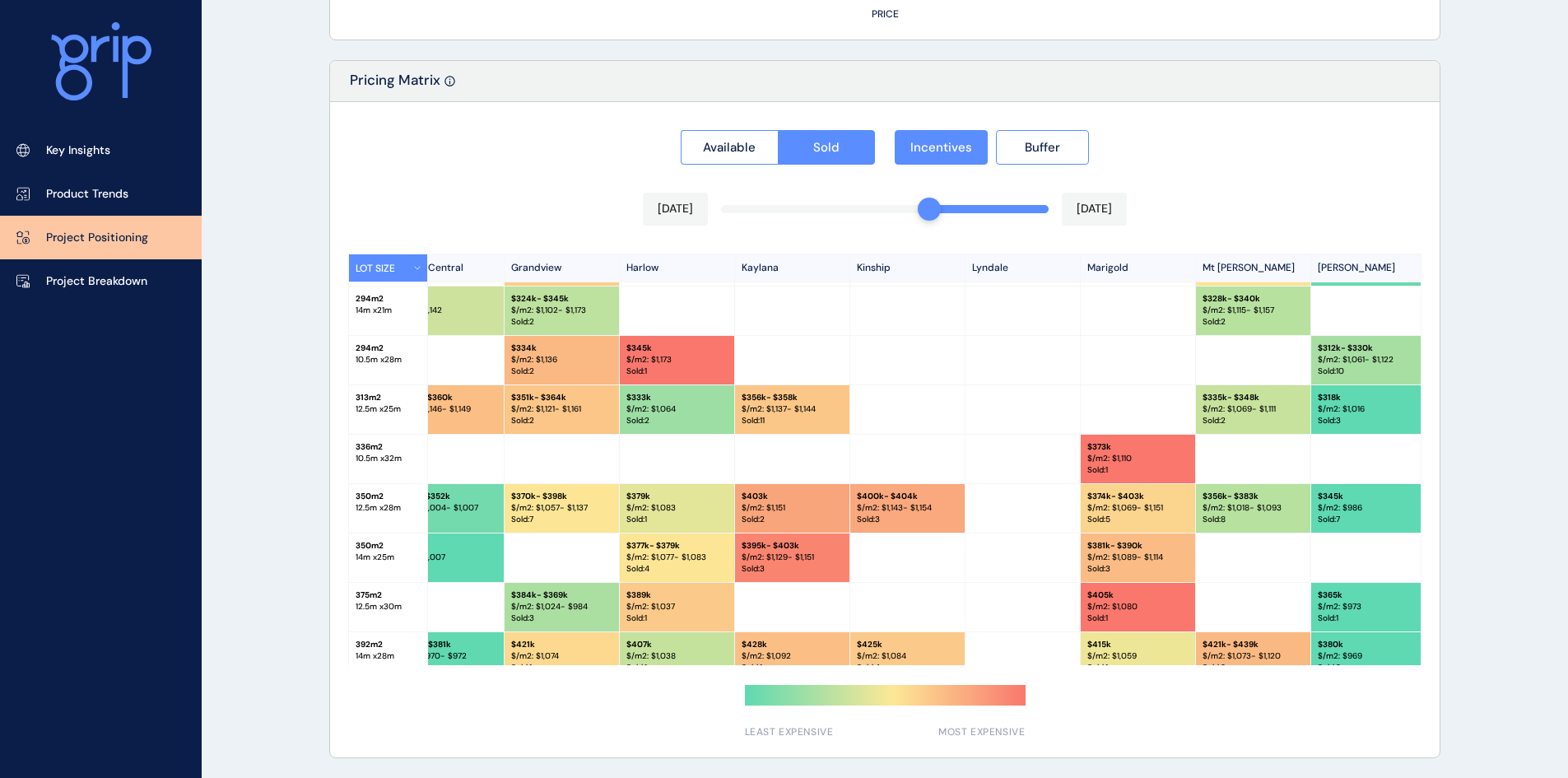
scroll to position [165, 614]
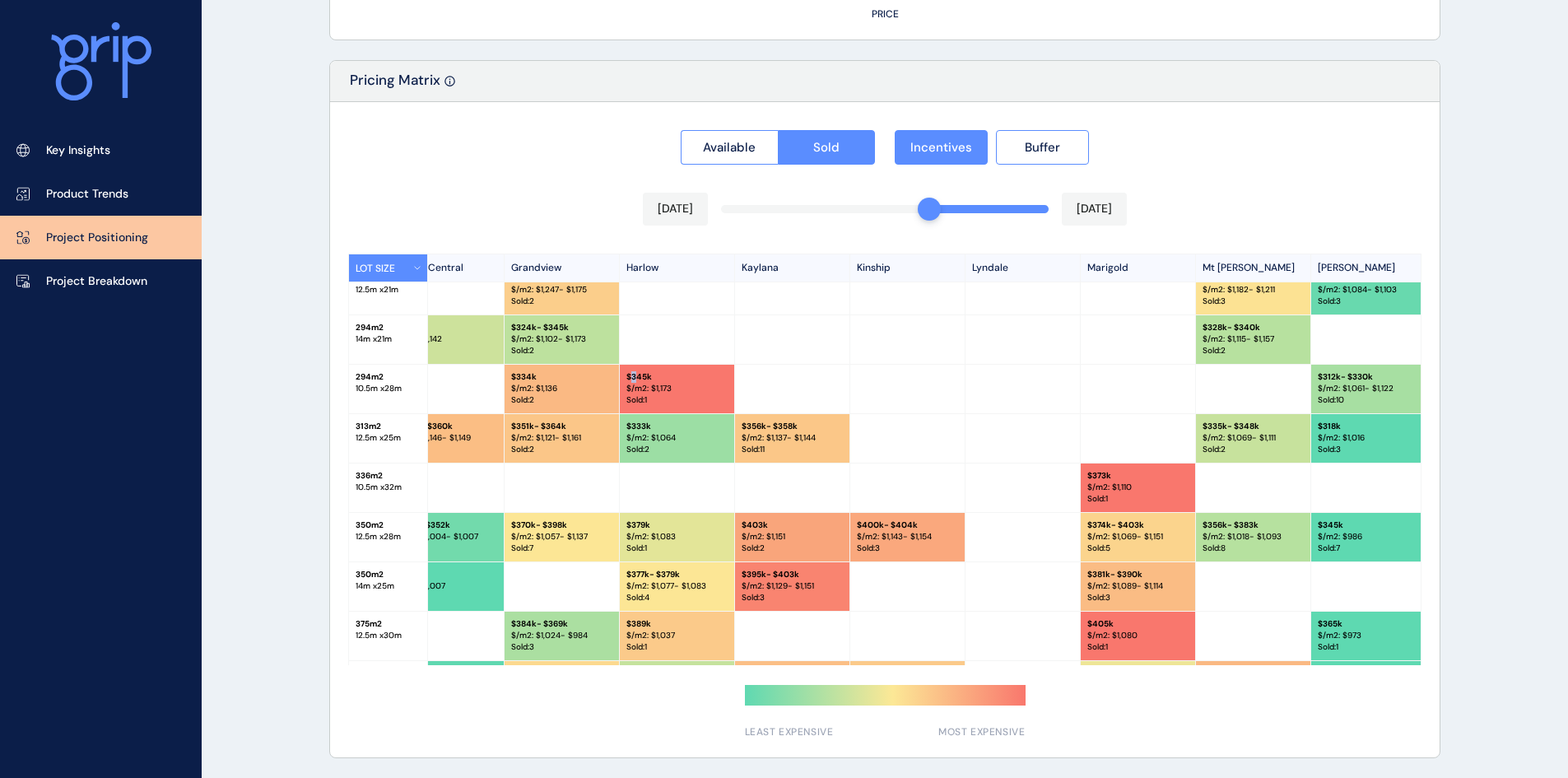
click at [638, 375] on p "$ 345k" at bounding box center [676, 377] width 101 height 12
click at [933, 141] on span "Incentives" at bounding box center [941, 147] width 62 height 17
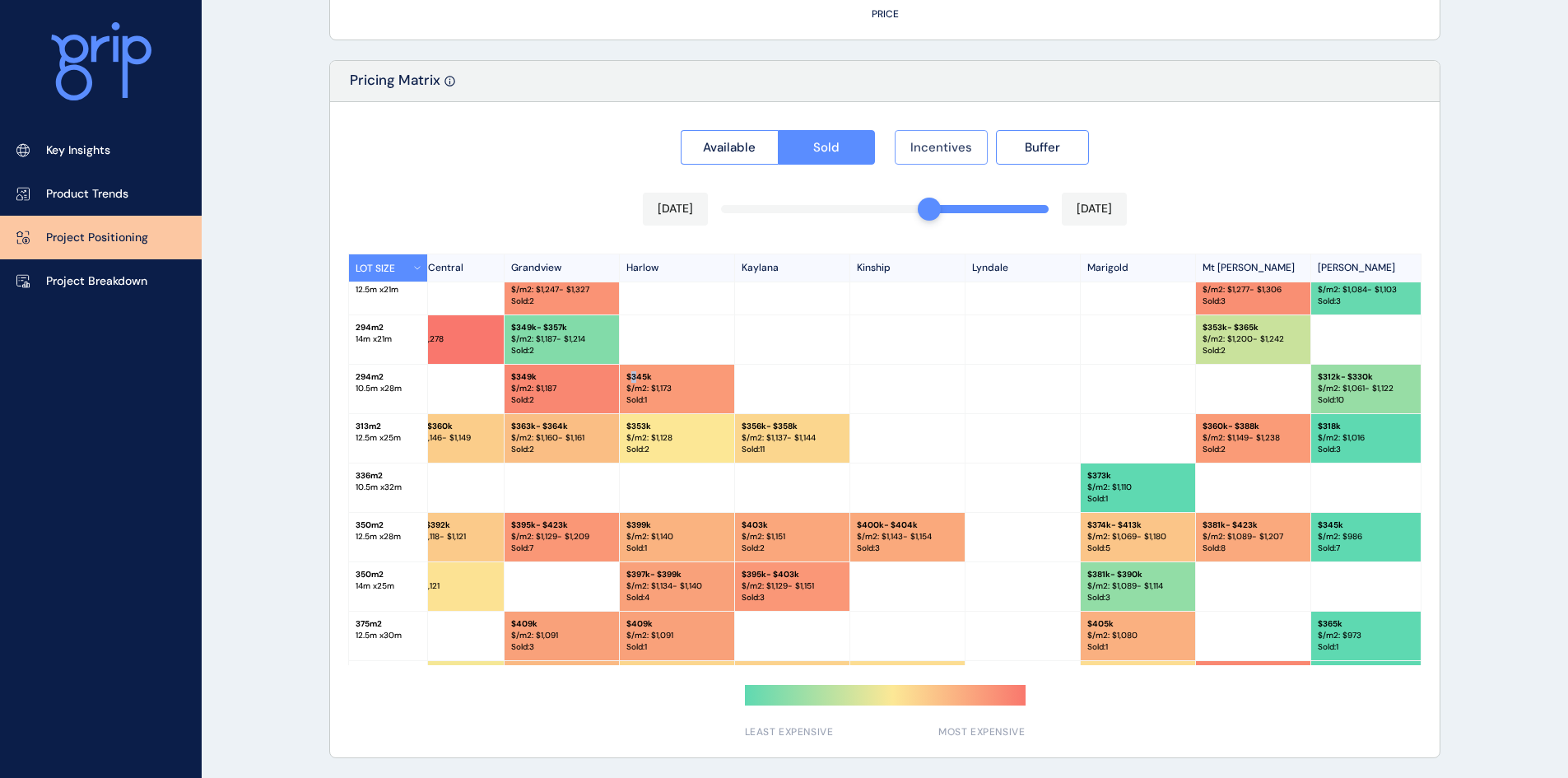
click at [933, 141] on span "Incentives" at bounding box center [941, 147] width 62 height 17
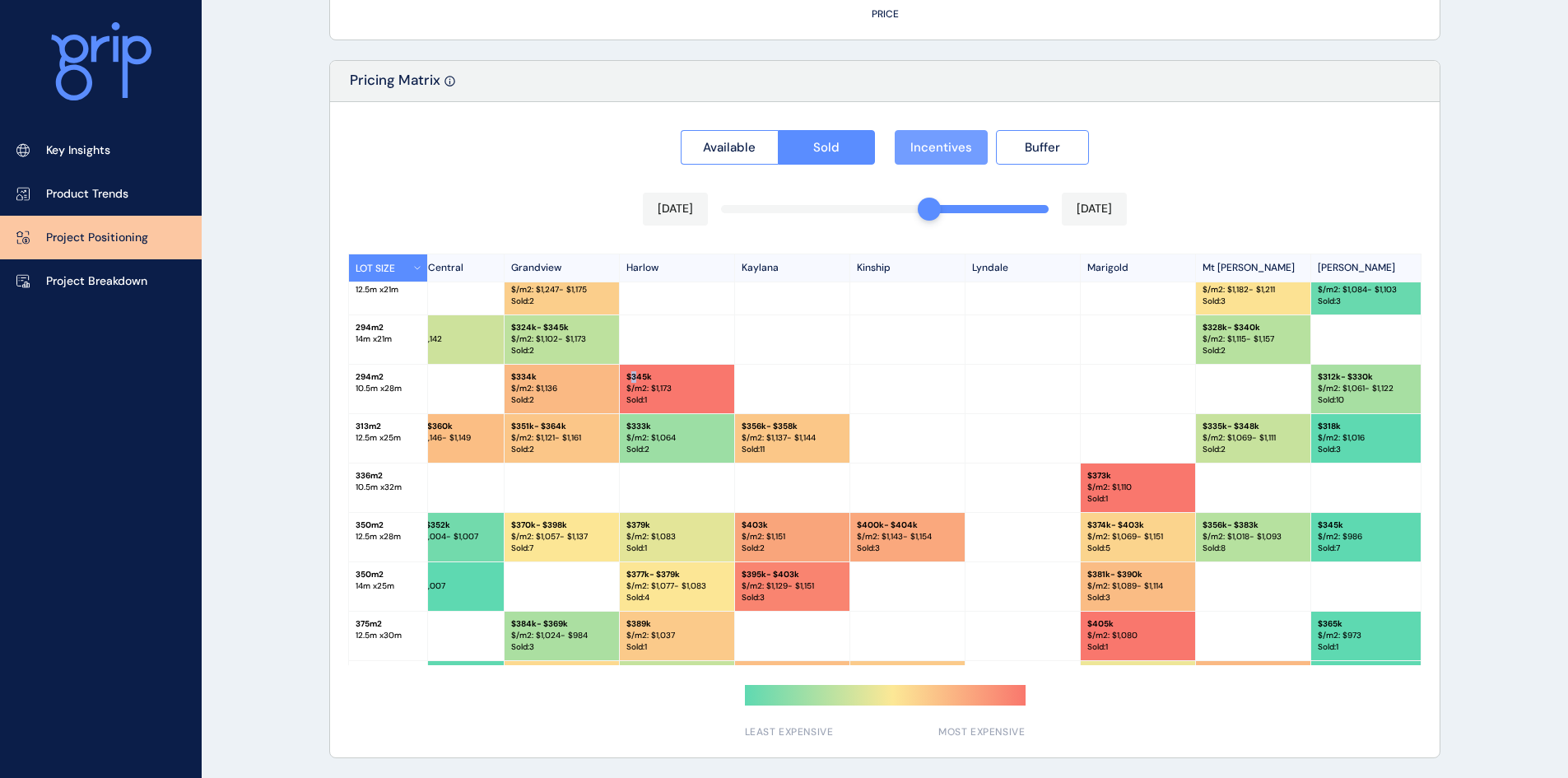
click at [933, 141] on span "Incentives" at bounding box center [941, 147] width 62 height 17
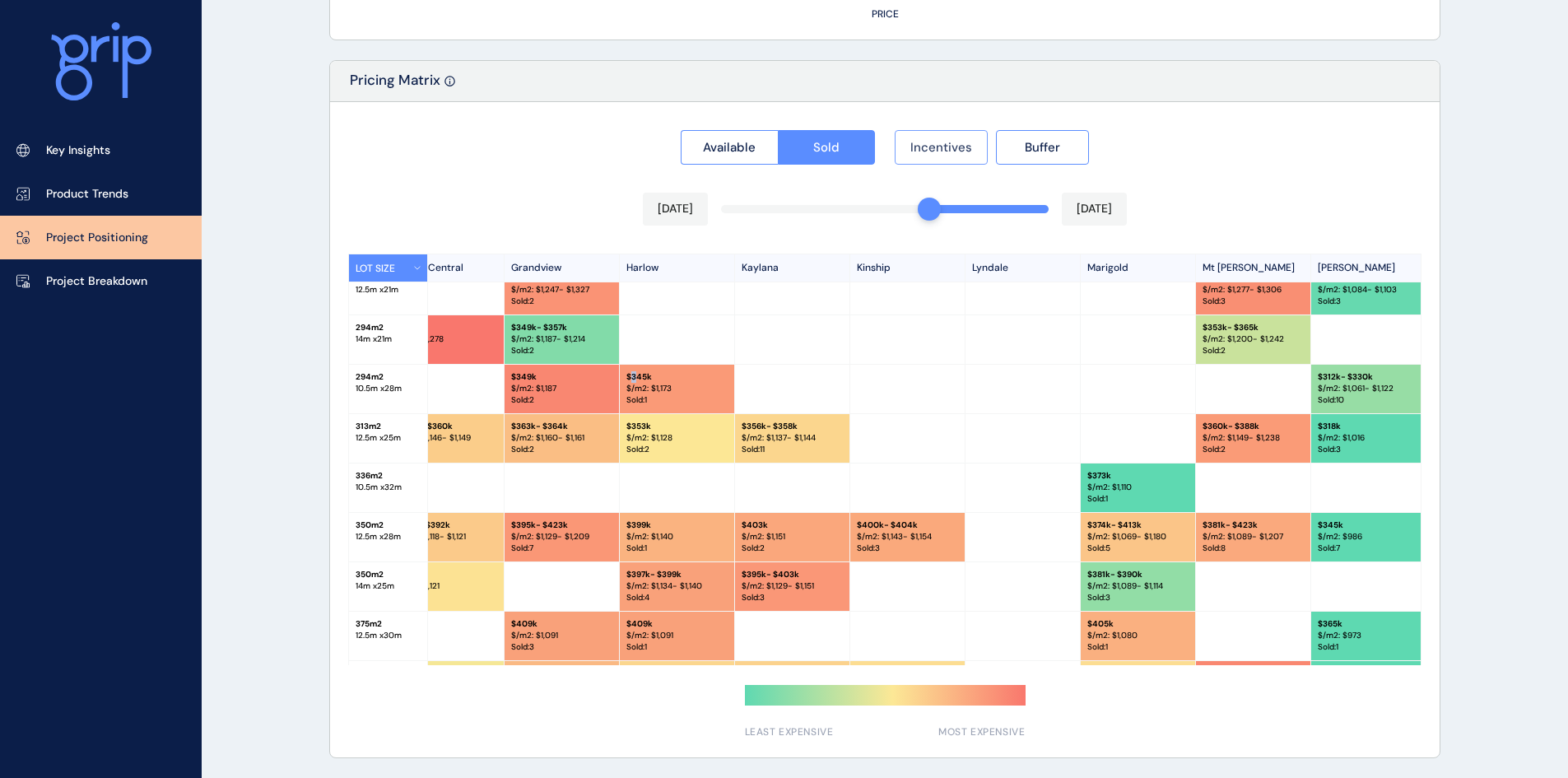
click at [933, 141] on span "Incentives" at bounding box center [941, 147] width 62 height 17
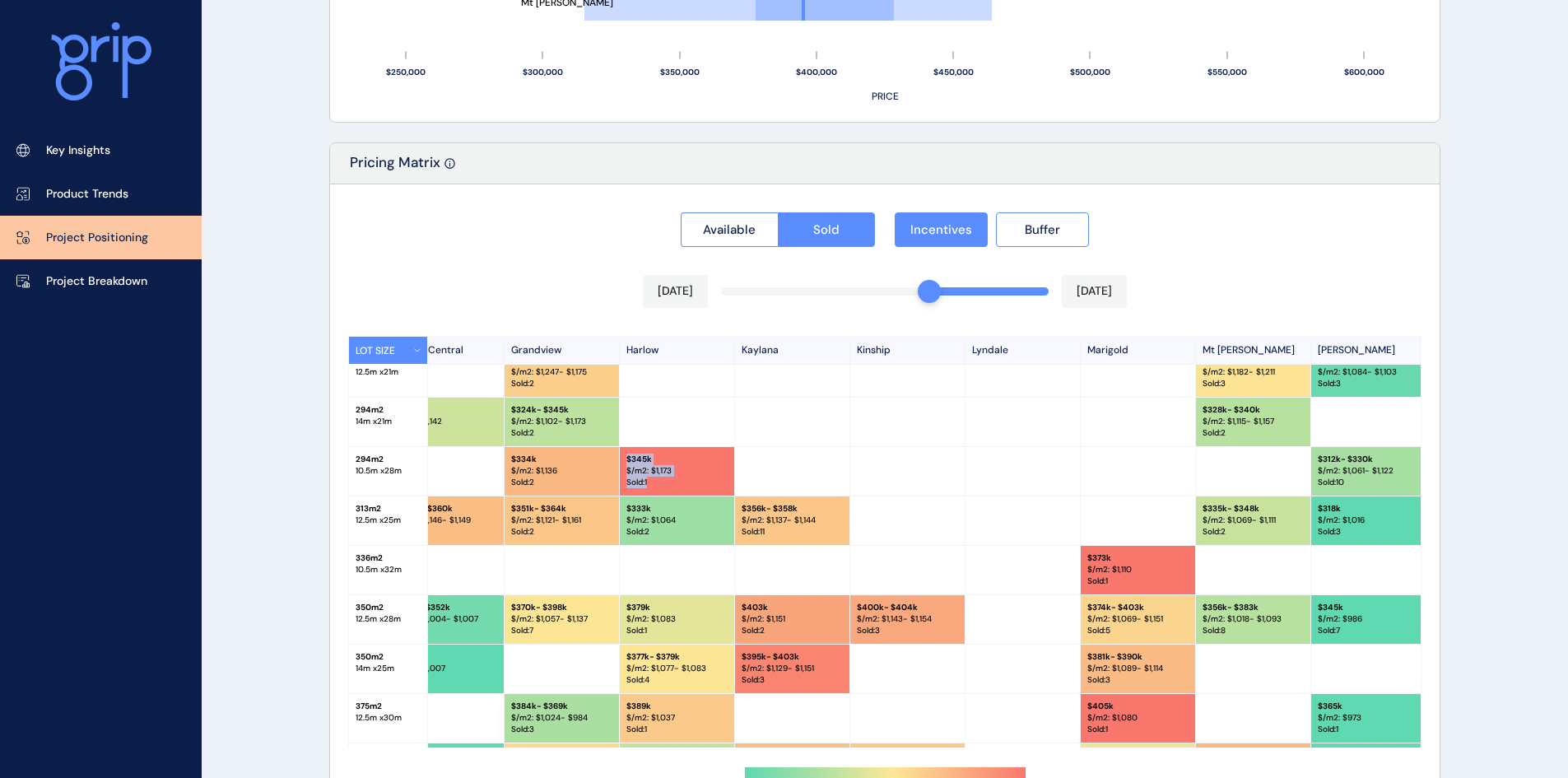
drag, startPoint x: 629, startPoint y: 460, endPoint x: 694, endPoint y: 487, distance: 70.4
click at [694, 487] on div "$ 345k $/m2: $ 1,173 Sold : 1" at bounding box center [677, 471] width 116 height 49
drag, startPoint x: 634, startPoint y: 612, endPoint x: 705, endPoint y: 635, distance: 74.6
click at [689, 635] on div "$ 379k $/m2: $ 1,083 Sold : 1" at bounding box center [677, 619] width 116 height 49
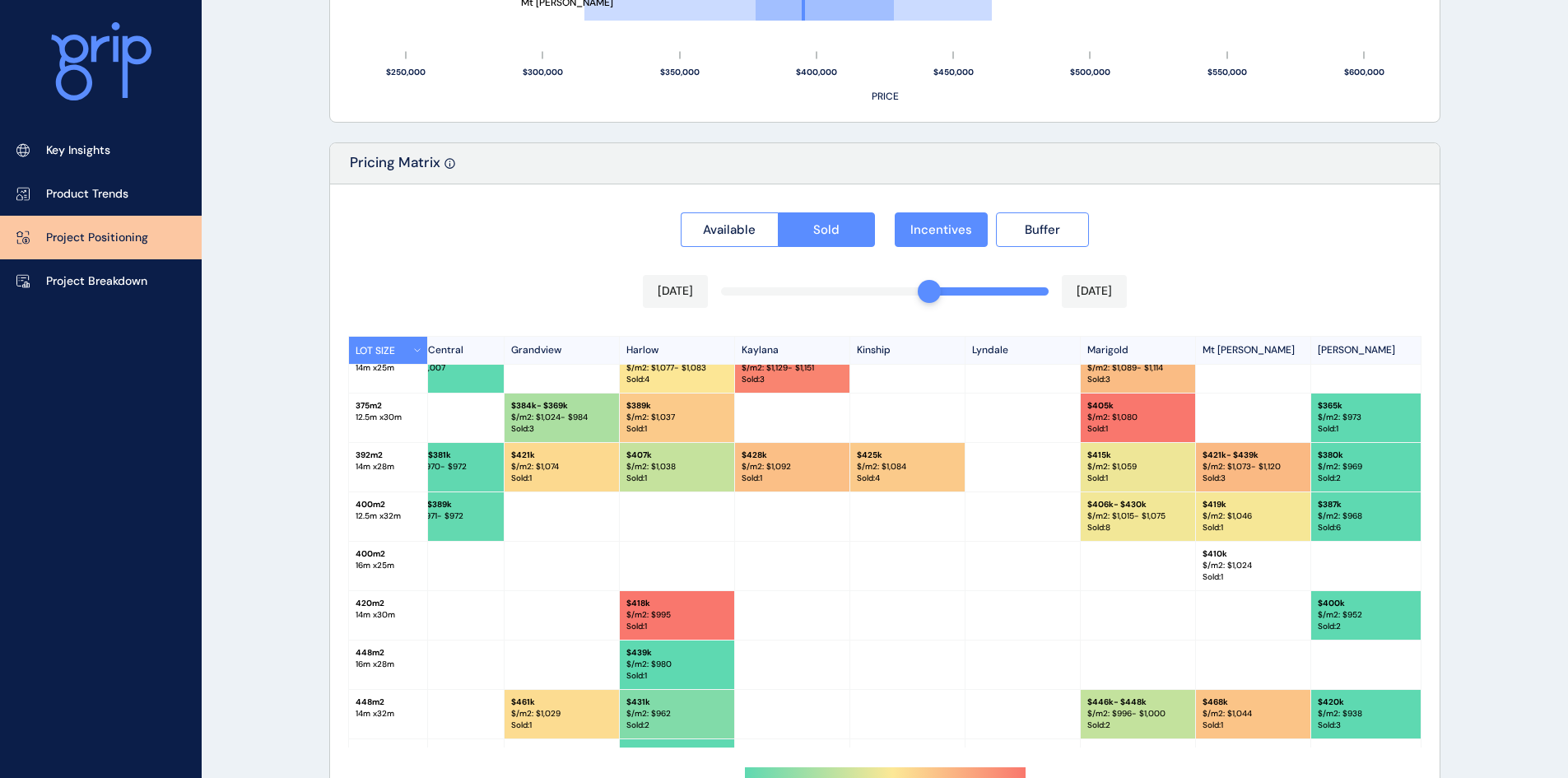
scroll to position [494, 614]
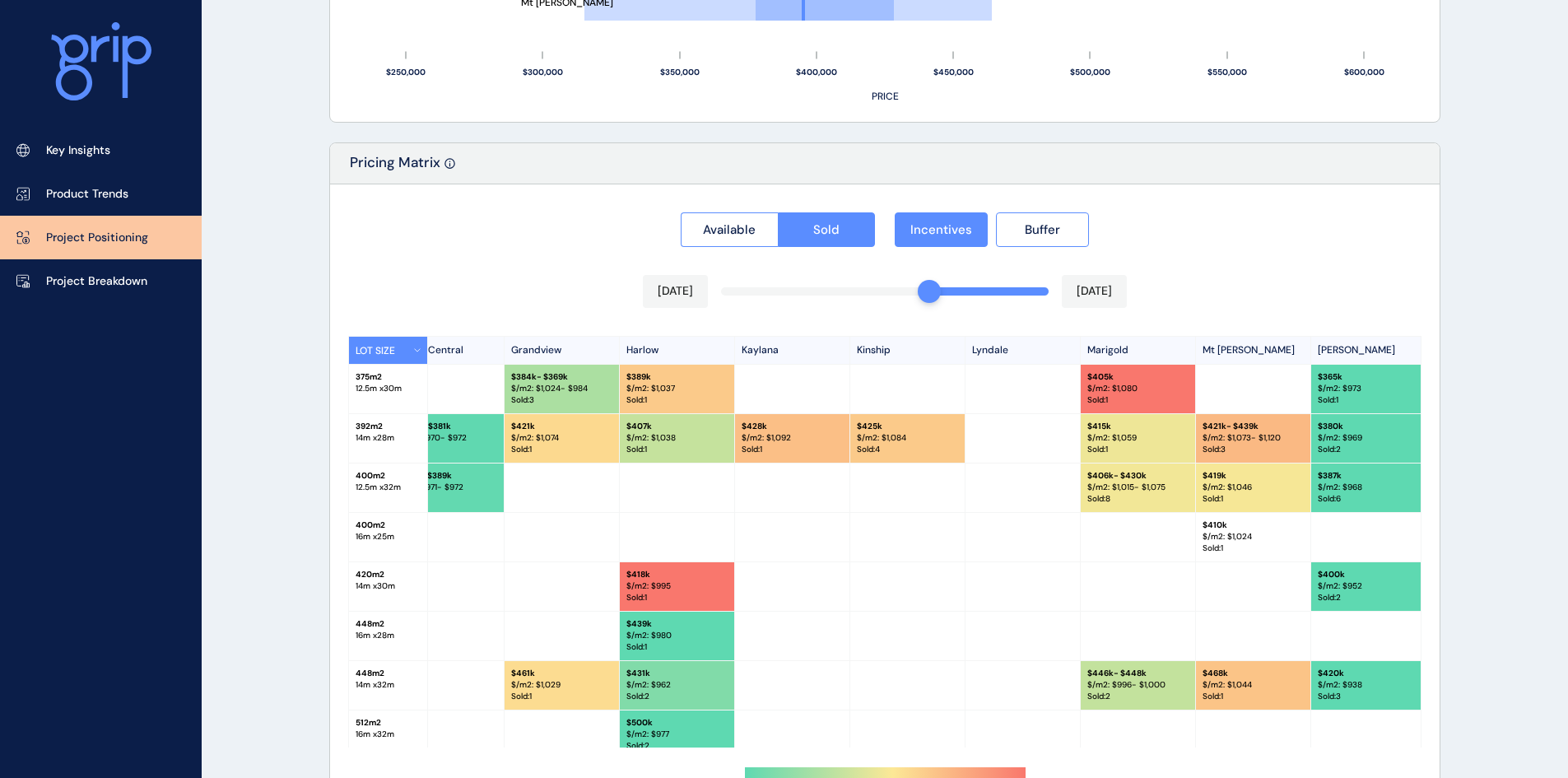
drag, startPoint x: 631, startPoint y: 526, endPoint x: 674, endPoint y: 543, distance: 46.2
click at [674, 543] on div at bounding box center [677, 537] width 116 height 49
drag, startPoint x: 623, startPoint y: 423, endPoint x: 685, endPoint y: 459, distance: 71.7
click at [685, 459] on div "$ 407k $/m2: $ 1,038 Sold : 1" at bounding box center [677, 438] width 116 height 49
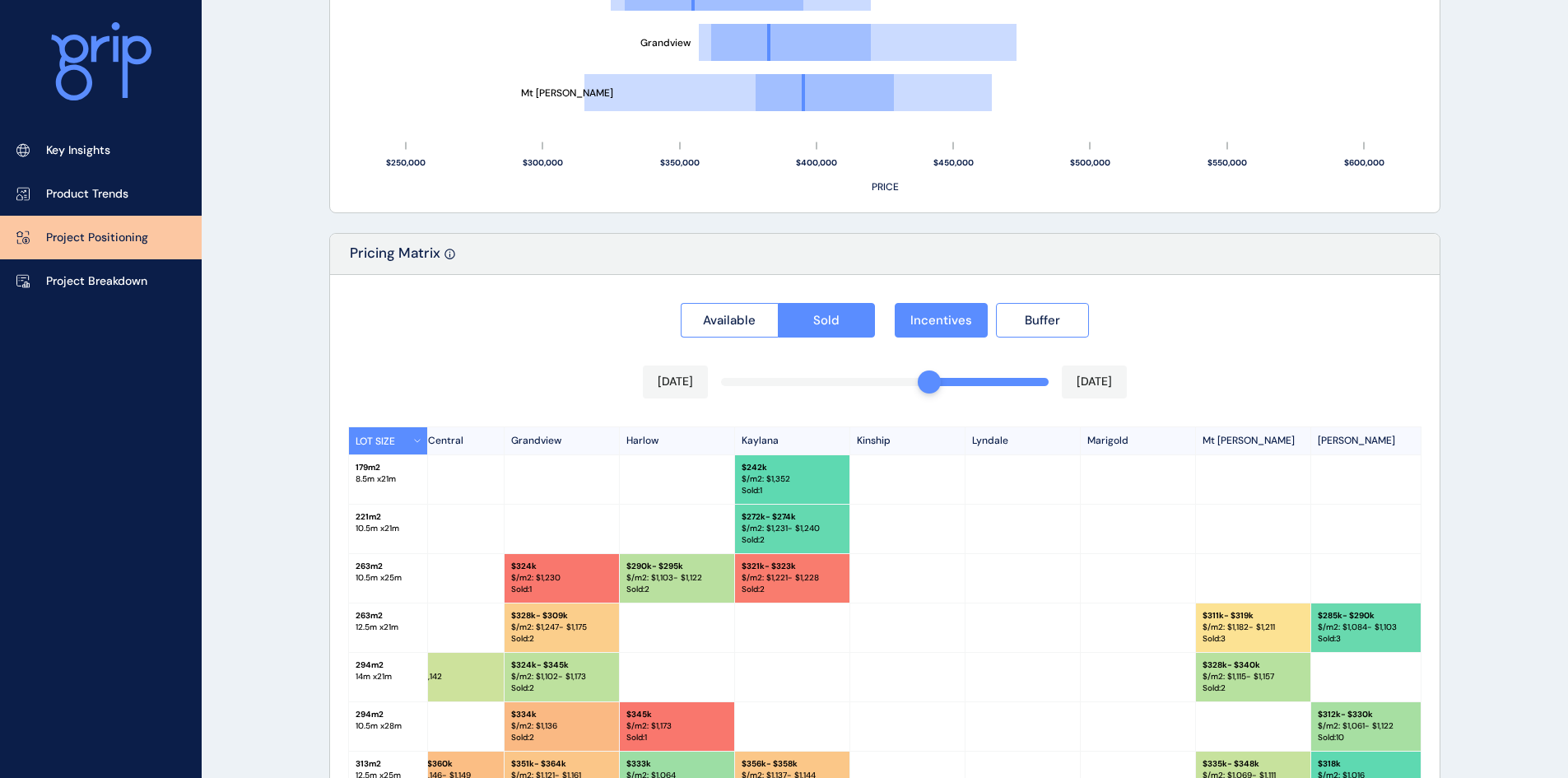
scroll to position [1172, 0]
